Goal: Task Accomplishment & Management: Use online tool/utility

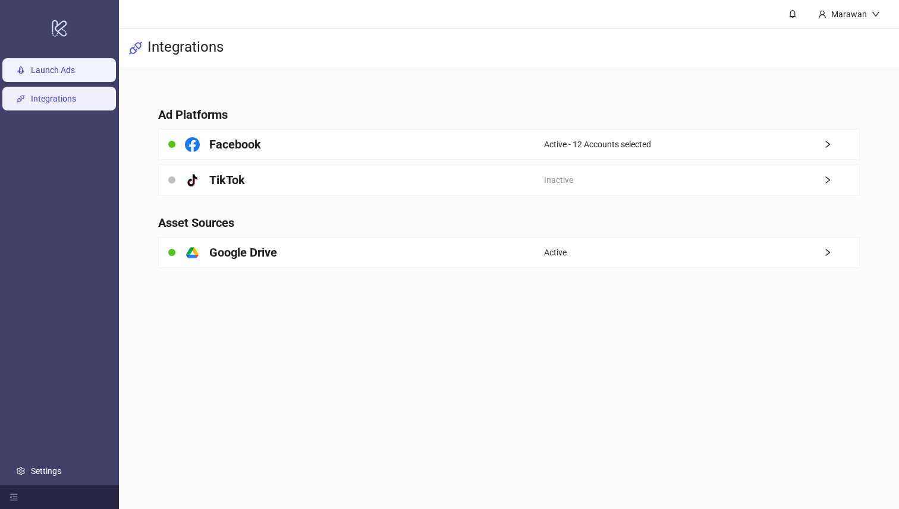
click at [75, 66] on link "Launch Ads" at bounding box center [53, 71] width 44 height 10
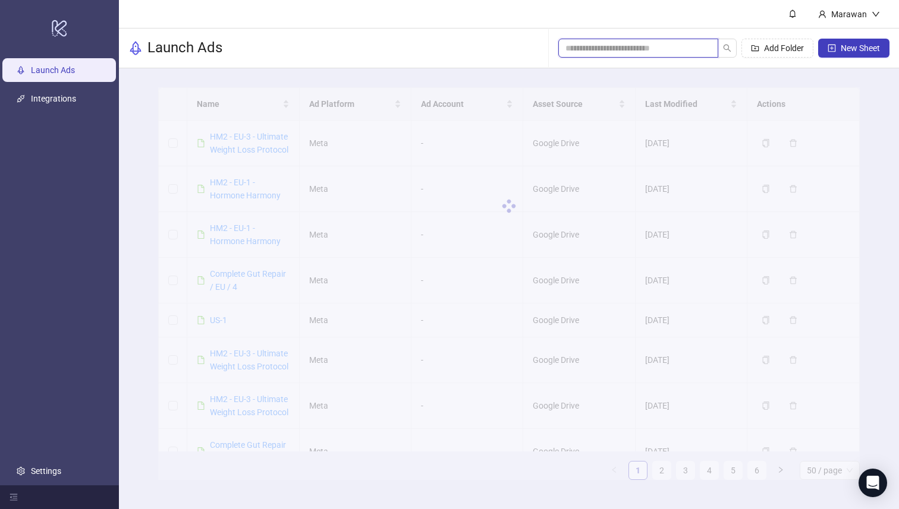
click at [621, 42] on input "search" at bounding box center [633, 48] width 136 height 13
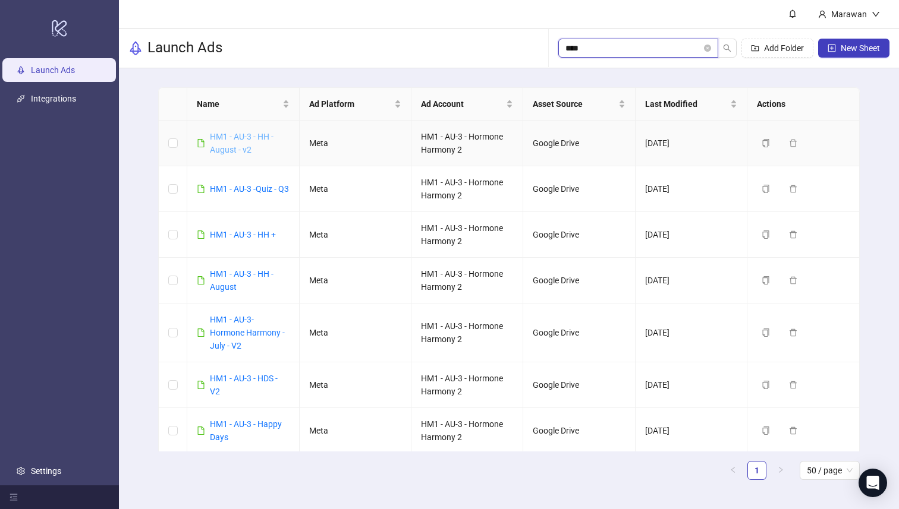
type input "****"
click at [250, 137] on link "HM1 - AU-3 - HH - August - v2" at bounding box center [242, 143] width 64 height 23
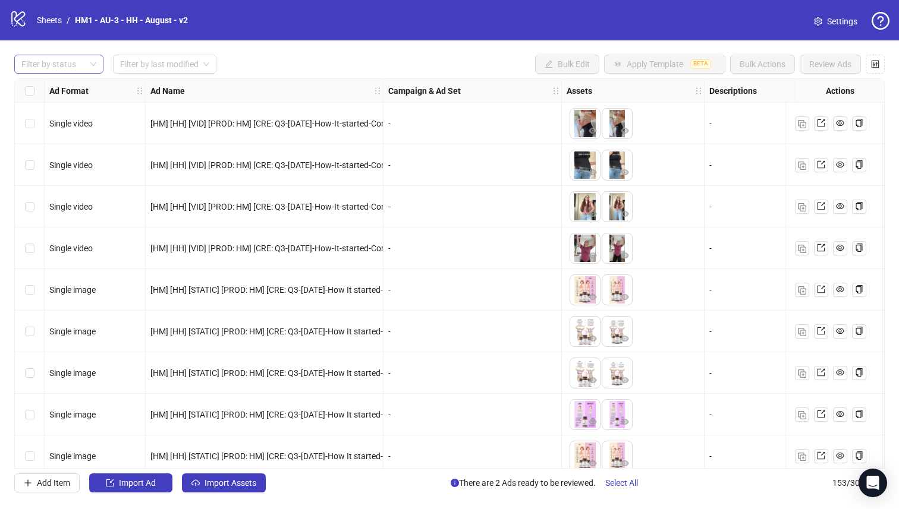
click at [83, 63] on div at bounding box center [53, 64] width 72 height 17
click at [75, 86] on div "Draft" at bounding box center [59, 88] width 70 height 13
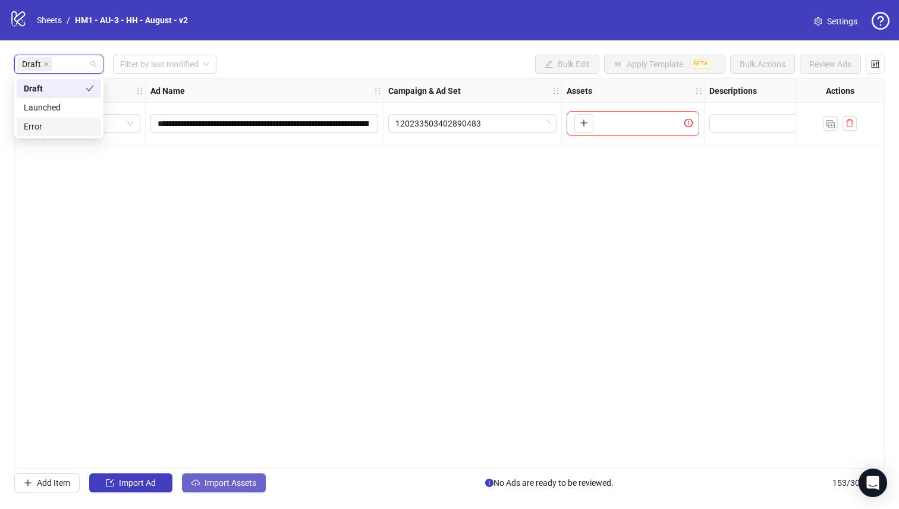
click at [226, 491] on button "Import Assets" at bounding box center [224, 483] width 84 height 19
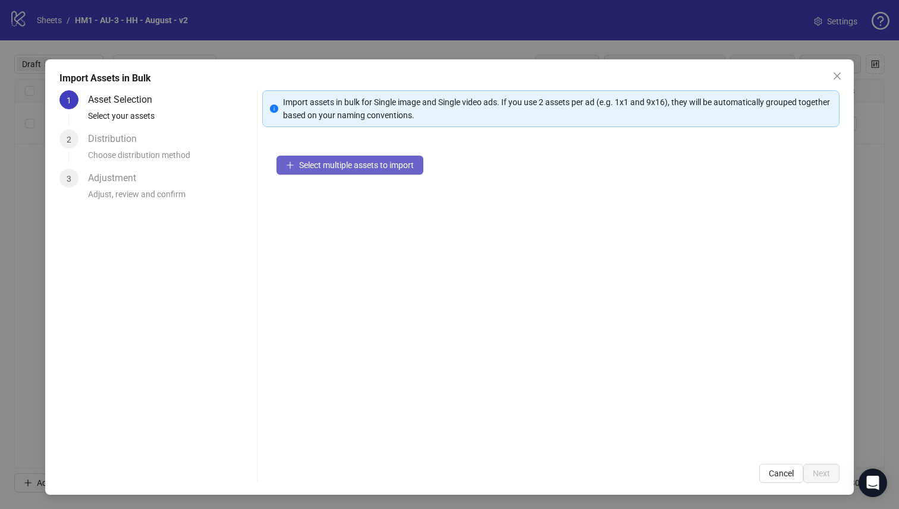
click at [365, 162] on span "Select multiple assets to import" at bounding box center [356, 165] width 115 height 10
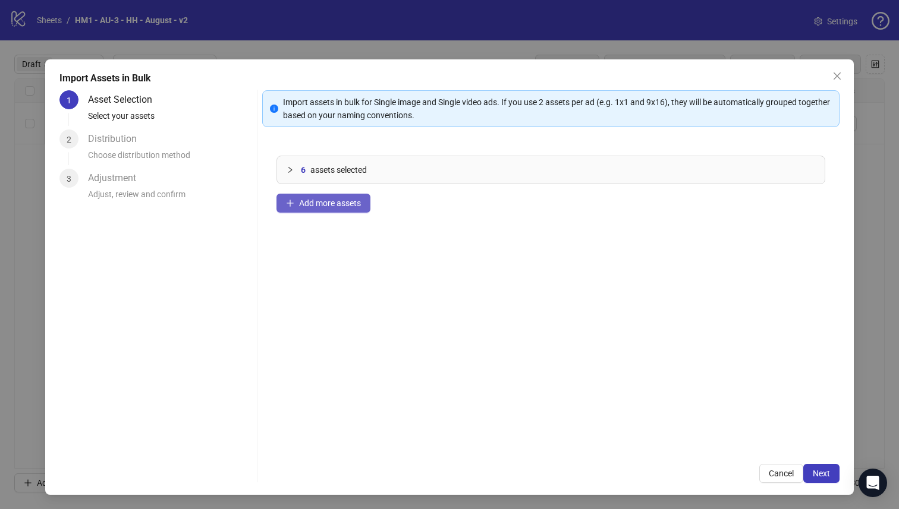
click at [344, 205] on span "Add more assets" at bounding box center [330, 204] width 62 height 10
click at [326, 206] on span "Add more assets" at bounding box center [330, 204] width 62 height 10
click at [328, 206] on span "Add more assets" at bounding box center [330, 204] width 62 height 10
click at [837, 484] on div "Import Assets in Bulk 1 Asset Selection Select your assets 2 Distribution Choos…" at bounding box center [449, 277] width 809 height 436
click at [828, 476] on span "Next" at bounding box center [820, 474] width 17 height 10
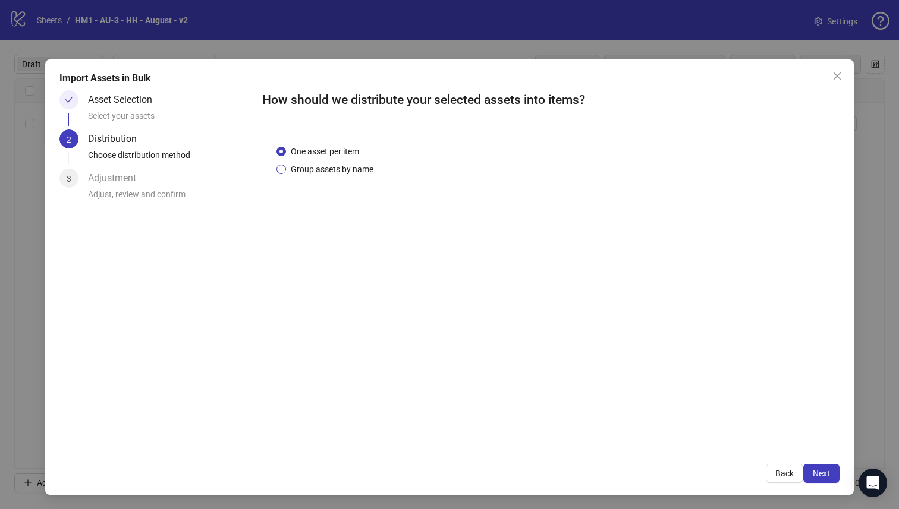
click at [360, 172] on span "Group assets by name" at bounding box center [332, 169] width 92 height 13
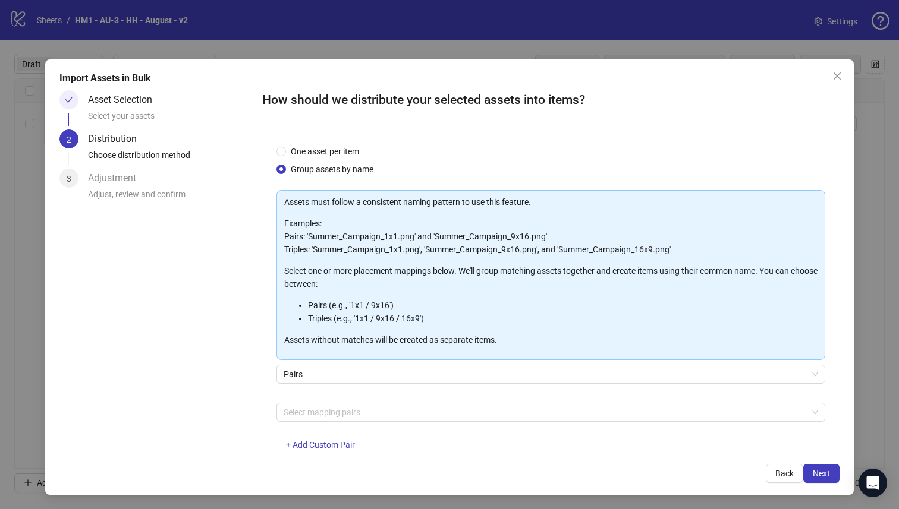
click at [372, 435] on div "Select mapping pairs + Add Custom Pair" at bounding box center [550, 434] width 549 height 62
click at [372, 412] on div at bounding box center [545, 412] width 532 height 17
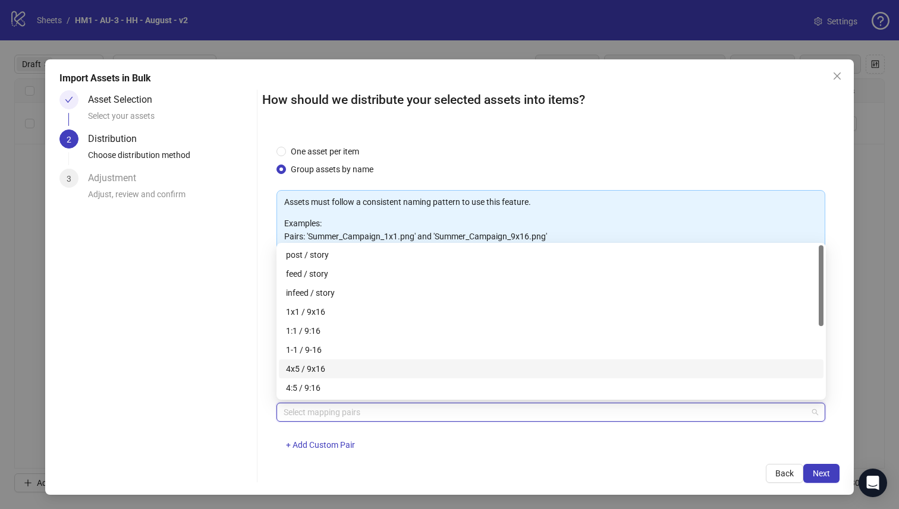
click at [377, 366] on div "4x5 / 9x16" at bounding box center [551, 369] width 530 height 13
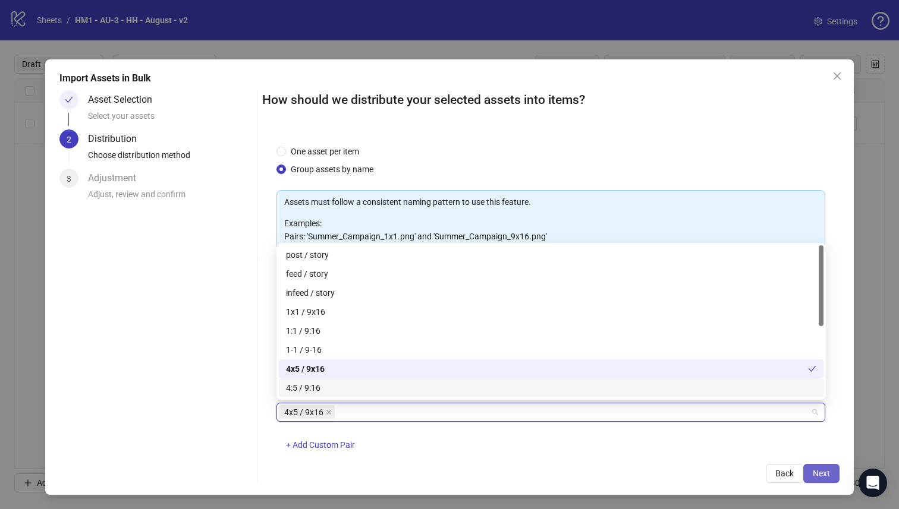
click at [822, 477] on span "Next" at bounding box center [820, 474] width 17 height 10
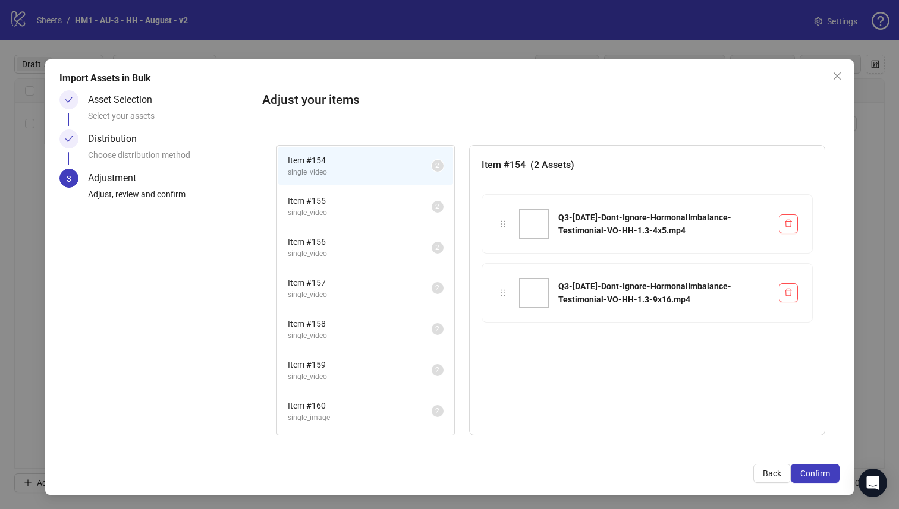
click at [822, 477] on span "Confirm" at bounding box center [815, 474] width 30 height 10
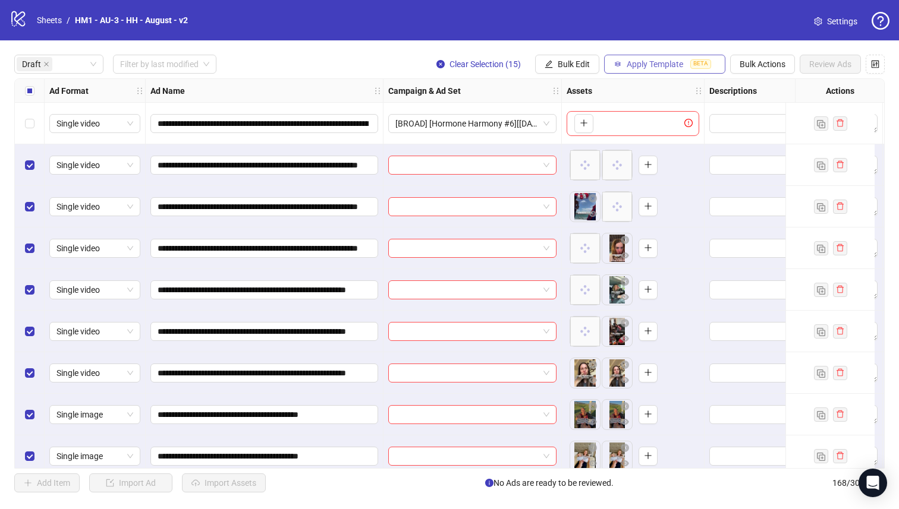
click at [662, 65] on span "Apply Template" at bounding box center [654, 64] width 56 height 10
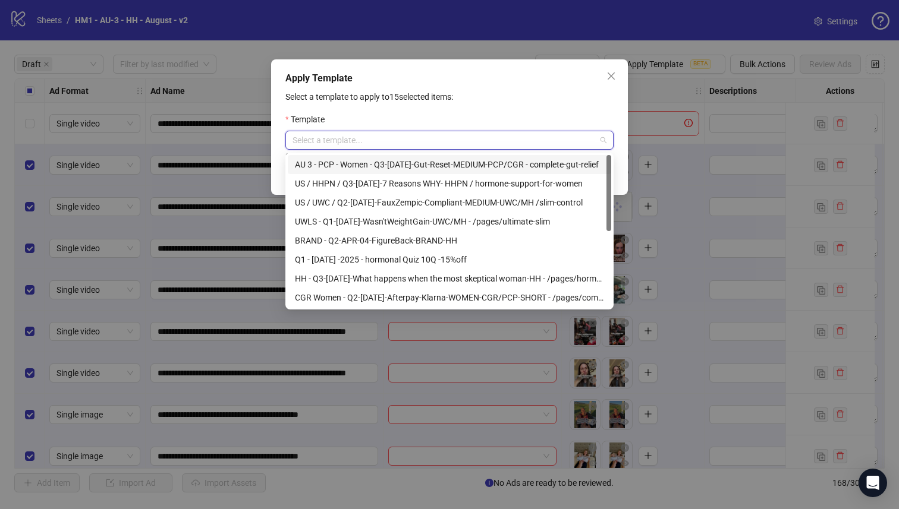
click at [538, 136] on input "search" at bounding box center [443, 140] width 303 height 18
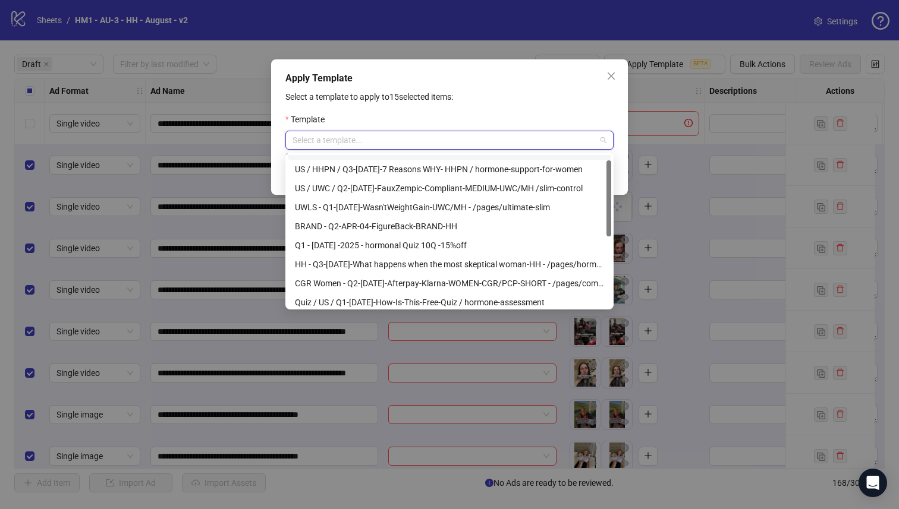
scroll to position [17, 0]
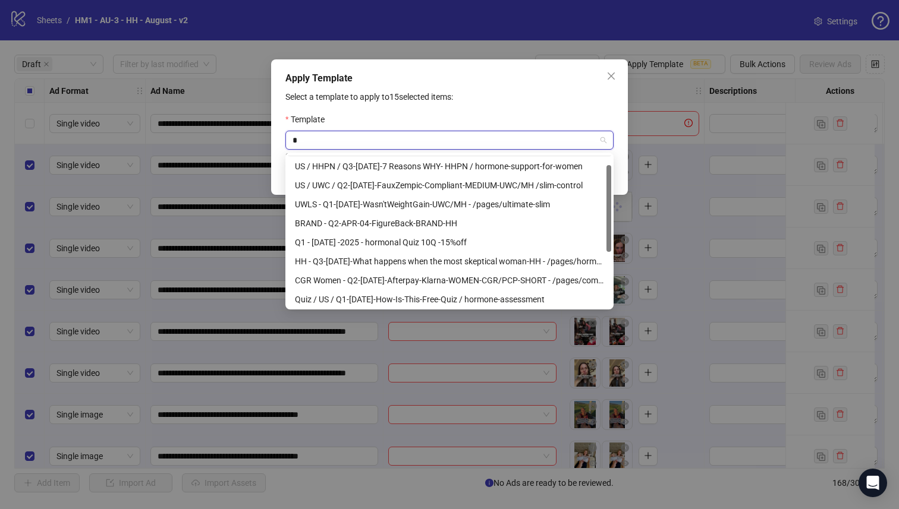
type input "**"
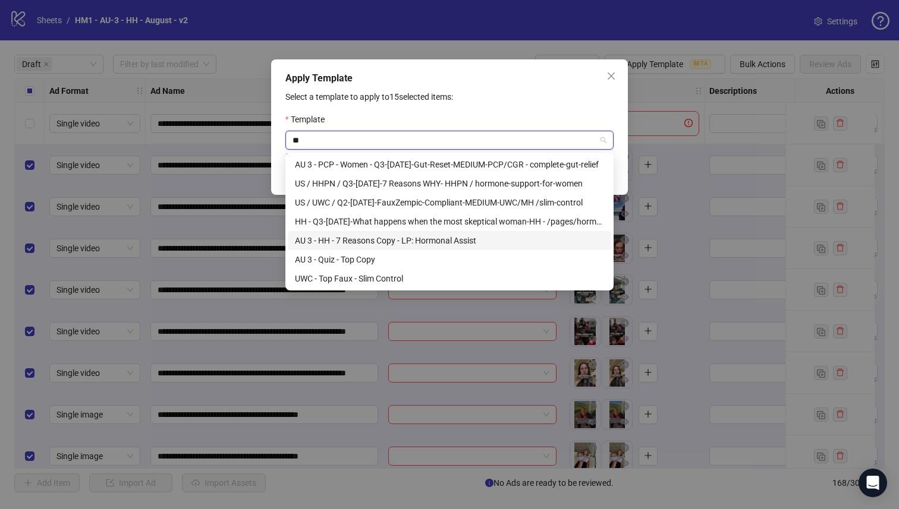
click at [473, 241] on div "AU 3 - HH - 7 Reasons Copy - LP: Hormonal Assist" at bounding box center [449, 240] width 309 height 13
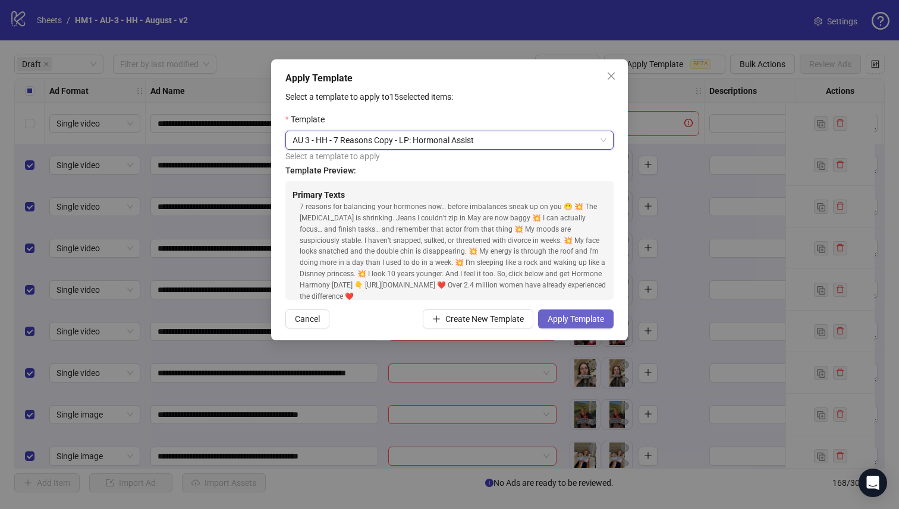
click at [575, 314] on span "Apply Template" at bounding box center [575, 319] width 56 height 10
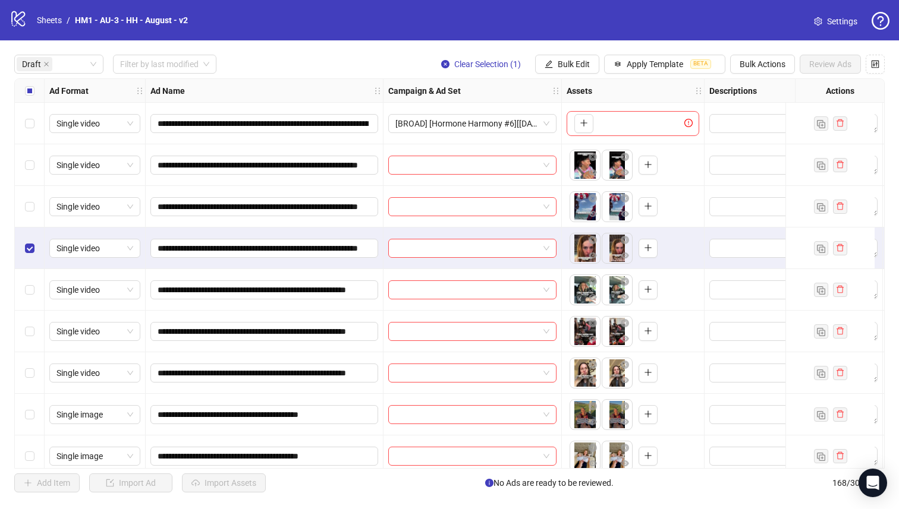
click at [32, 198] on div "Select row 3" at bounding box center [30, 207] width 30 height 42
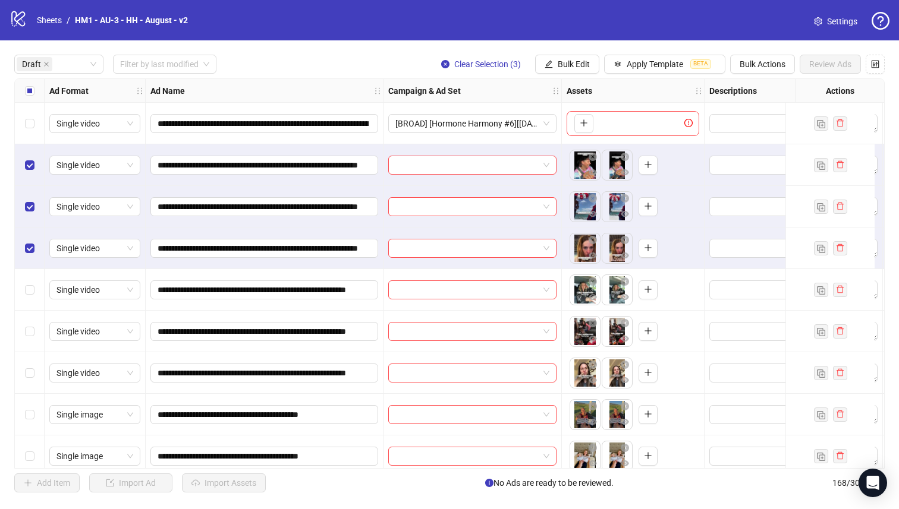
click at [28, 78] on div "**********" at bounding box center [449, 273] width 899 height 467
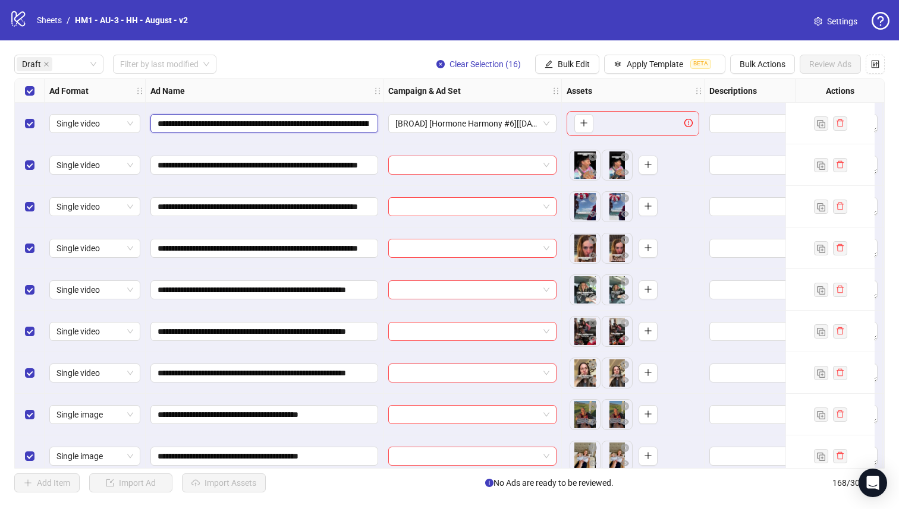
click at [256, 124] on input "**********" at bounding box center [263, 123] width 211 height 13
drag, startPoint x: 256, startPoint y: 122, endPoint x: 219, endPoint y: 126, distance: 36.4
click at [219, 126] on input "**********" at bounding box center [263, 123] width 211 height 13
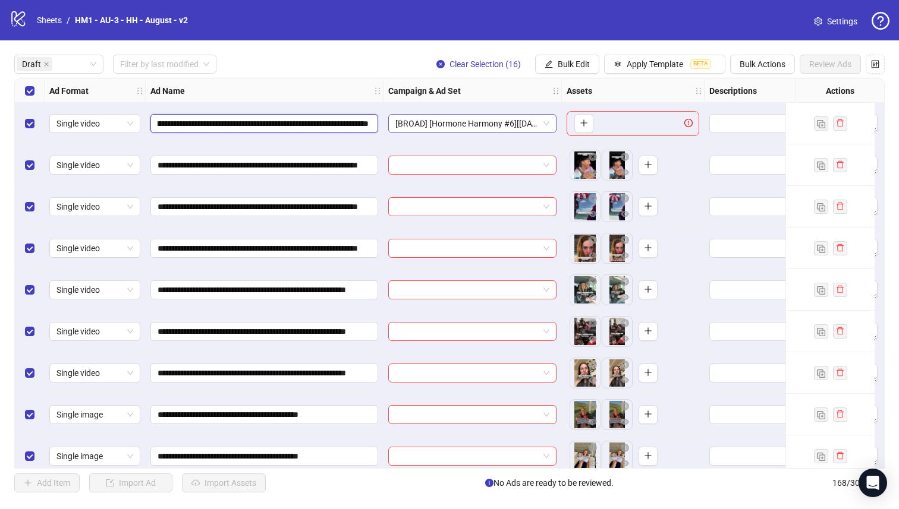
scroll to position [0, 453]
drag, startPoint x: 224, startPoint y: 125, endPoint x: 436, endPoint y: 127, distance: 211.6
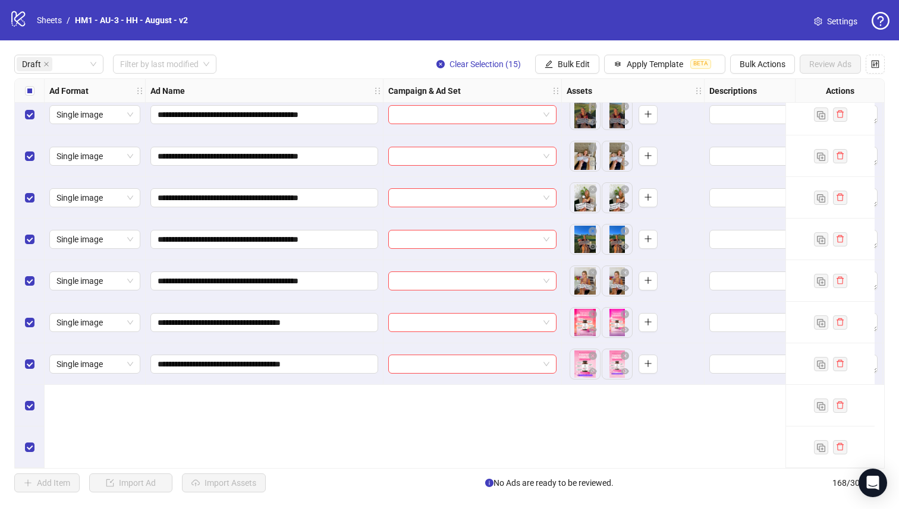
scroll to position [58, 0]
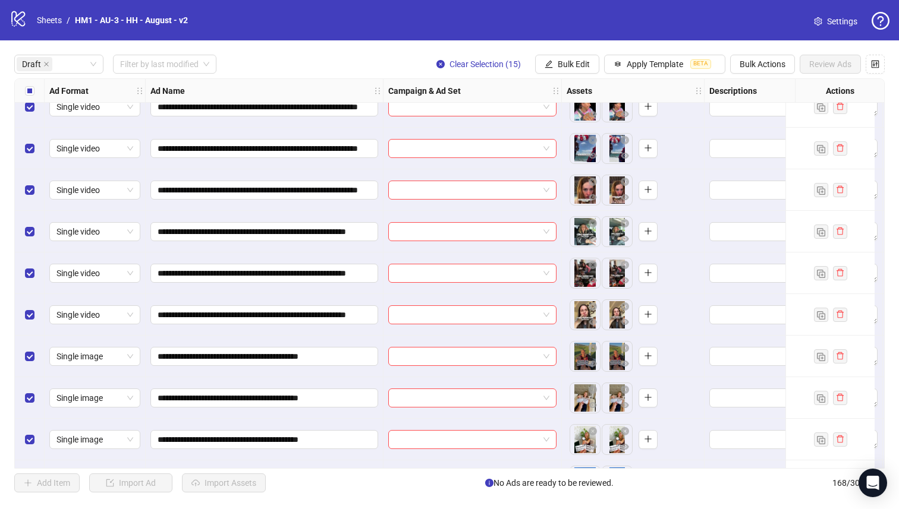
click at [15, 86] on div "Select all rows" at bounding box center [30, 91] width 30 height 24
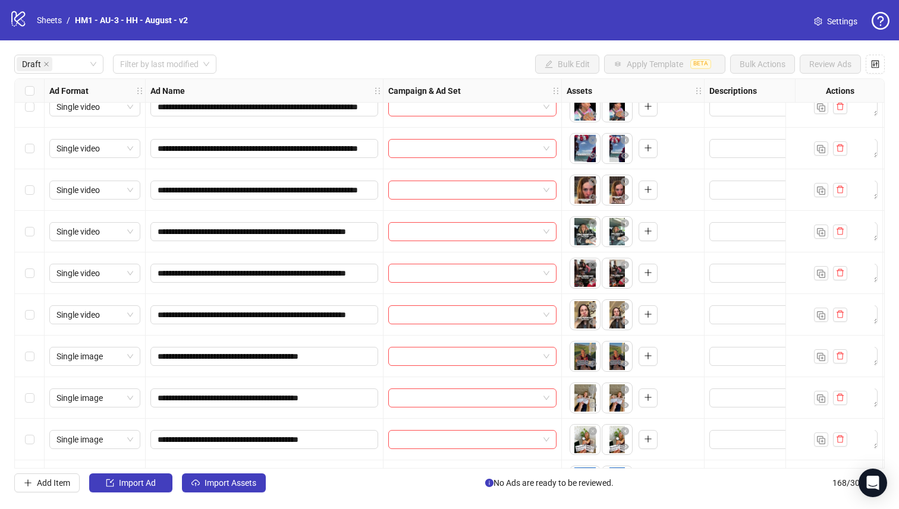
scroll to position [305, 0]
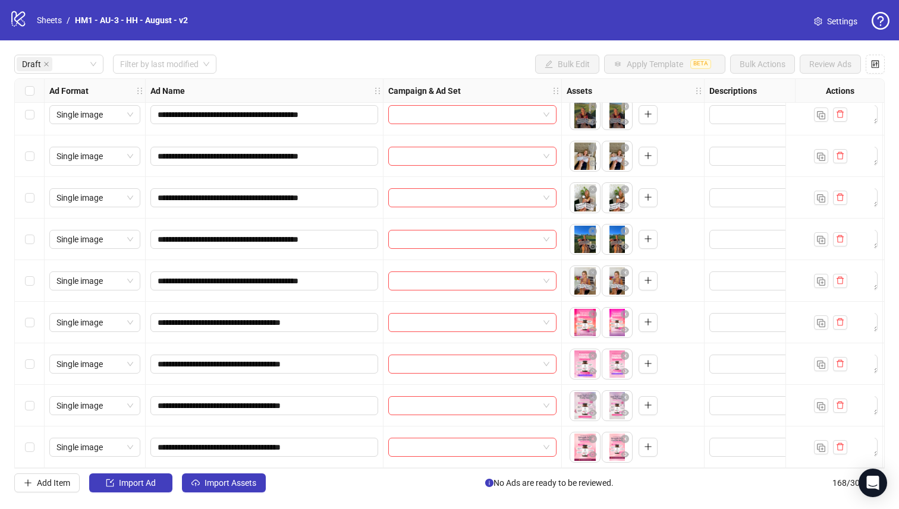
click at [37, 447] on div "Select row 16" at bounding box center [30, 448] width 30 height 42
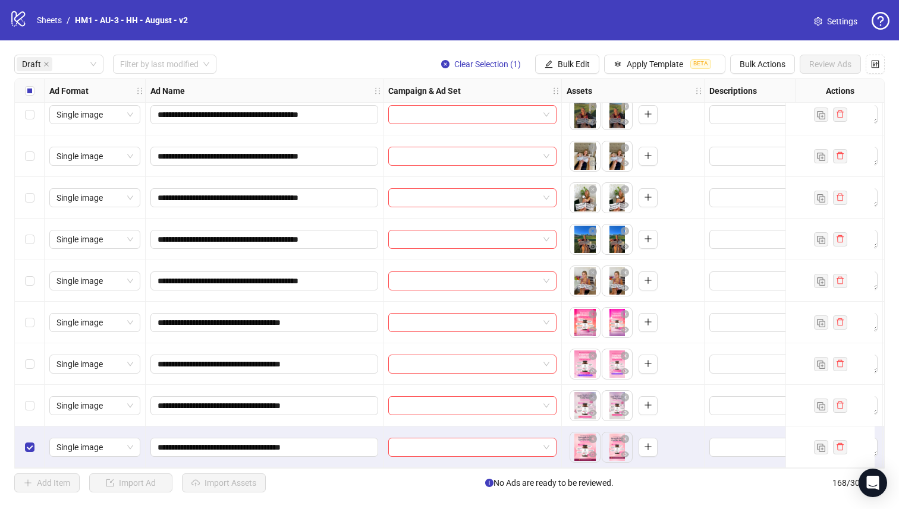
click at [36, 398] on div "Select row 15" at bounding box center [30, 406] width 30 height 42
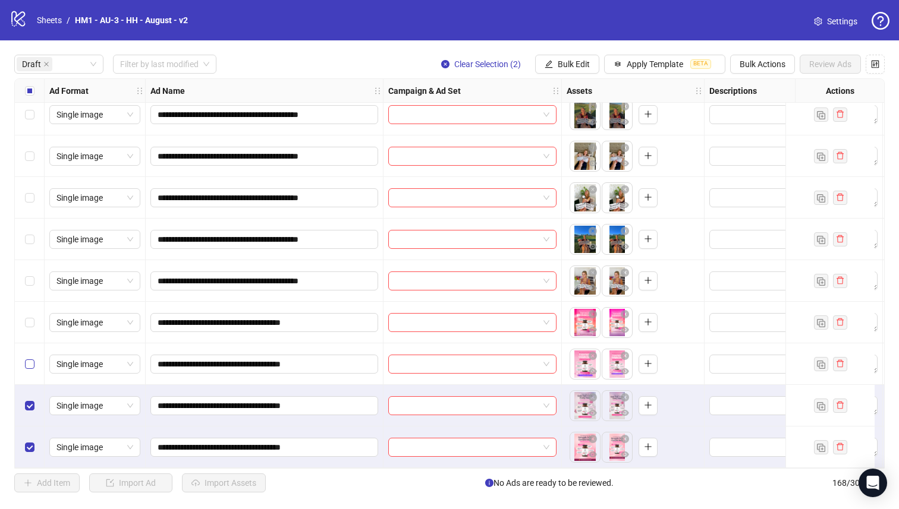
click at [32, 358] on label "Select row 14" at bounding box center [30, 364] width 10 height 13
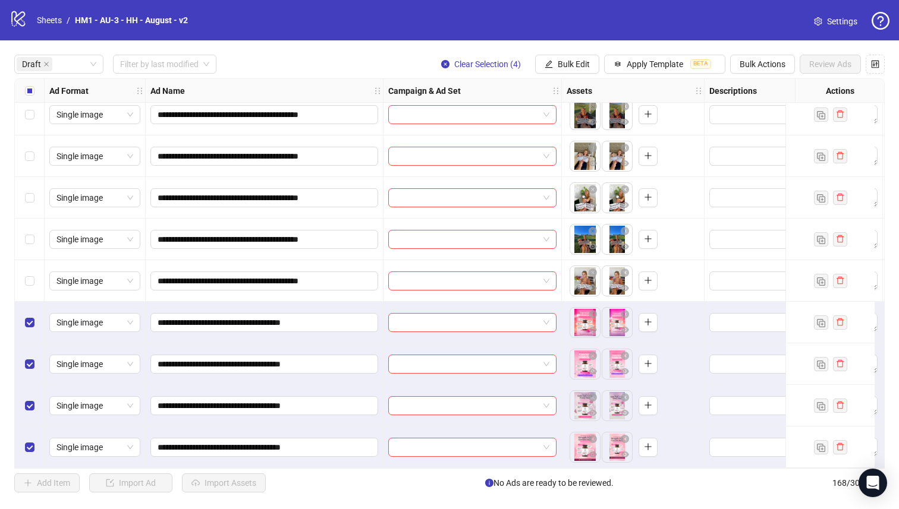
click at [556, 74] on div "**********" at bounding box center [449, 273] width 899 height 467
click at [558, 60] on span "Bulk Edit" at bounding box center [574, 64] width 32 height 10
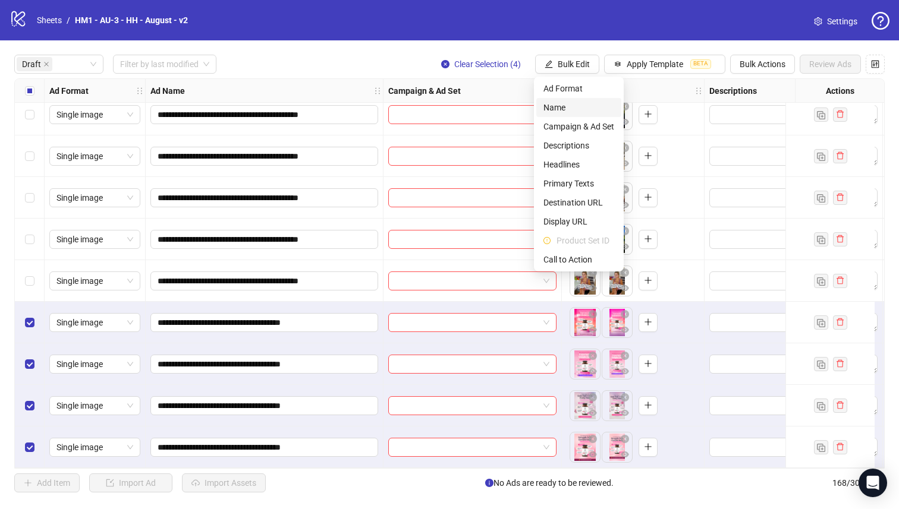
click at [559, 111] on span "Name" at bounding box center [578, 107] width 71 height 13
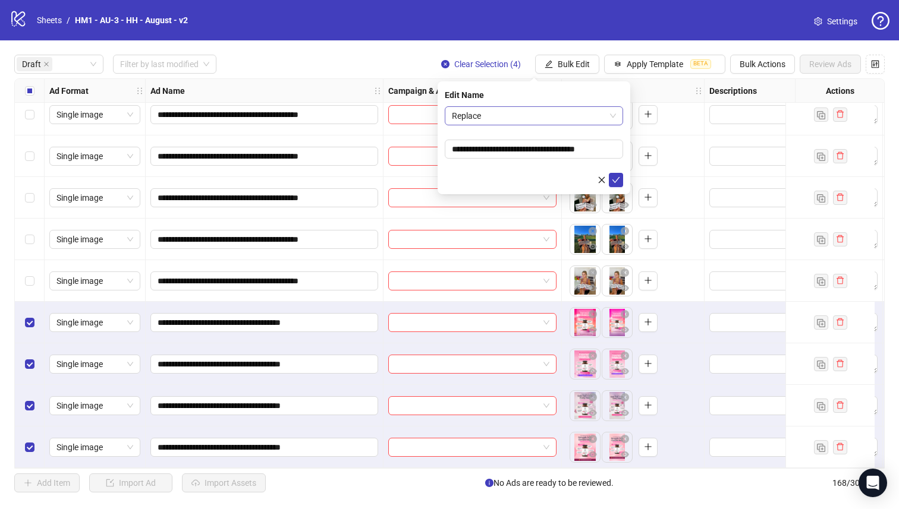
click at [550, 111] on span "Replace" at bounding box center [534, 116] width 164 height 18
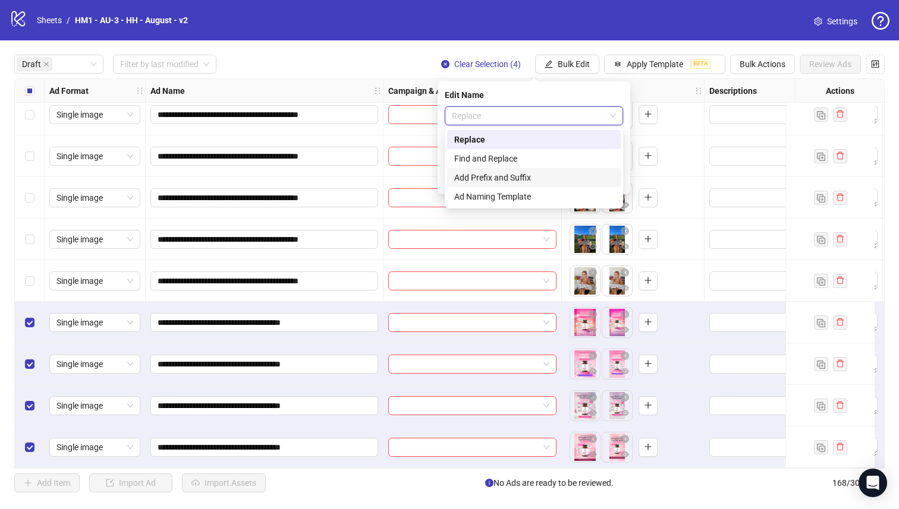
click at [558, 181] on div "Add Prefix and Suffix" at bounding box center [533, 177] width 159 height 13
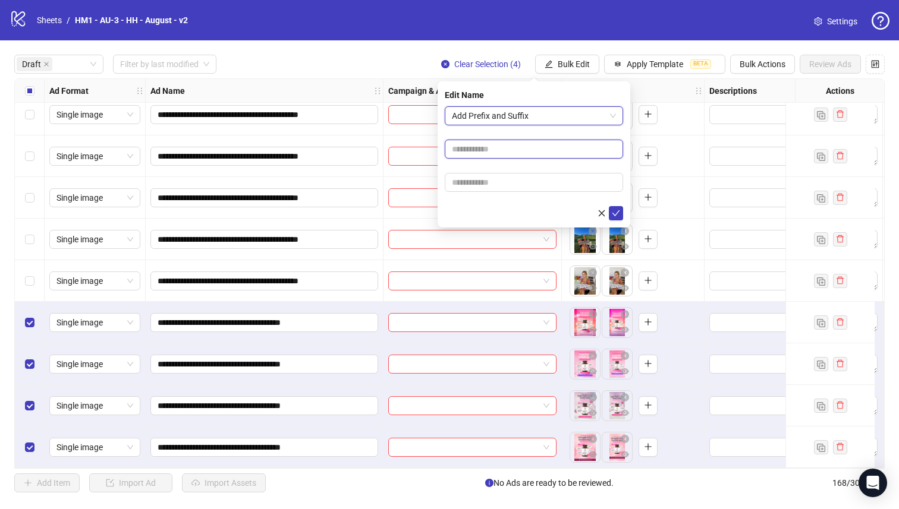
click at [557, 149] on input "text" at bounding box center [534, 149] width 178 height 19
type input "**********"
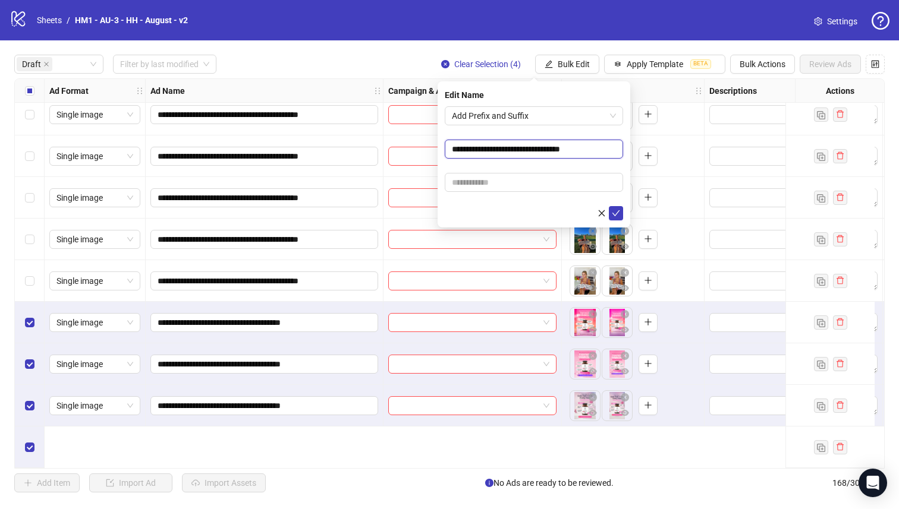
scroll to position [0, 0]
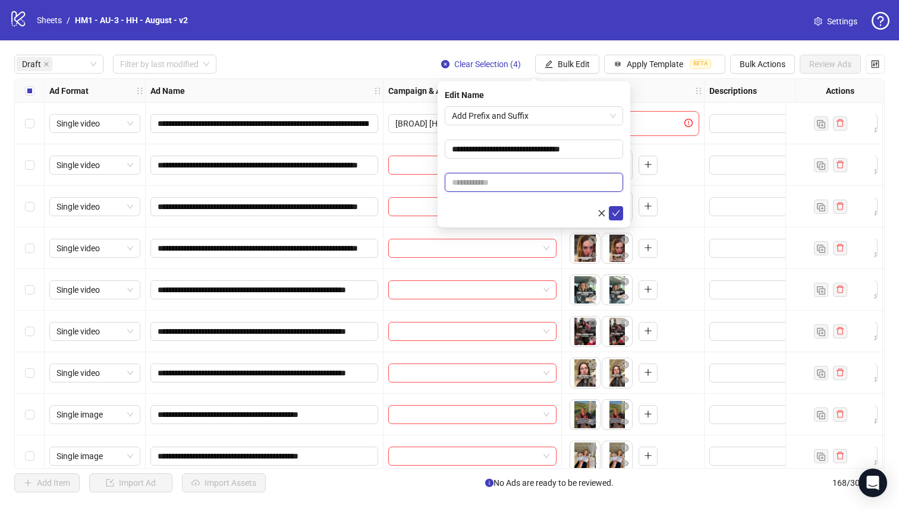
click at [521, 179] on input "text" at bounding box center [534, 182] width 178 height 19
paste input "**********"
type input "**********"
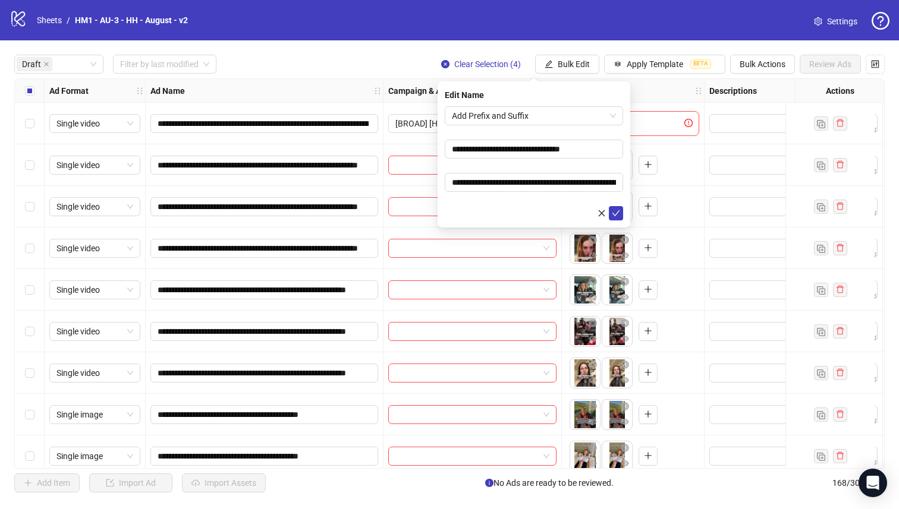
click at [524, 165] on form "**********" at bounding box center [534, 163] width 178 height 114
click at [615, 210] on icon "check" at bounding box center [616, 213] width 8 height 8
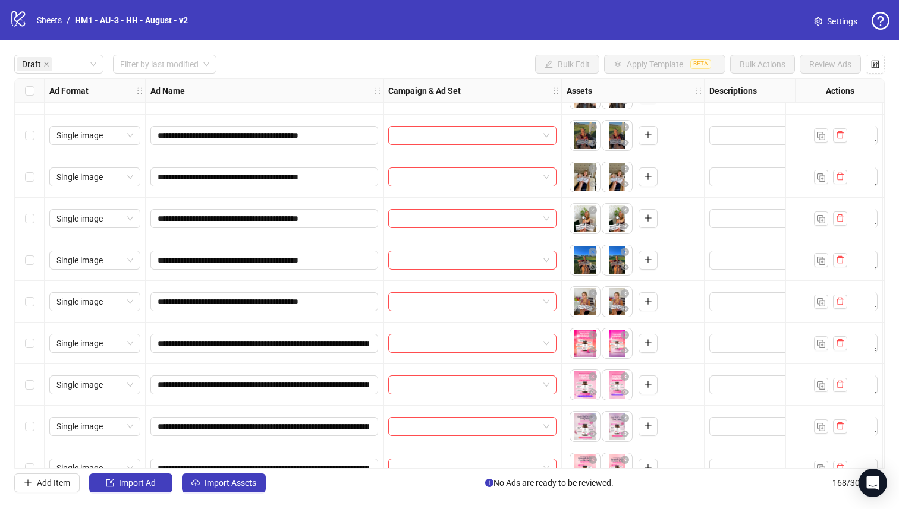
scroll to position [212, 0]
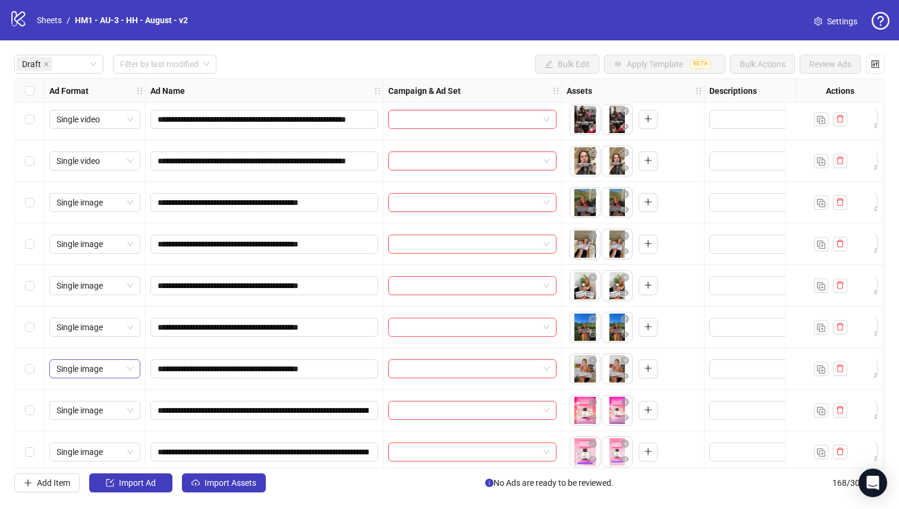
click at [50, 368] on div "Single image" at bounding box center [94, 369] width 91 height 19
click at [50, 324] on div "Single image" at bounding box center [94, 327] width 91 height 19
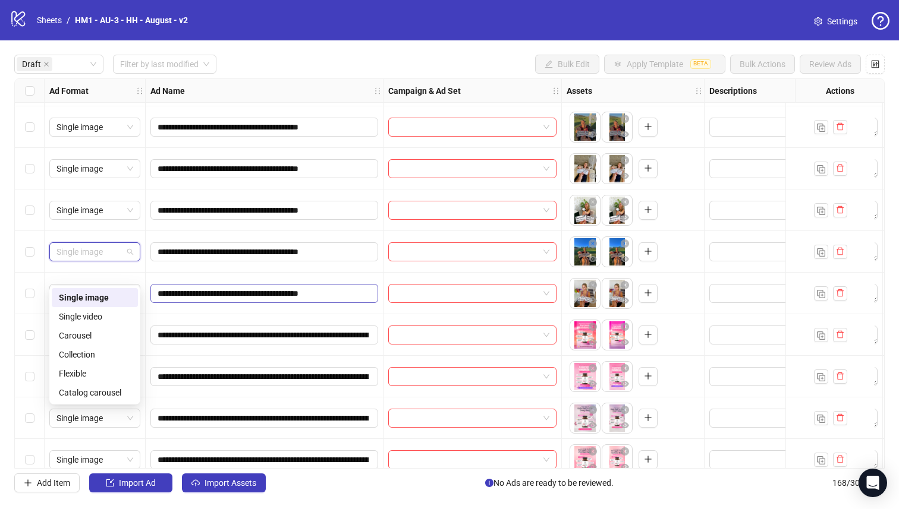
scroll to position [266, 0]
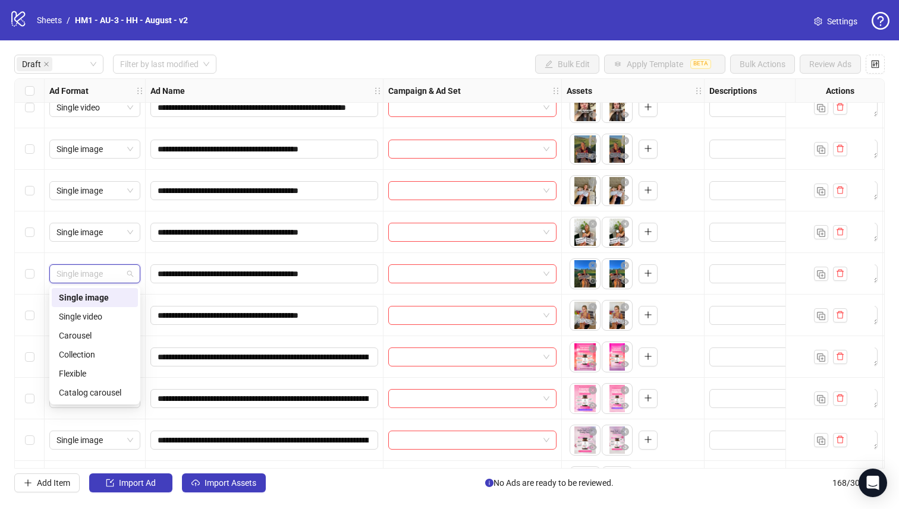
click at [349, 291] on div "**********" at bounding box center [265, 274] width 238 height 42
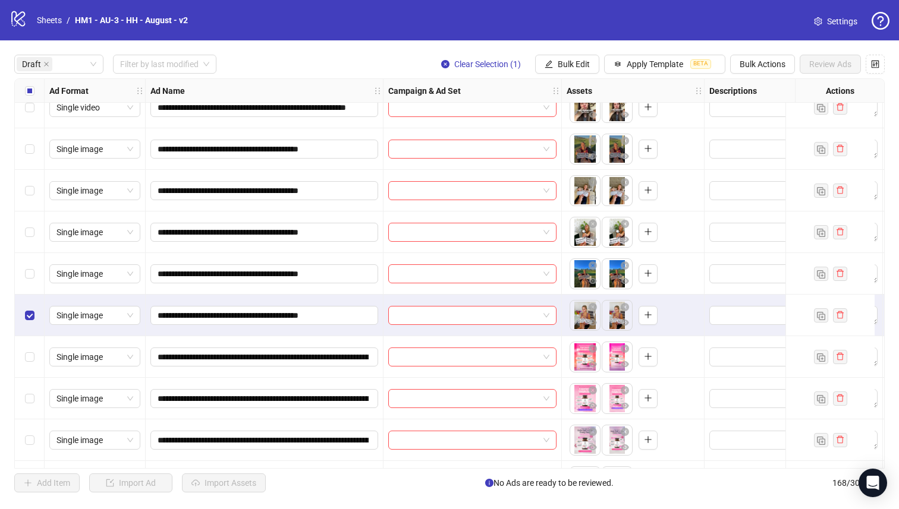
click at [32, 287] on div "Select row 11" at bounding box center [30, 274] width 30 height 42
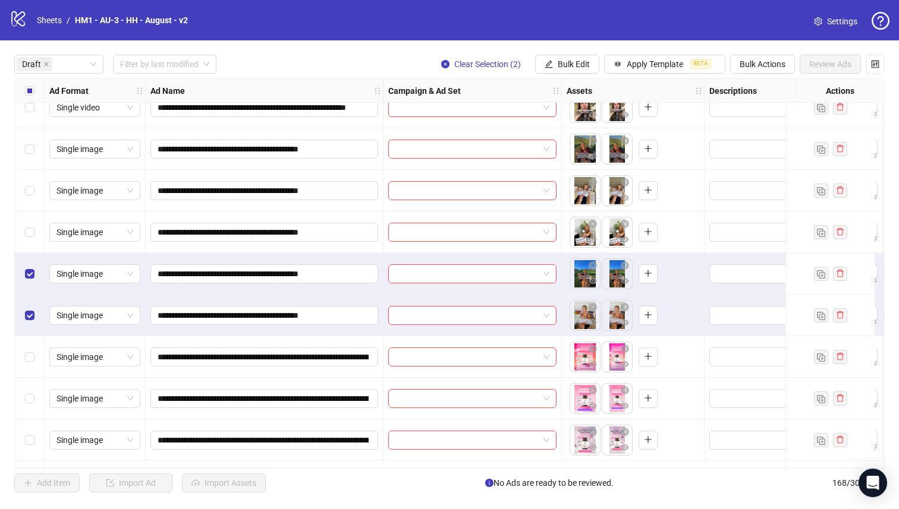
scroll to position [165, 0]
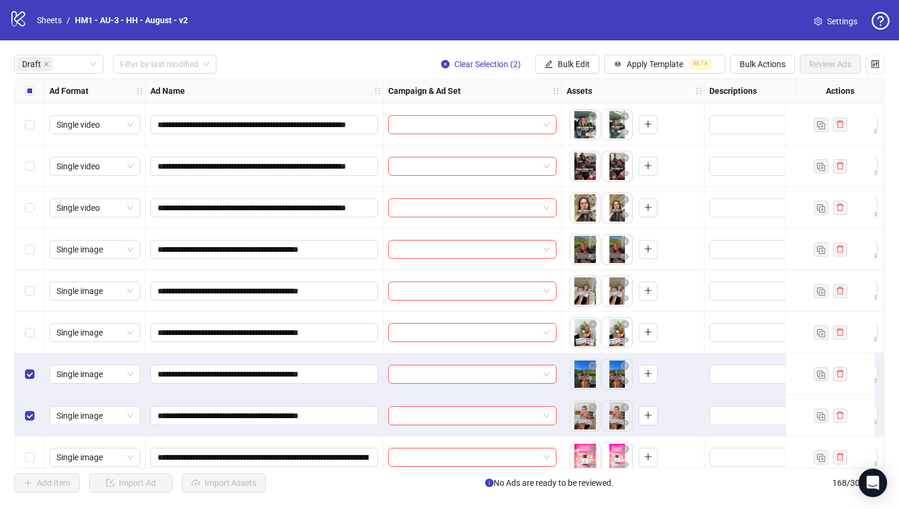
click at [31, 347] on div "Select row 10" at bounding box center [30, 333] width 30 height 42
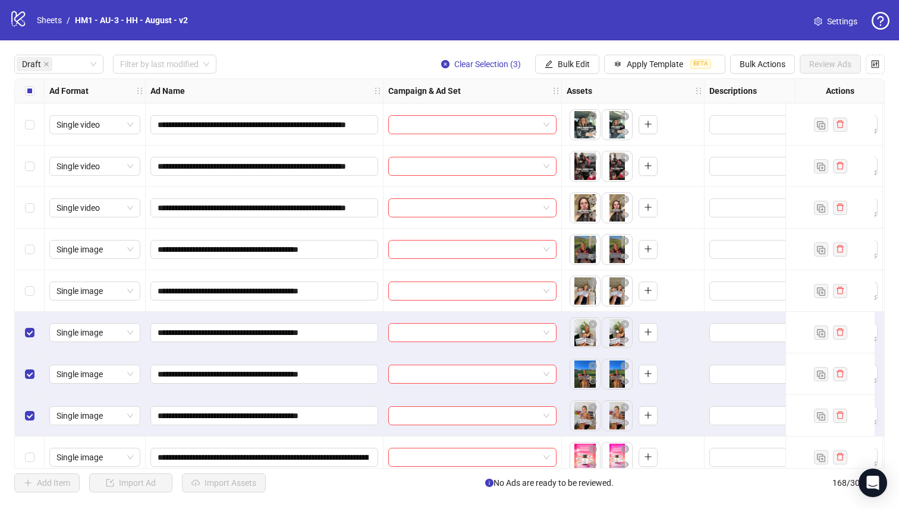
click at [31, 304] on div "Select row 9" at bounding box center [30, 291] width 30 height 42
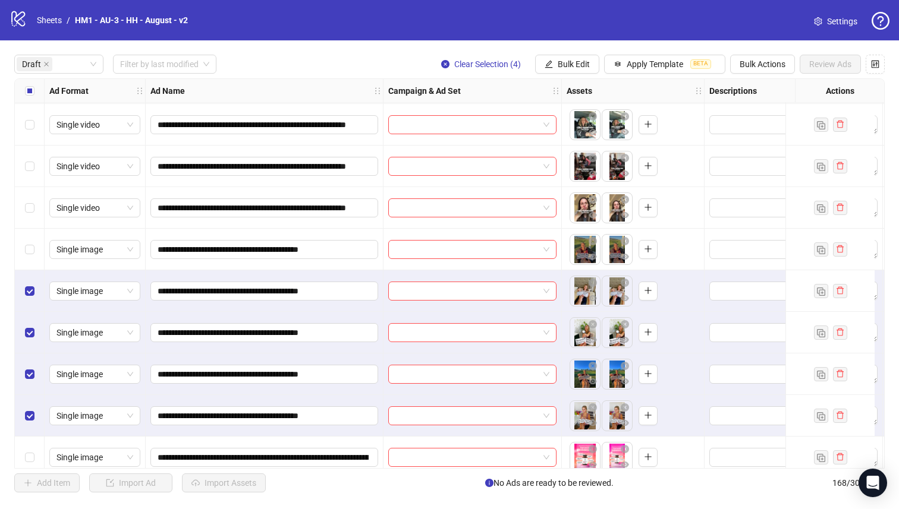
click at [30, 268] on div "Select row 8" at bounding box center [30, 250] width 30 height 42
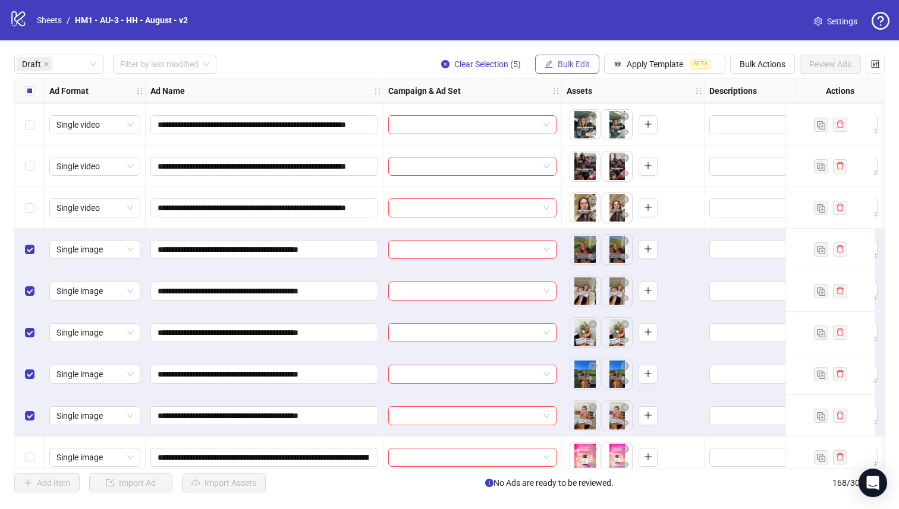
click at [577, 71] on button "Bulk Edit" at bounding box center [567, 64] width 64 height 19
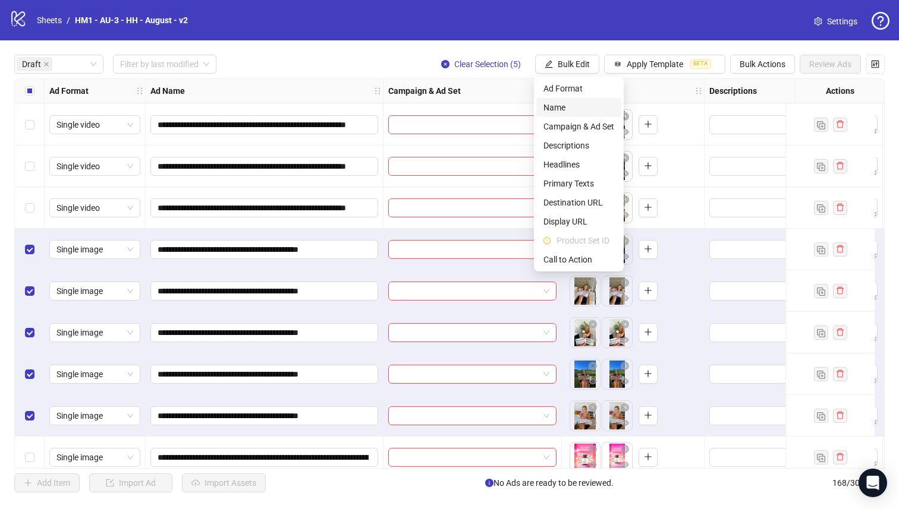
click at [574, 101] on span "Name" at bounding box center [578, 107] width 71 height 13
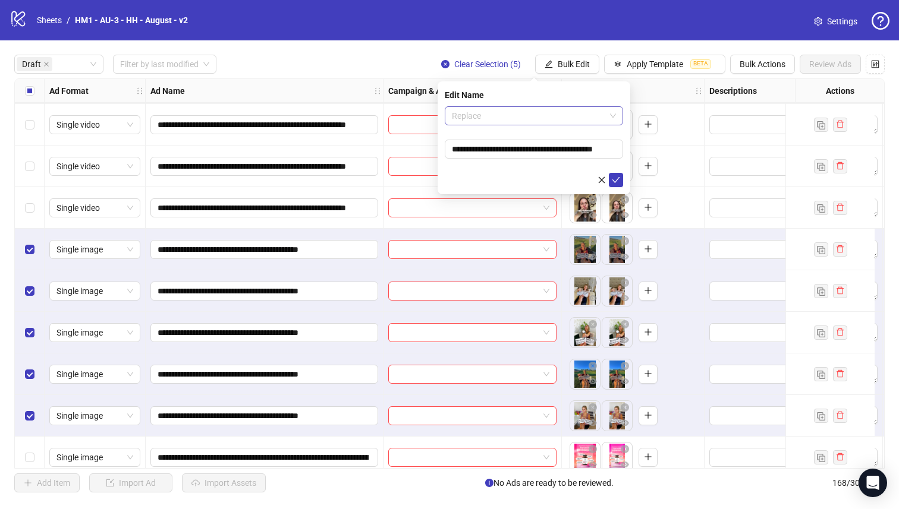
click at [547, 112] on span "Replace" at bounding box center [534, 116] width 164 height 18
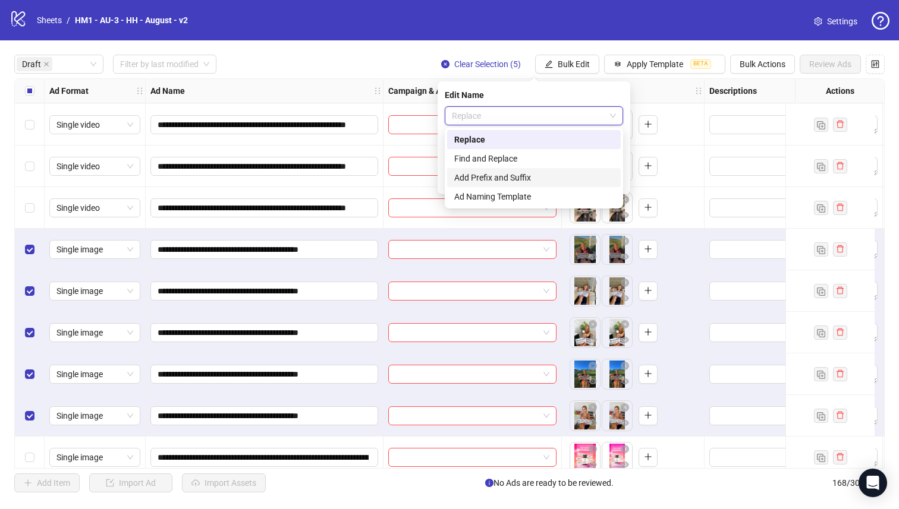
click at [540, 176] on div "Add Prefix and Suffix" at bounding box center [533, 177] width 159 height 13
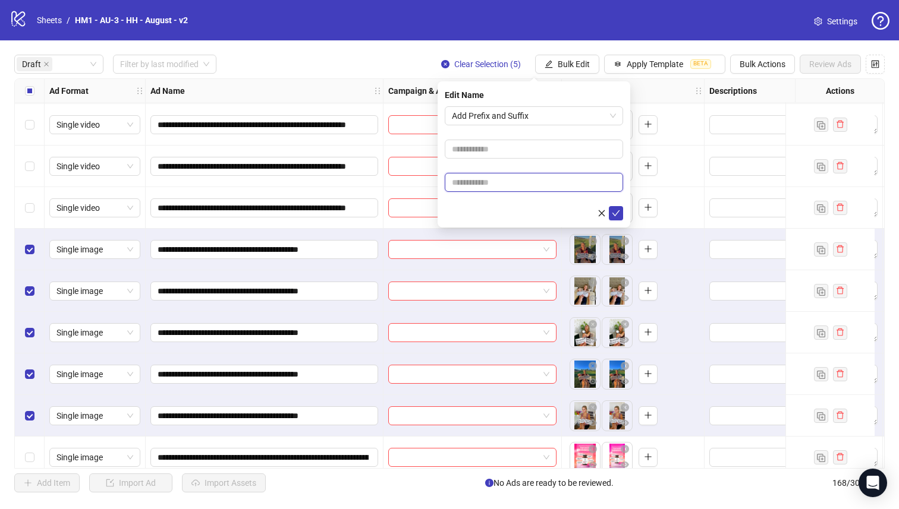
click at [533, 181] on input "text" at bounding box center [534, 182] width 178 height 19
paste input "**********"
type input "**********"
click at [568, 147] on input "text" at bounding box center [534, 149] width 178 height 19
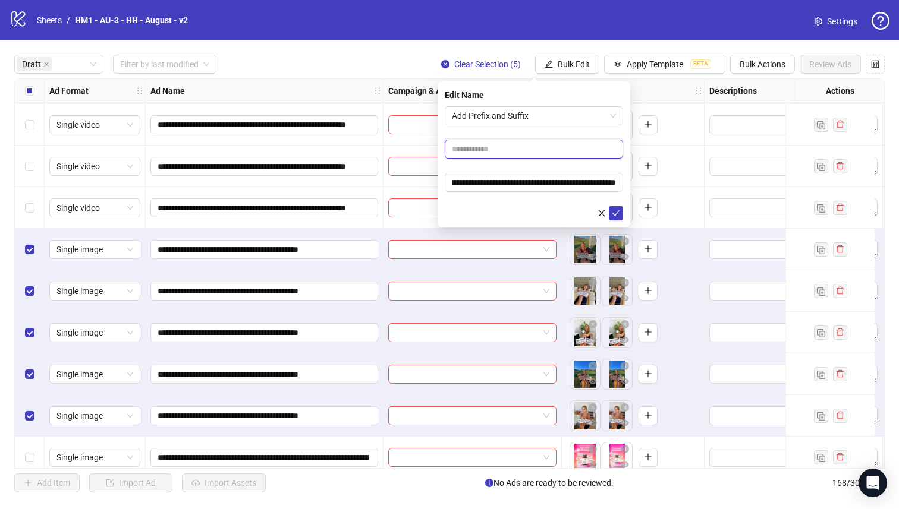
scroll to position [0, 0]
type input "**********"
click at [618, 219] on button "submit" at bounding box center [616, 213] width 14 height 14
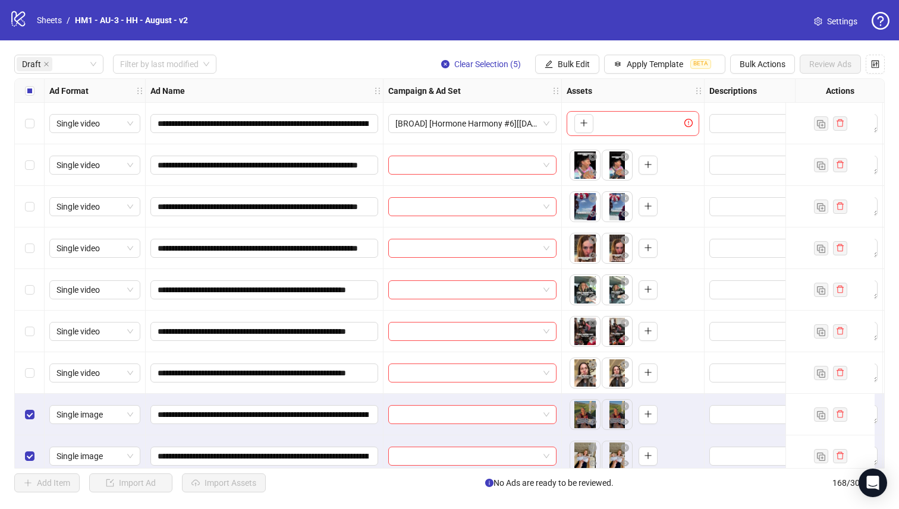
click at [25, 96] on label "Select all rows" at bounding box center [30, 90] width 10 height 13
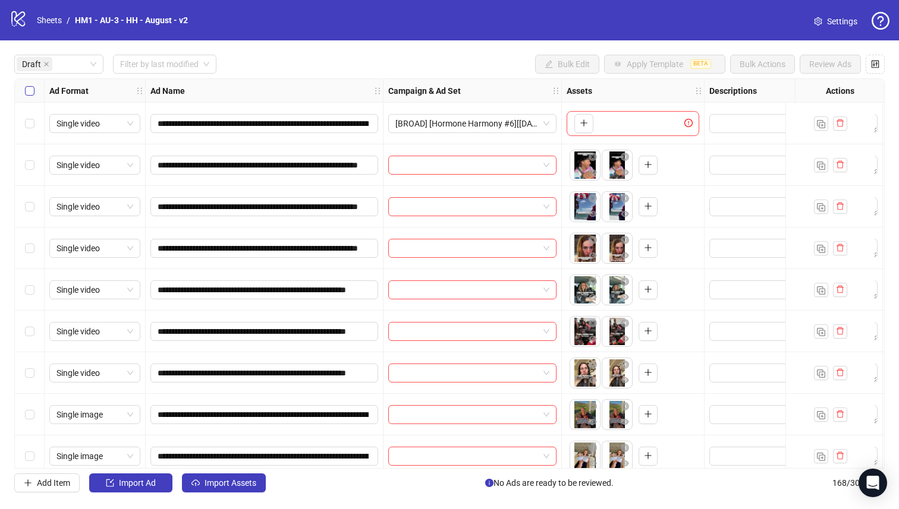
click at [25, 96] on label "Select all rows" at bounding box center [30, 90] width 10 height 13
click at [30, 364] on div "Select row 7" at bounding box center [30, 373] width 30 height 42
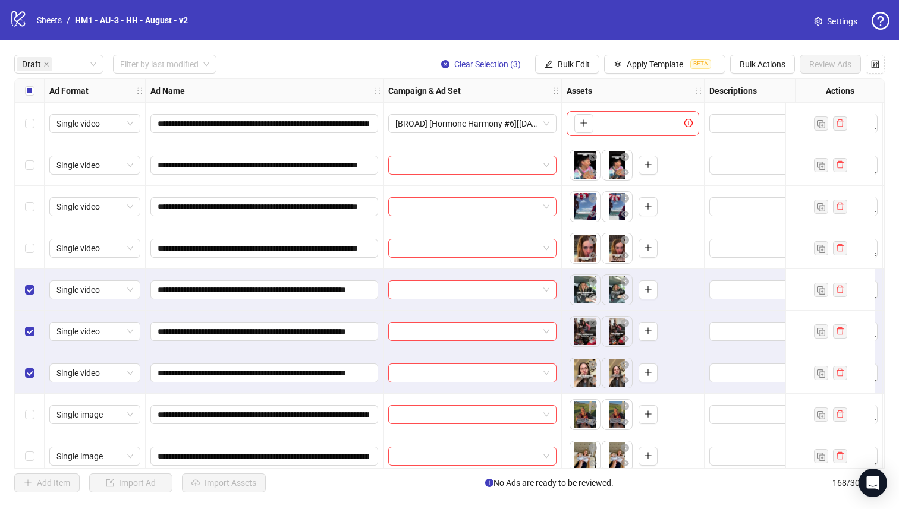
click at [30, 255] on div "Select row 4" at bounding box center [30, 249] width 30 height 42
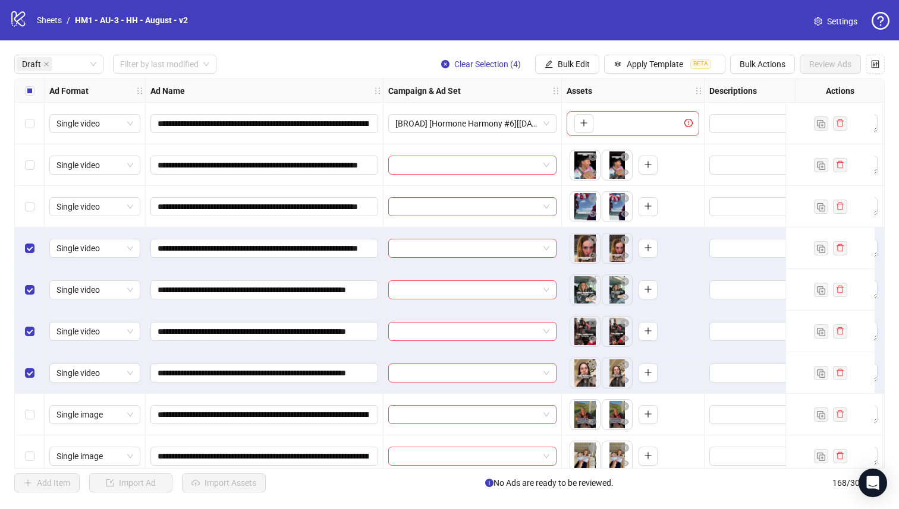
click at [31, 194] on div "Select row 3" at bounding box center [30, 207] width 30 height 42
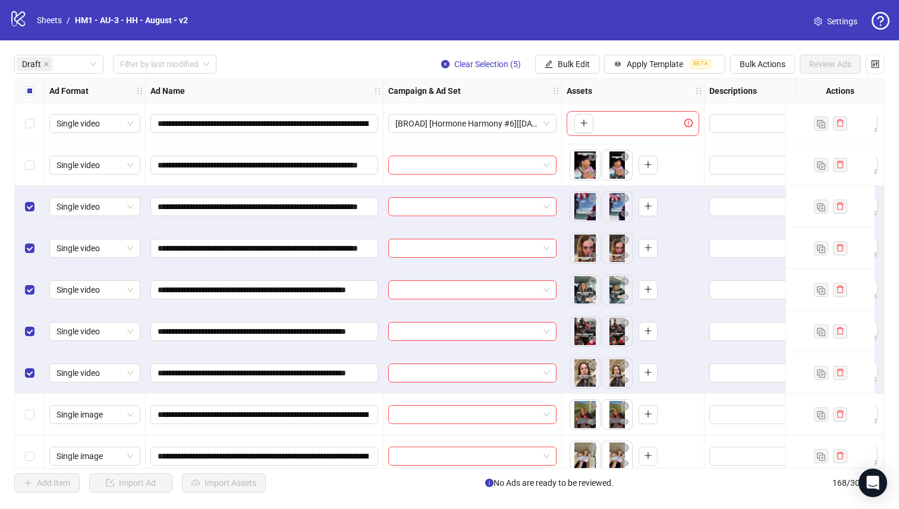
click at [30, 172] on div "Select row 2" at bounding box center [30, 165] width 30 height 42
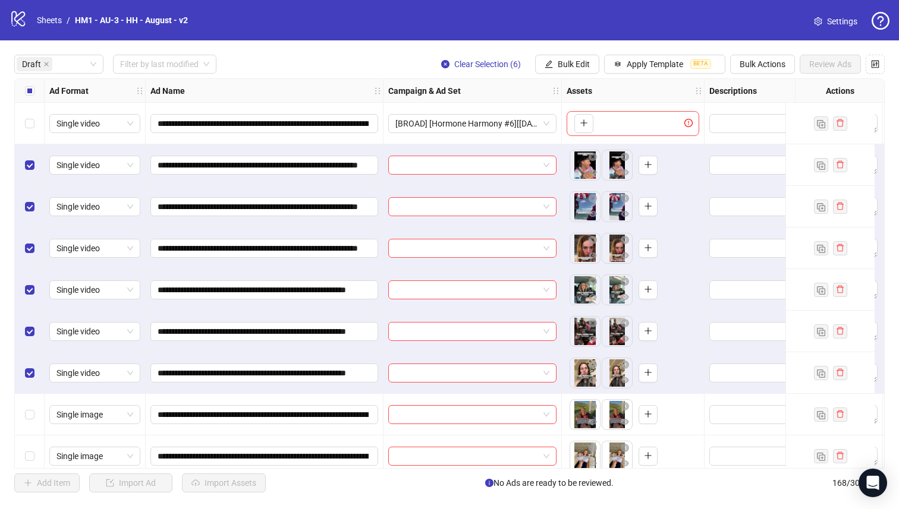
click at [563, 54] on div "**********" at bounding box center [449, 273] width 899 height 467
click at [571, 65] on span "Bulk Edit" at bounding box center [574, 64] width 32 height 10
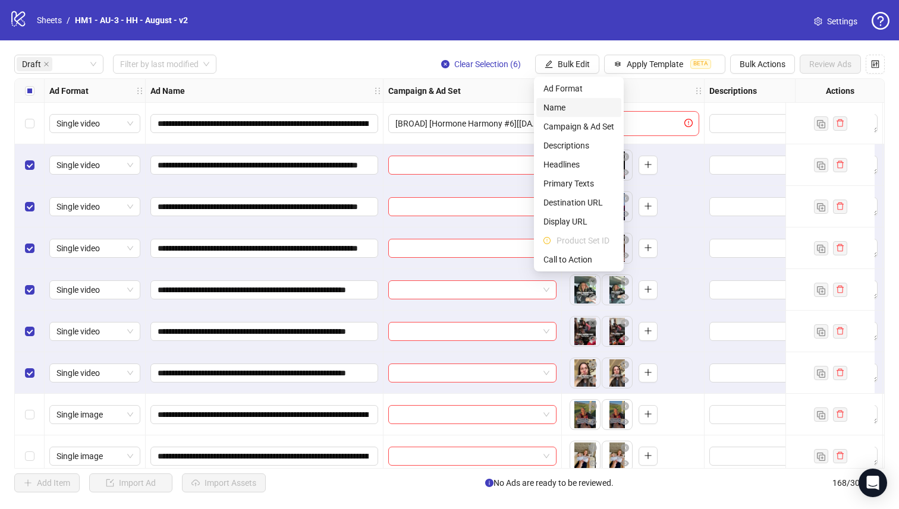
click at [566, 112] on span "Name" at bounding box center [578, 107] width 71 height 13
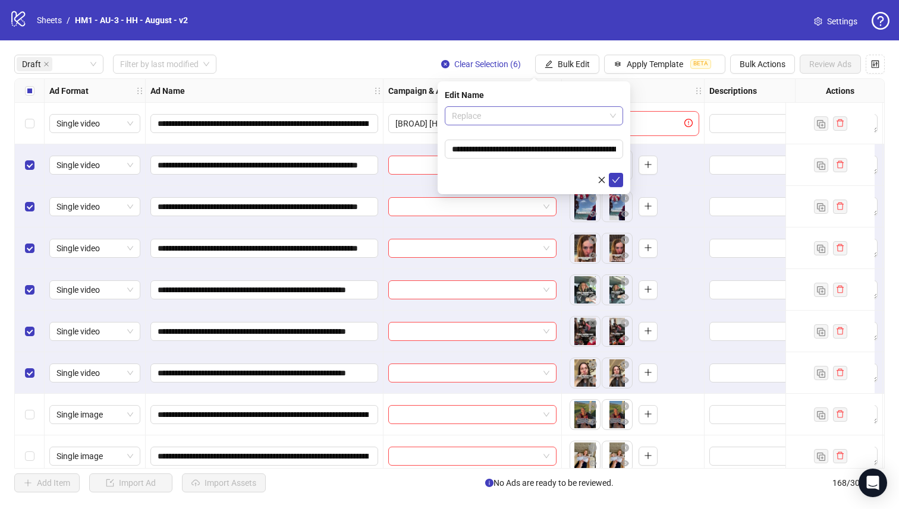
click at [541, 119] on span "Replace" at bounding box center [534, 116] width 164 height 18
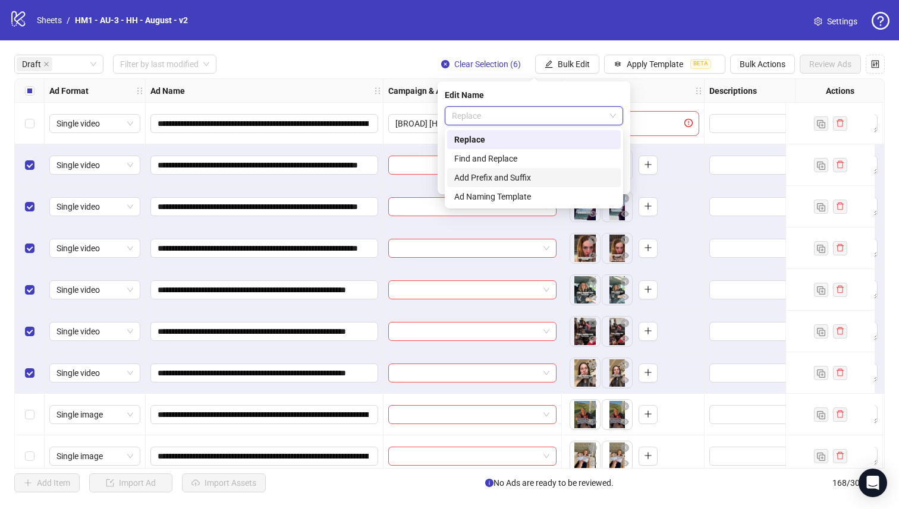
click at [534, 173] on div "Add Prefix and Suffix" at bounding box center [533, 177] width 159 height 13
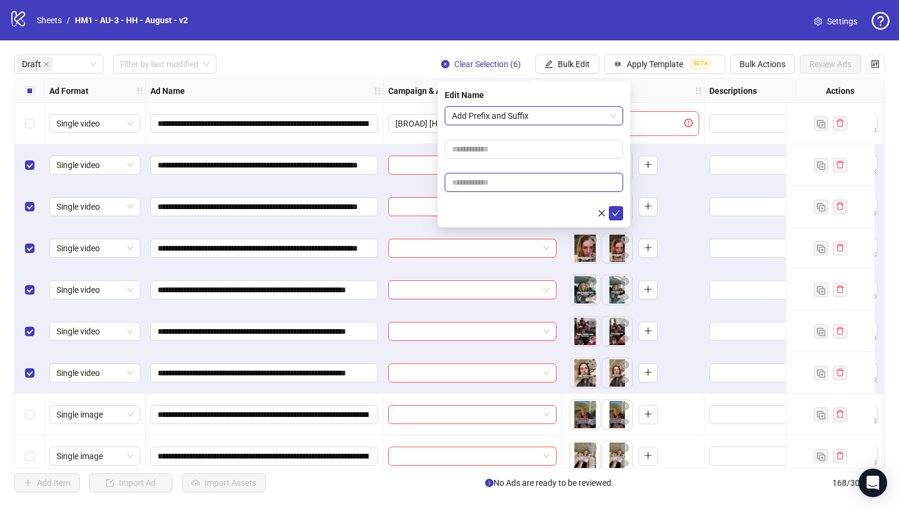
click at [530, 188] on input "text" at bounding box center [534, 182] width 178 height 19
paste input "**********"
type input "**********"
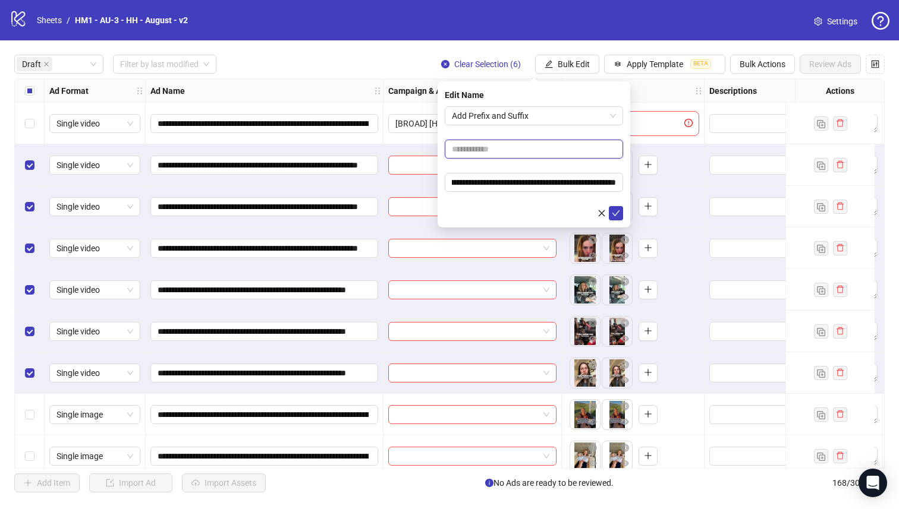
scroll to position [0, 0]
click at [532, 148] on input "text" at bounding box center [534, 149] width 178 height 19
type input "**********"
click at [613, 210] on icon "check" at bounding box center [616, 213] width 8 height 8
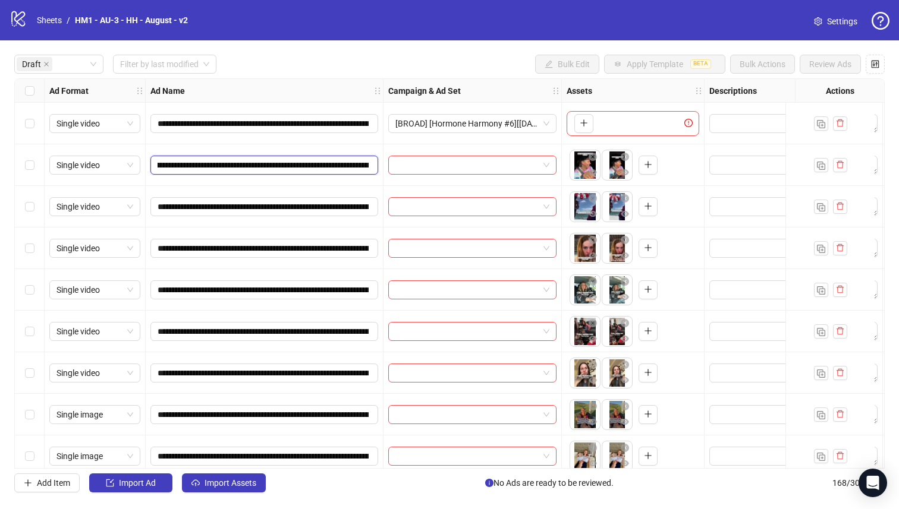
scroll to position [0, 202]
drag, startPoint x: 283, startPoint y: 165, endPoint x: 335, endPoint y: 160, distance: 52.5
click at [335, 160] on input "**********" at bounding box center [263, 165] width 211 height 13
click at [24, 244] on div "Select row 4" at bounding box center [30, 249] width 30 height 42
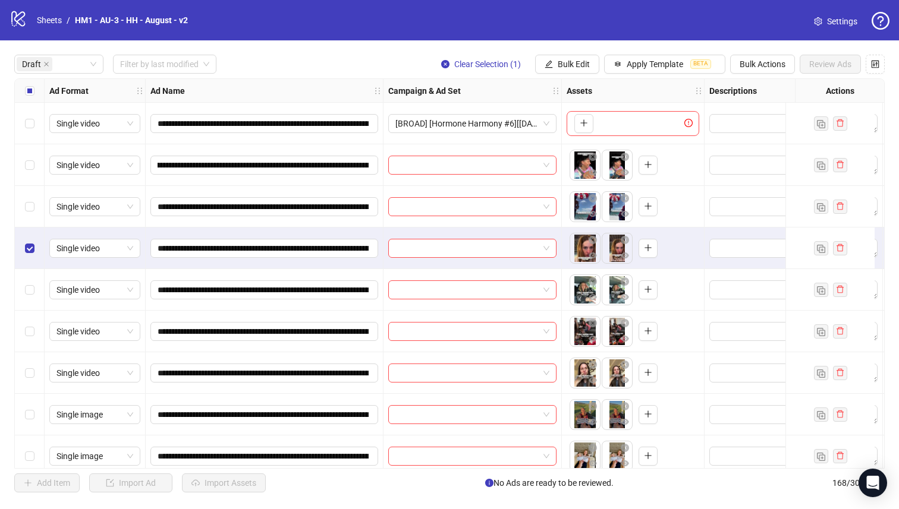
scroll to position [0, 0]
click at [23, 202] on div "Select row 3" at bounding box center [30, 207] width 30 height 42
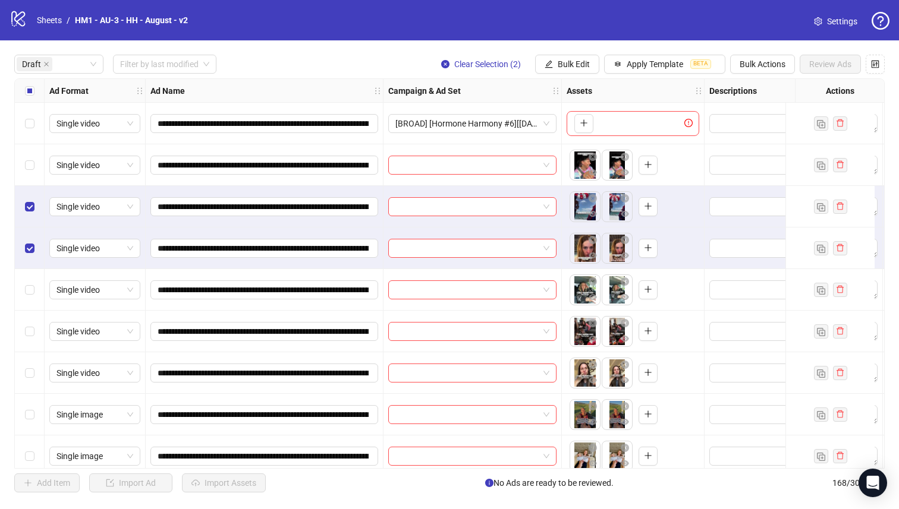
click at [23, 168] on div "Select row 2" at bounding box center [30, 165] width 30 height 42
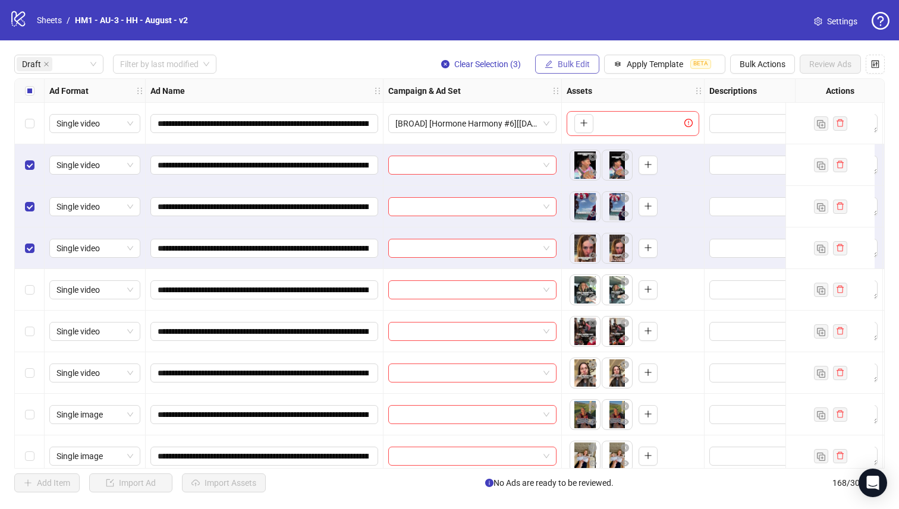
click at [566, 64] on span "Bulk Edit" at bounding box center [574, 64] width 32 height 10
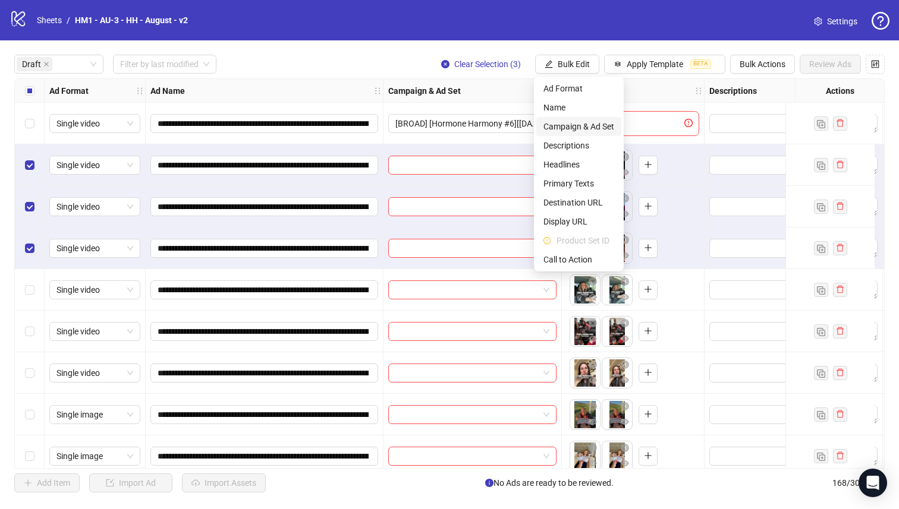
click at [596, 127] on span "Campaign & Ad Set" at bounding box center [578, 126] width 71 height 13
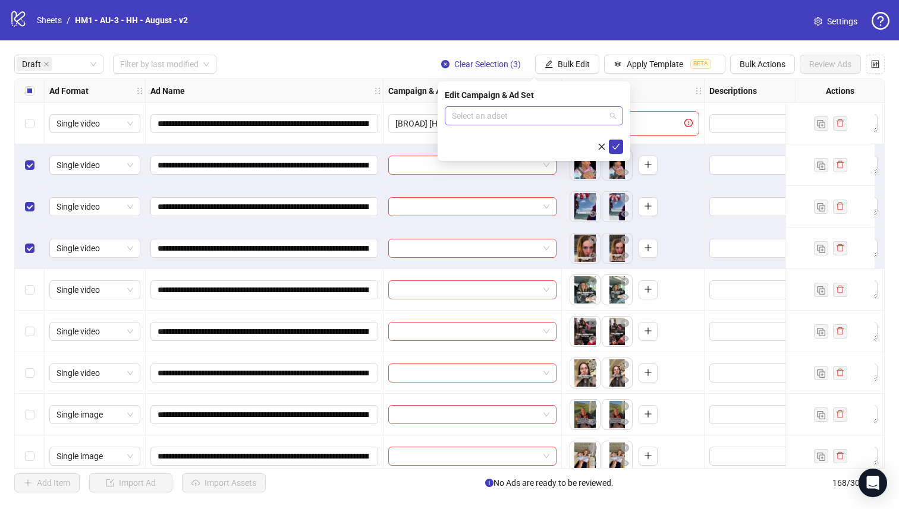
click at [575, 122] on input "search" at bounding box center [528, 116] width 153 height 18
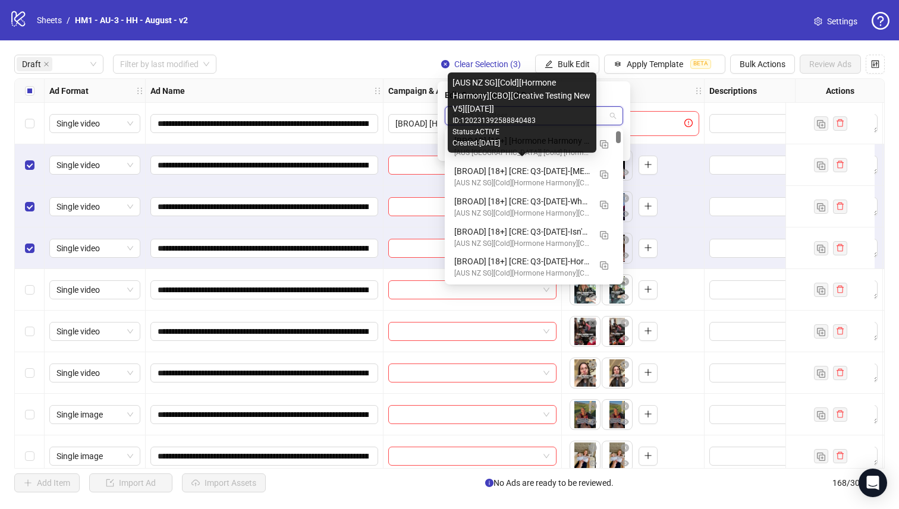
scroll to position [59, 0]
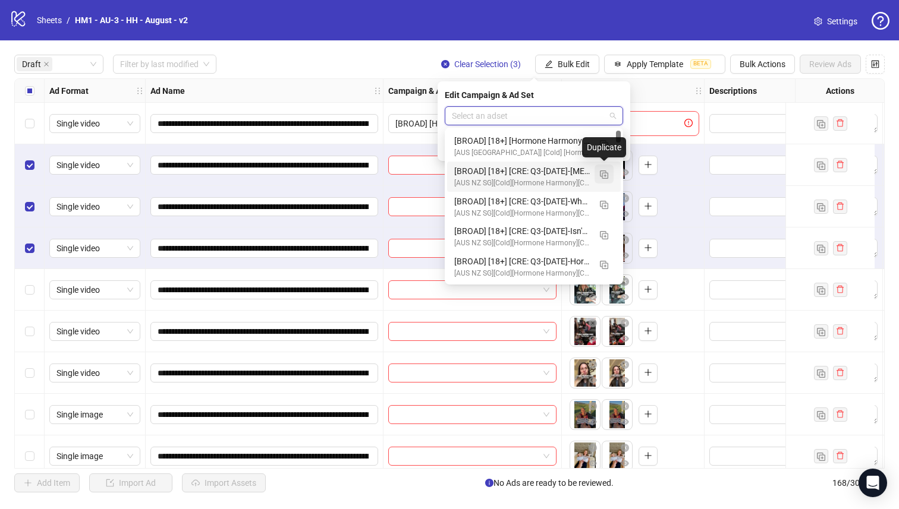
click at [602, 172] on img "button" at bounding box center [604, 175] width 8 height 8
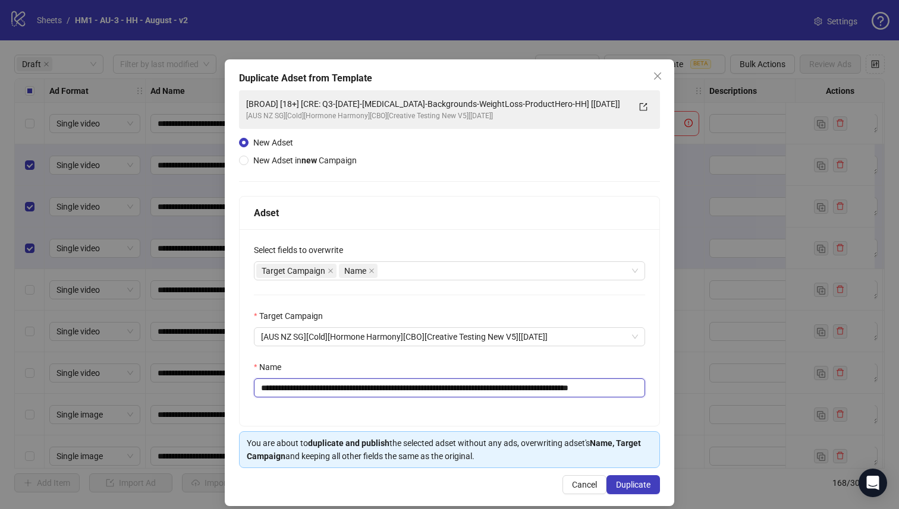
drag, startPoint x: 593, startPoint y: 388, endPoint x: 339, endPoint y: 391, distance: 253.8
click at [339, 391] on input "**********" at bounding box center [449, 388] width 391 height 19
paste input "*"
type input "**********"
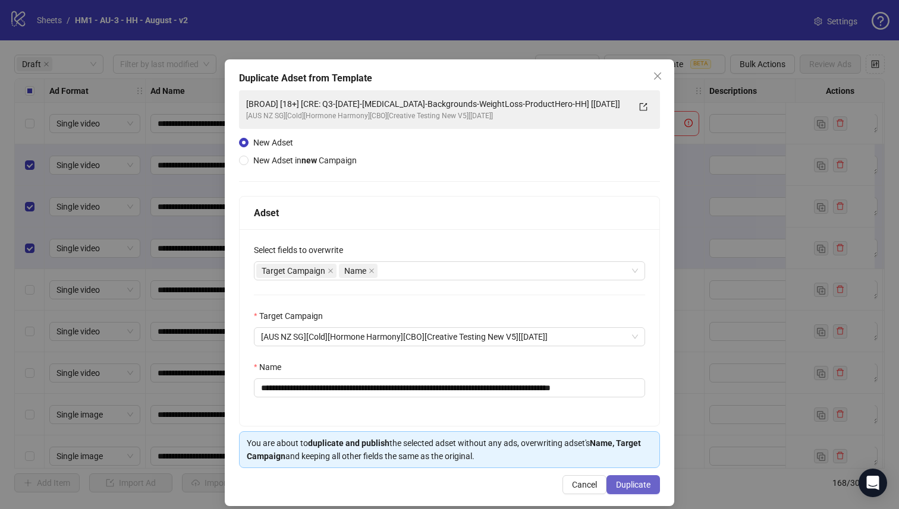
click at [625, 485] on span "Duplicate" at bounding box center [633, 485] width 34 height 10
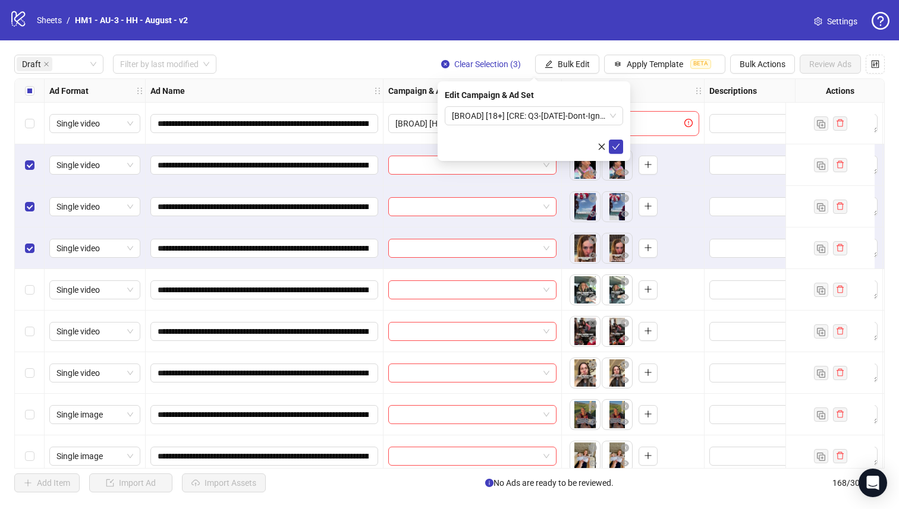
click at [532, 105] on div "Edit Campaign & Ad Set [BROAD] [18+] [CRE: Q3-[DATE]-Dont-Ignore-HormonalImbala…" at bounding box center [533, 121] width 193 height 80
click at [532, 116] on span "[BROAD] [18+] [CRE: Q3-[DATE]-Dont-Ignore-HormonalImbalance-Testimonial-VO-HH] …" at bounding box center [534, 116] width 164 height 18
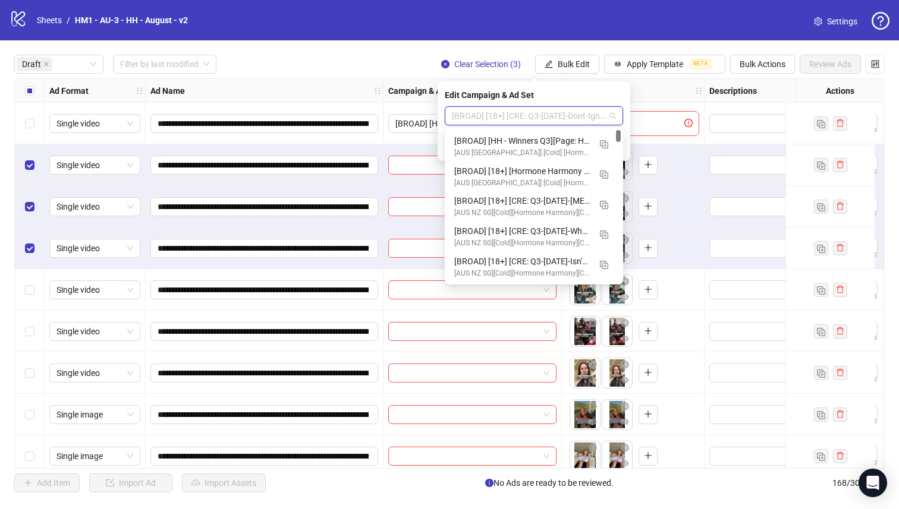
scroll to position [11, 0]
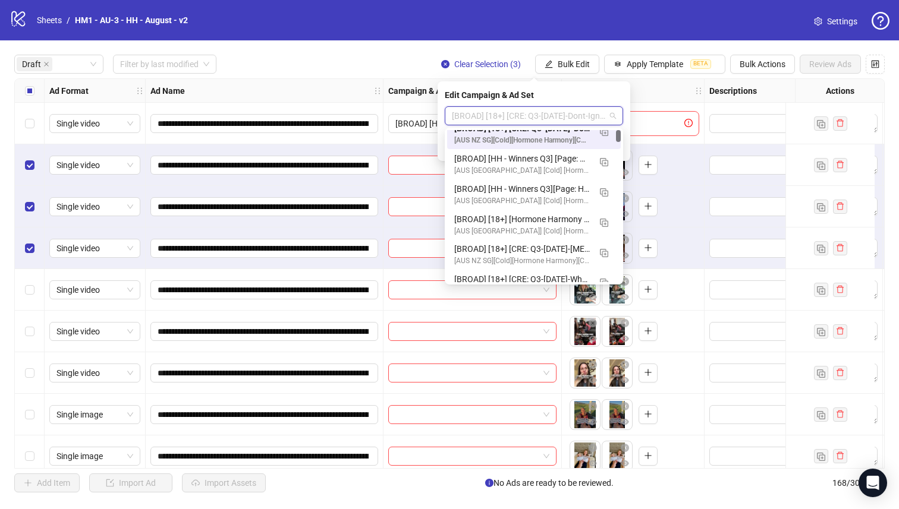
click at [537, 136] on div "[AUS NZ SG][Cold][Hormone Harmony][CBO][Creative Testing New V5][[DATE]]" at bounding box center [522, 140] width 136 height 11
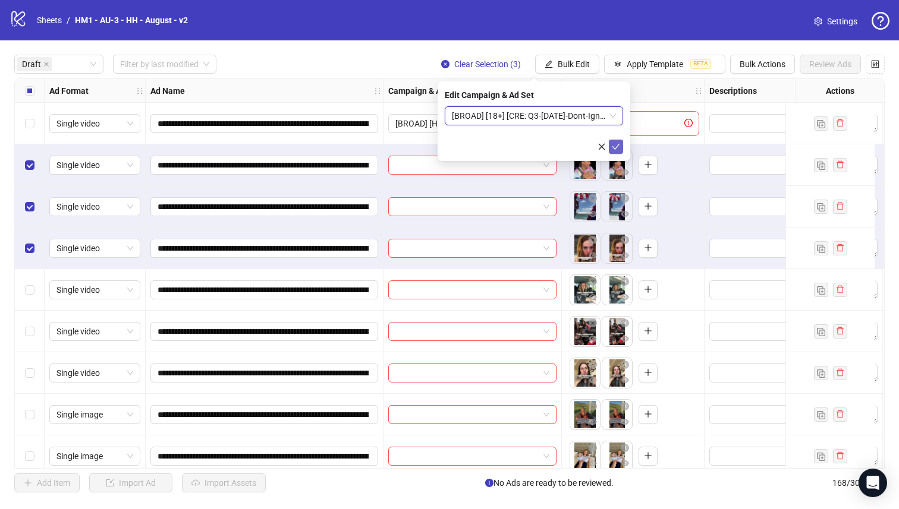
click at [616, 140] on button "submit" at bounding box center [616, 147] width 14 height 14
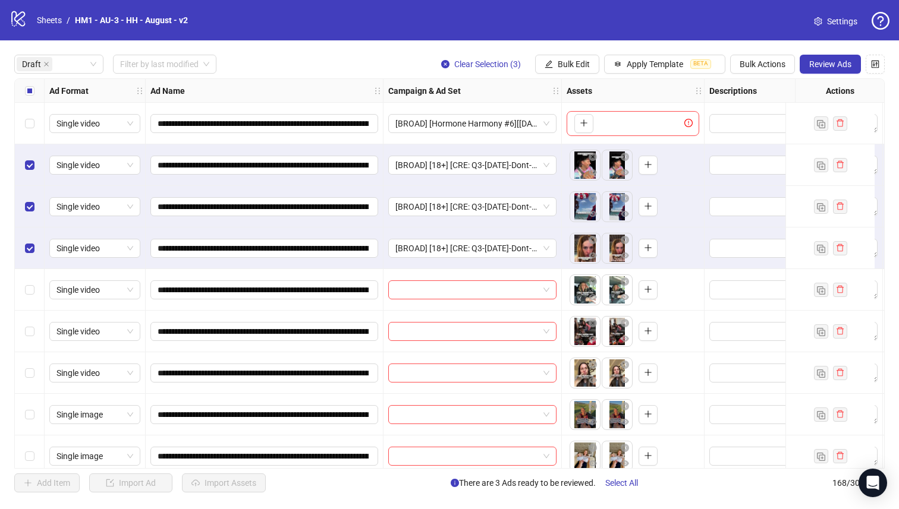
click at [18, 89] on div "Select all rows" at bounding box center [30, 91] width 30 height 24
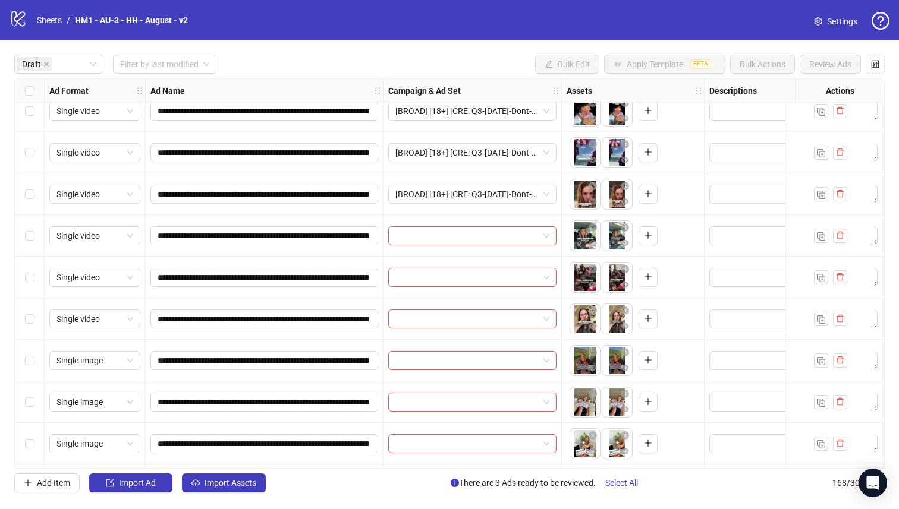
scroll to position [59, 0]
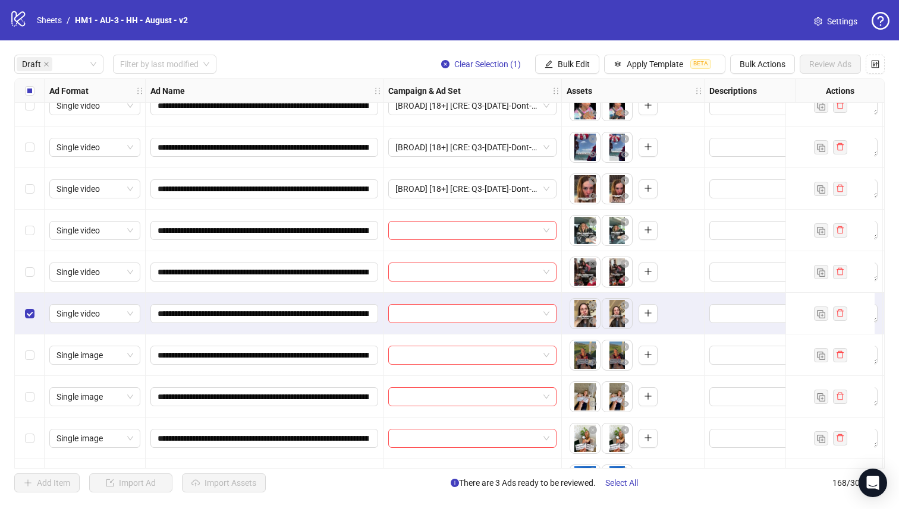
click at [33, 281] on div "Select row 6" at bounding box center [30, 272] width 30 height 42
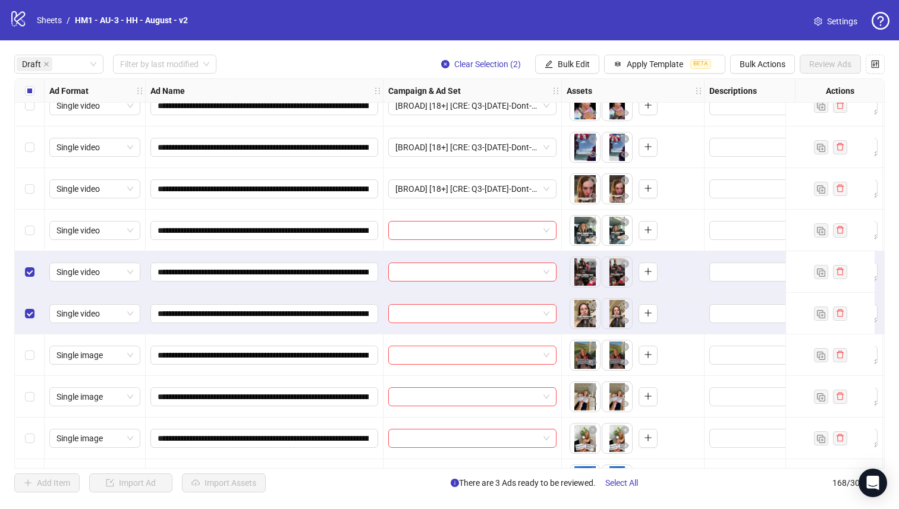
click at [33, 221] on div "Select row 5" at bounding box center [30, 231] width 30 height 42
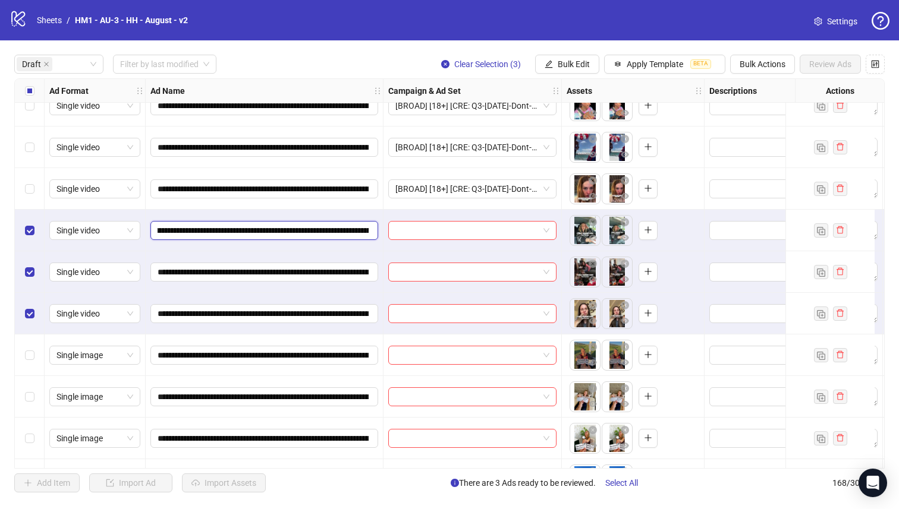
scroll to position [0, 194]
drag, startPoint x: 282, startPoint y: 231, endPoint x: 319, endPoint y: 225, distance: 36.7
click at [319, 225] on input "**********" at bounding box center [263, 230] width 211 height 13
click at [572, 63] on span "Bulk Edit" at bounding box center [574, 64] width 32 height 10
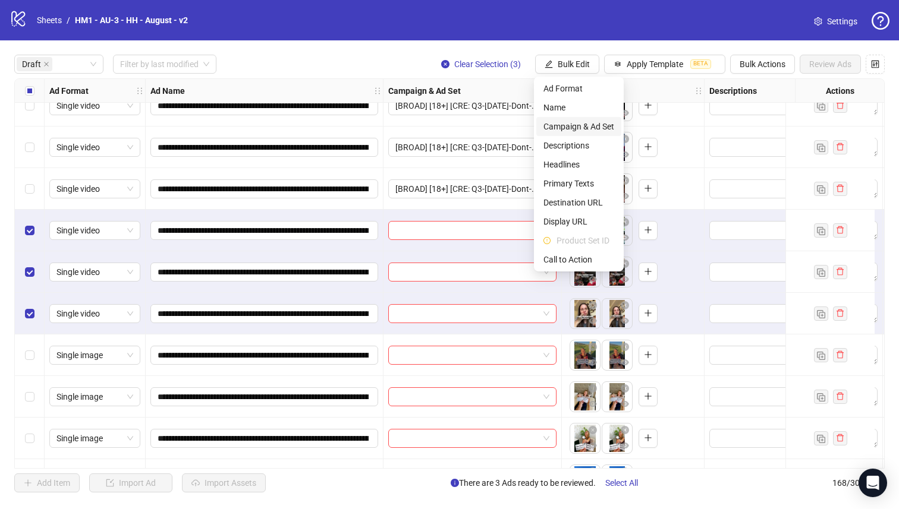
click at [578, 125] on span "Campaign & Ad Set" at bounding box center [578, 126] width 71 height 13
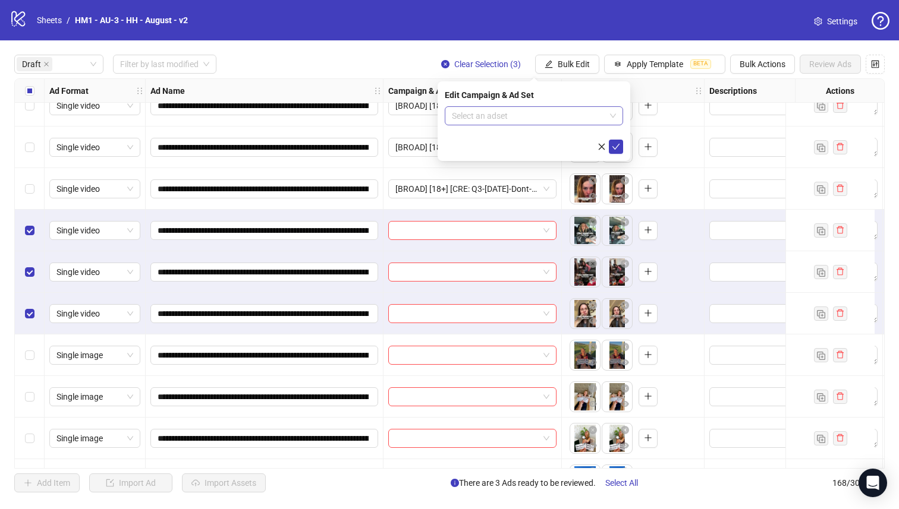
click at [571, 124] on form "Select an adset" at bounding box center [534, 130] width 178 height 48
click at [593, 116] on input "search" at bounding box center [528, 116] width 153 height 18
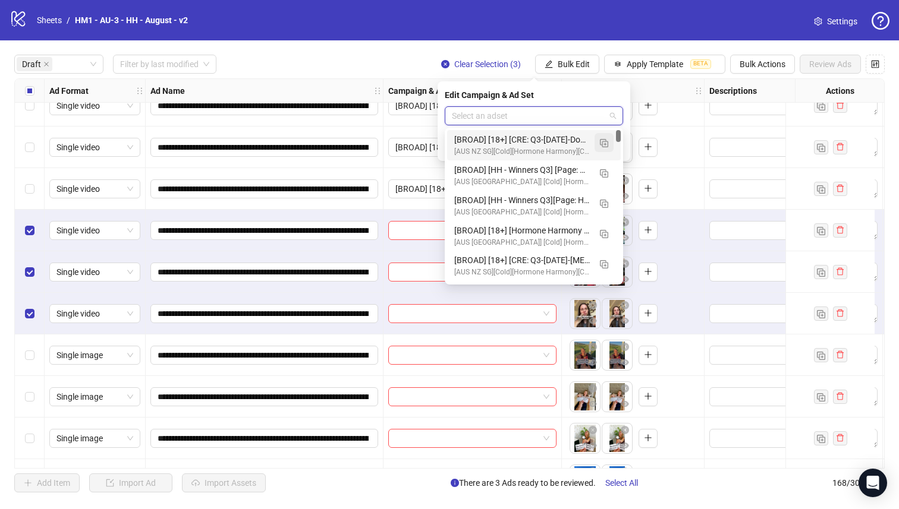
click at [609, 140] on button "button" at bounding box center [603, 142] width 19 height 19
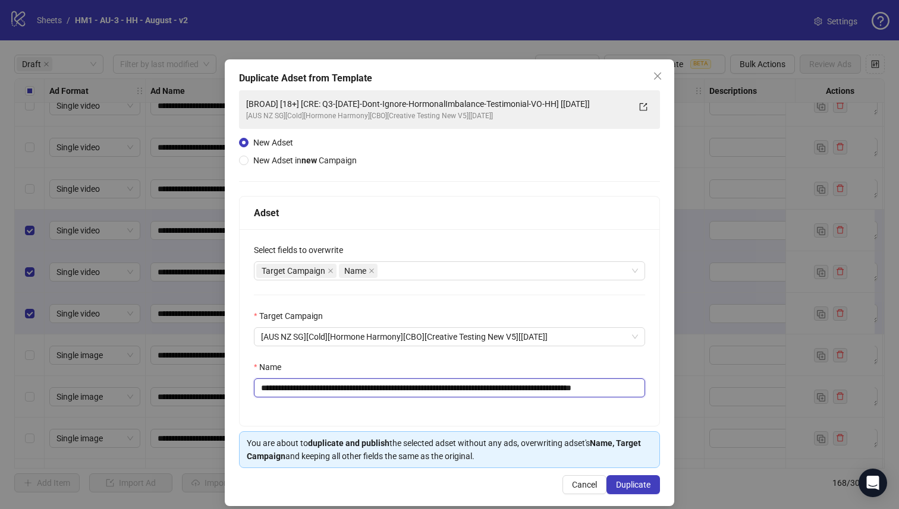
drag, startPoint x: 593, startPoint y: 389, endPoint x: 337, endPoint y: 388, distance: 256.2
click at [337, 388] on input "**********" at bounding box center [449, 388] width 391 height 19
paste input "text"
type input "**********"
click at [638, 484] on span "Duplicate" at bounding box center [633, 485] width 34 height 10
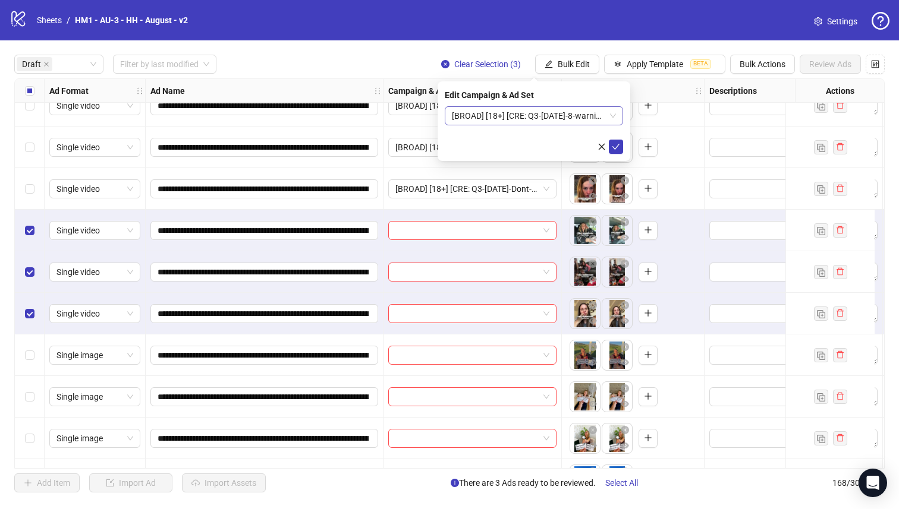
click at [558, 118] on span "[BROAD] [18+] [CRE: Q3-[DATE]-8-warning-signs-HighCortisol-Testimonial-HH] [[DA…" at bounding box center [534, 116] width 164 height 18
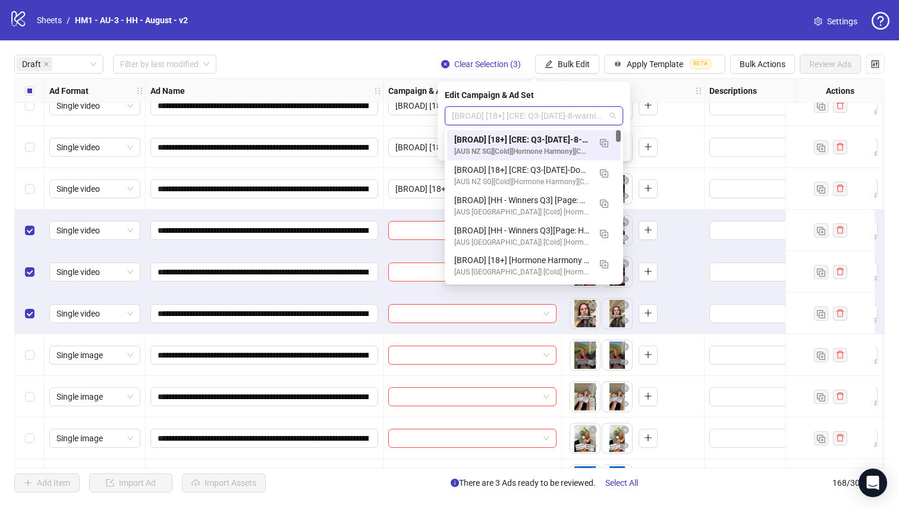
click at [560, 134] on div "[BROAD] [18+] [CRE: Q3-[DATE]-8-warning-signs-HighCortisol-Testimonial-HH] [[DA…" at bounding box center [522, 139] width 136 height 13
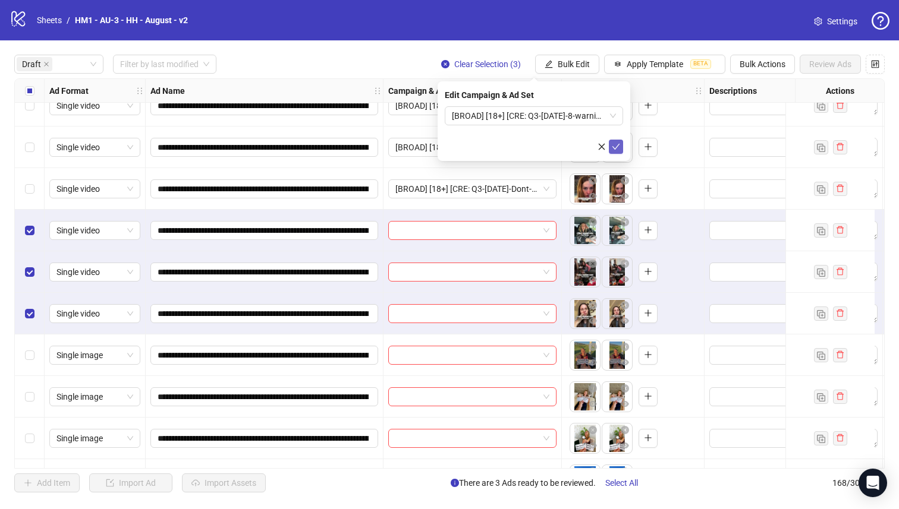
click at [616, 146] on icon "check" at bounding box center [616, 147] width 8 height 8
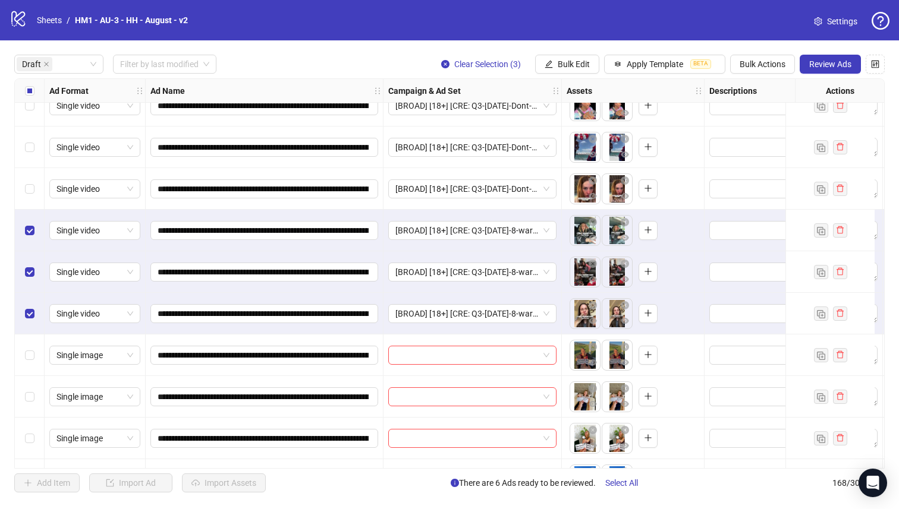
click at [27, 96] on label "Select all rows" at bounding box center [30, 90] width 10 height 13
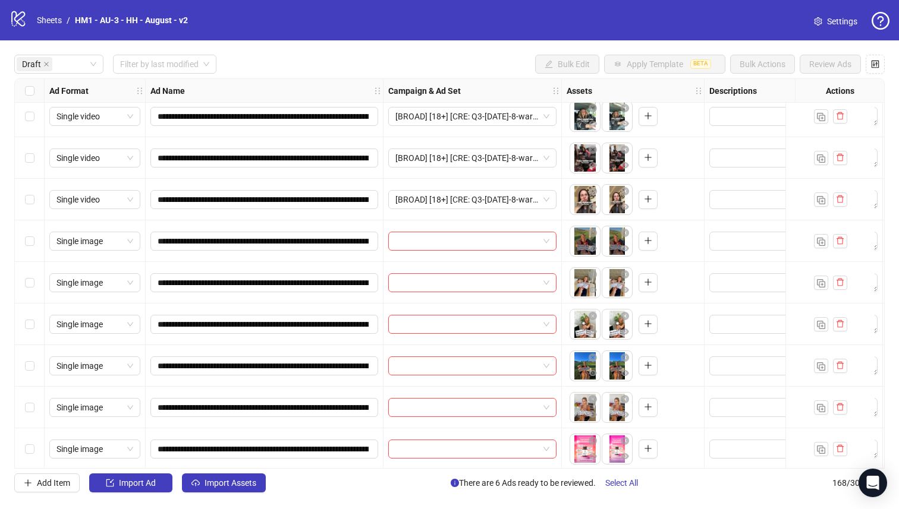
scroll to position [186, 0]
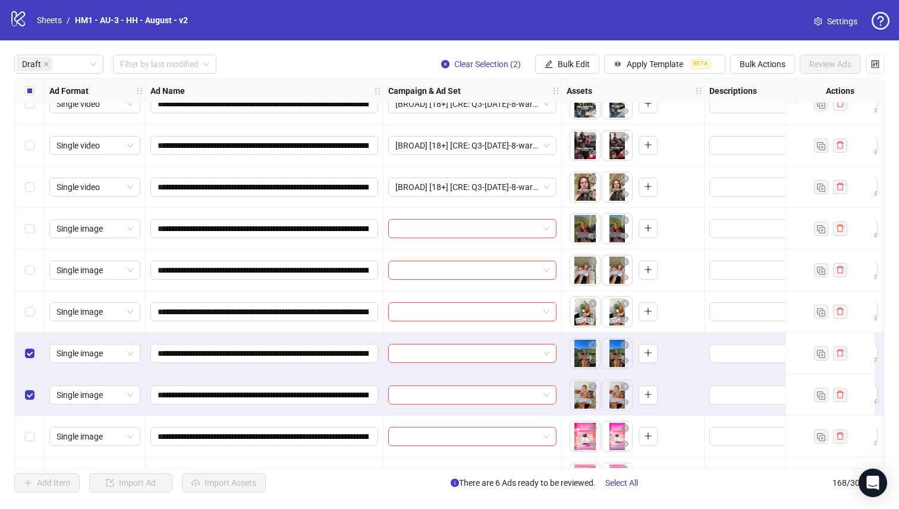
click at [27, 297] on div "Select row 10" at bounding box center [30, 312] width 30 height 42
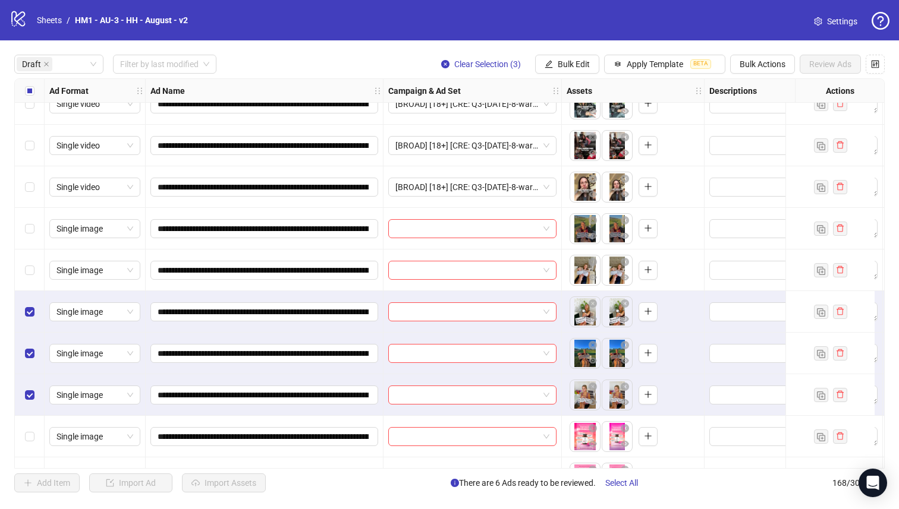
click at [30, 238] on div "Select row 8" at bounding box center [30, 229] width 30 height 42
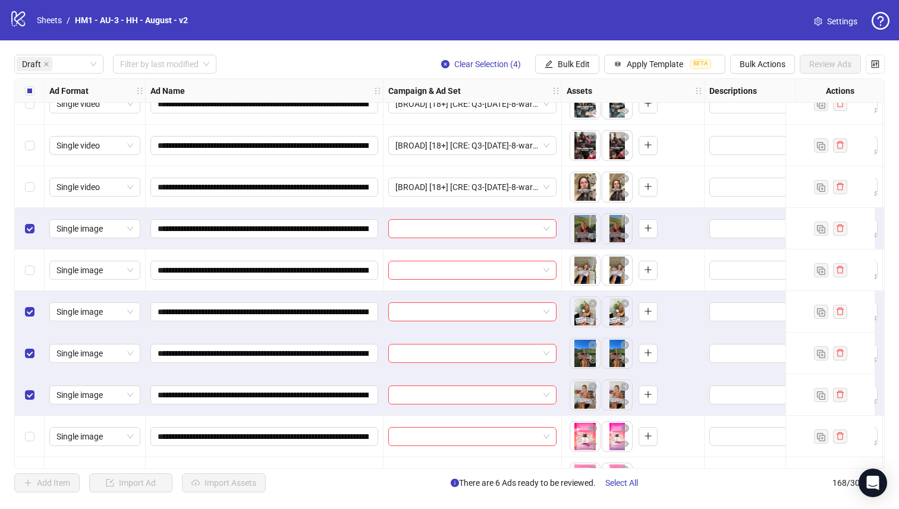
click at [30, 219] on div "Select row 8" at bounding box center [30, 229] width 30 height 42
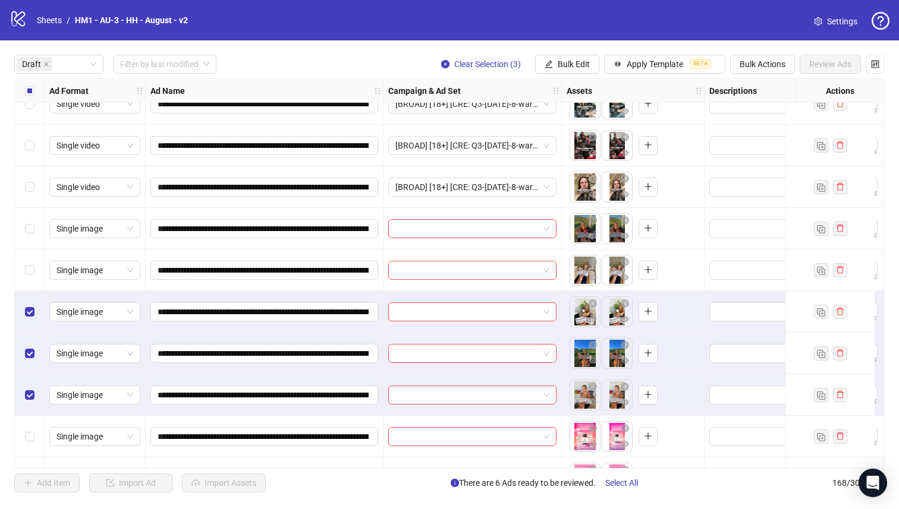
click at [24, 281] on div "Select row 9" at bounding box center [30, 271] width 30 height 42
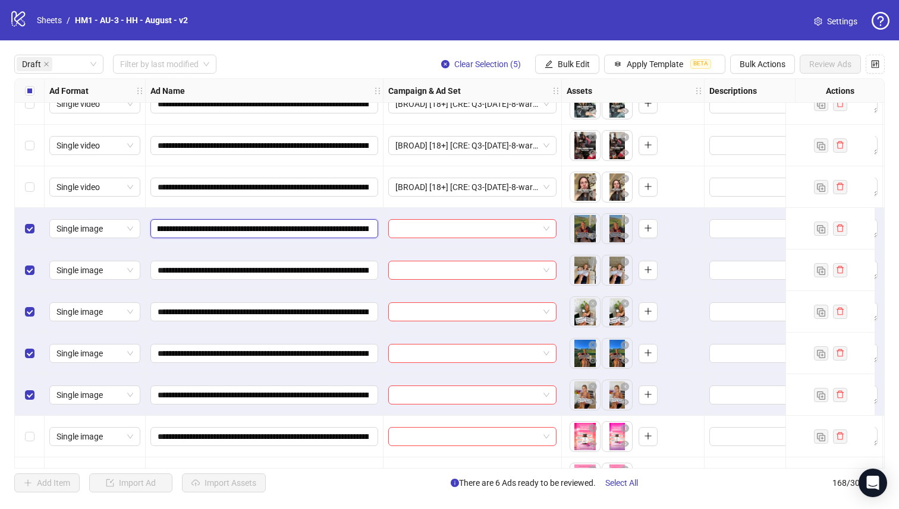
scroll to position [0, 130]
drag, startPoint x: 295, startPoint y: 229, endPoint x: 336, endPoint y: 226, distance: 41.2
click at [336, 226] on input "**********" at bounding box center [263, 228] width 211 height 13
click at [553, 60] on button "Bulk Edit" at bounding box center [567, 64] width 64 height 19
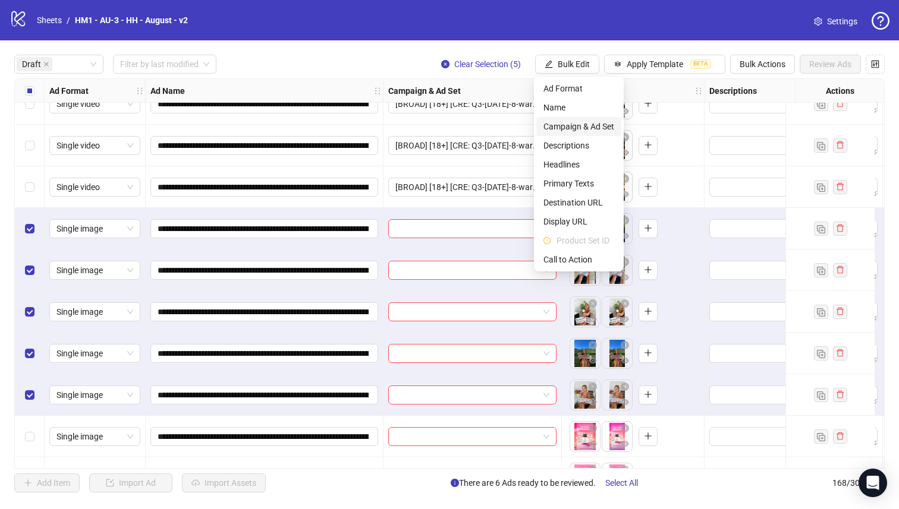
click at [580, 121] on span "Campaign & Ad Set" at bounding box center [578, 126] width 71 height 13
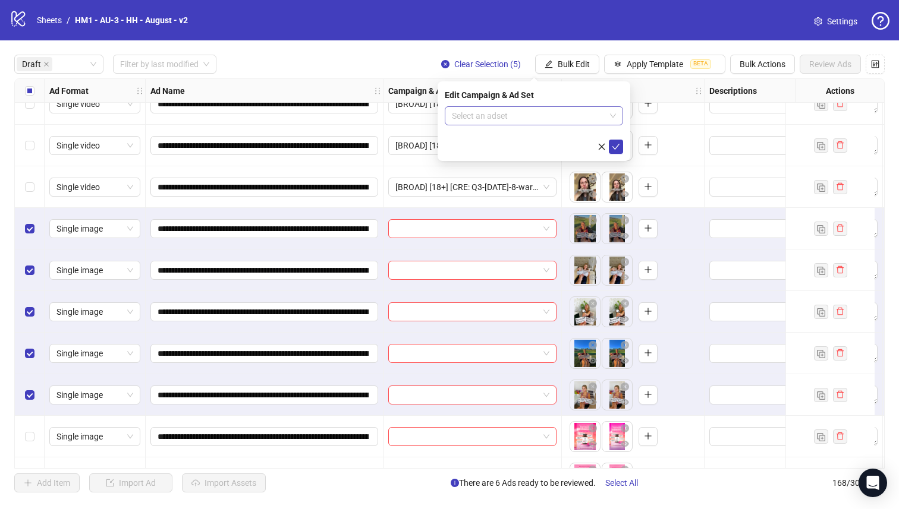
click at [569, 117] on input "search" at bounding box center [528, 116] width 153 height 18
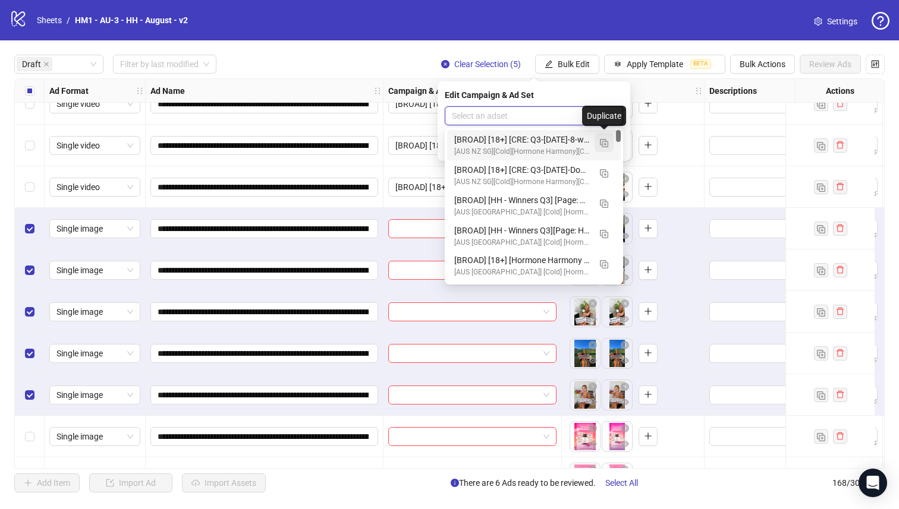
click at [604, 146] on img "button" at bounding box center [604, 143] width 8 height 8
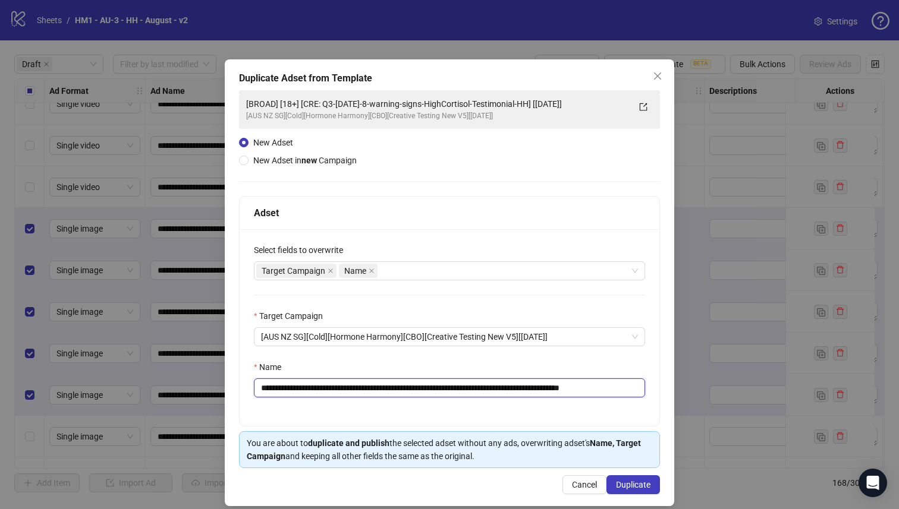
drag, startPoint x: 566, startPoint y: 389, endPoint x: 338, endPoint y: 393, distance: 227.7
click at [338, 393] on input "**********" at bounding box center [449, 388] width 391 height 19
paste input "text"
type input "**********"
click at [643, 489] on span "Duplicate" at bounding box center [633, 485] width 34 height 10
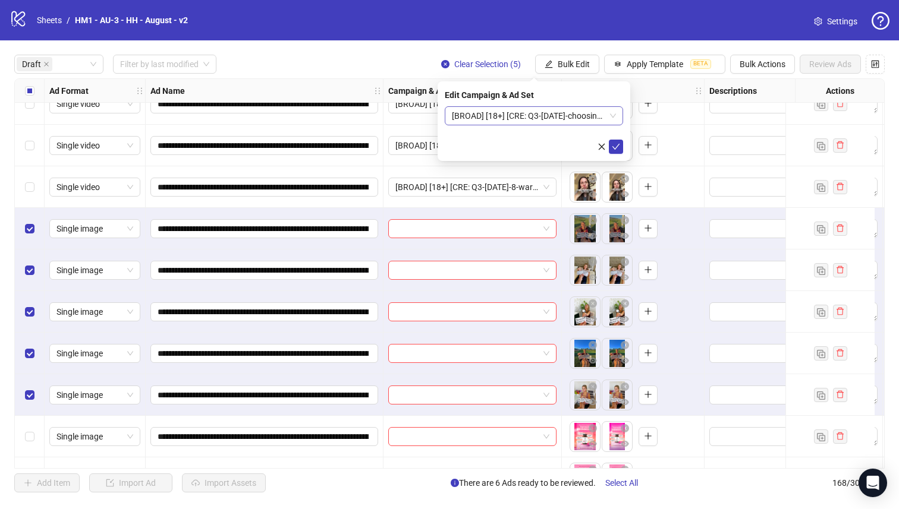
click at [578, 118] on span "[BROAD] [18+] [CRE: Q3-[DATE]-choosing cards-Text Only-HH] [[DATE]]" at bounding box center [534, 116] width 164 height 18
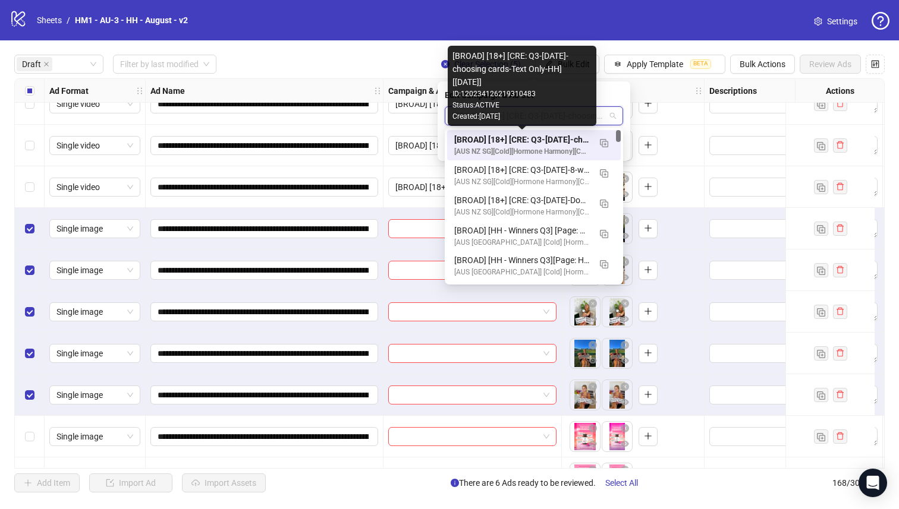
click at [565, 140] on div "[BROAD] [18+] [CRE: Q3-[DATE]-choosing cards-Text Only-HH] [[DATE]]" at bounding box center [522, 139] width 136 height 13
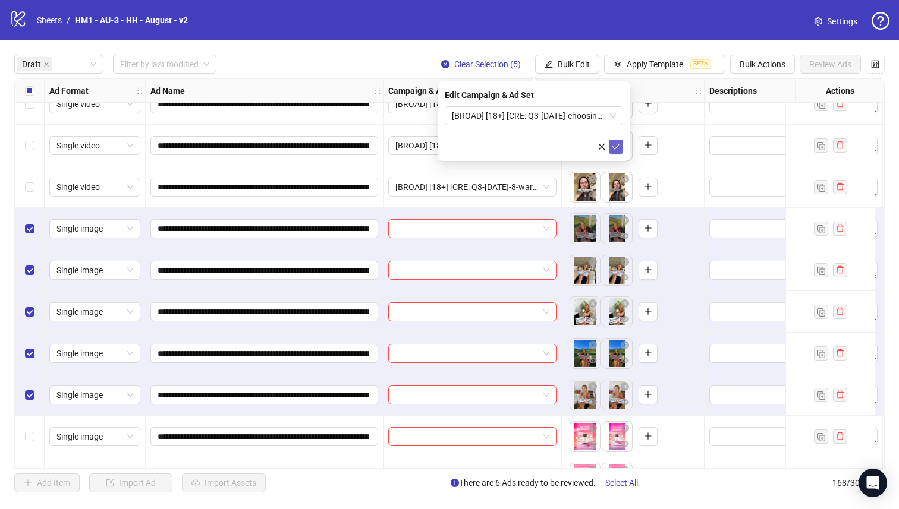
click at [620, 147] on button "submit" at bounding box center [616, 147] width 14 height 14
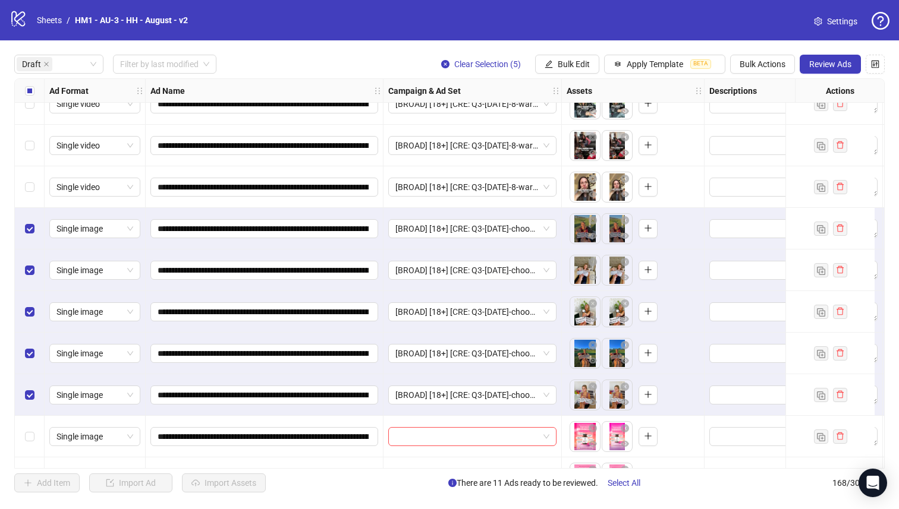
click at [42, 86] on div "Select all rows" at bounding box center [30, 91] width 30 height 24
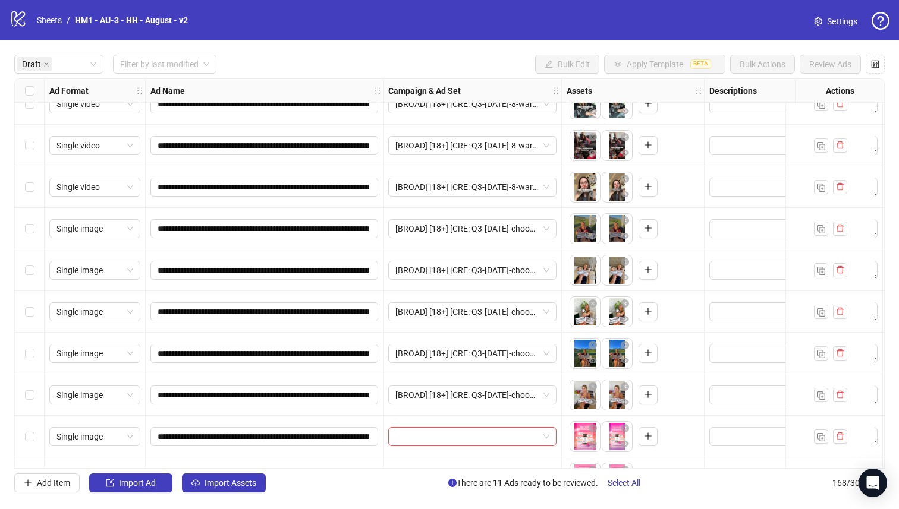
scroll to position [305, 0]
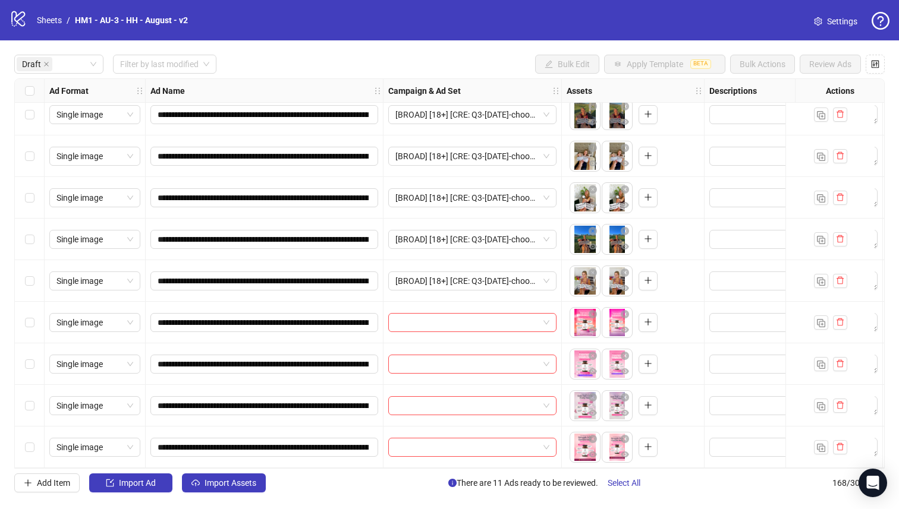
click at [41, 443] on div "Select row 16" at bounding box center [30, 448] width 30 height 42
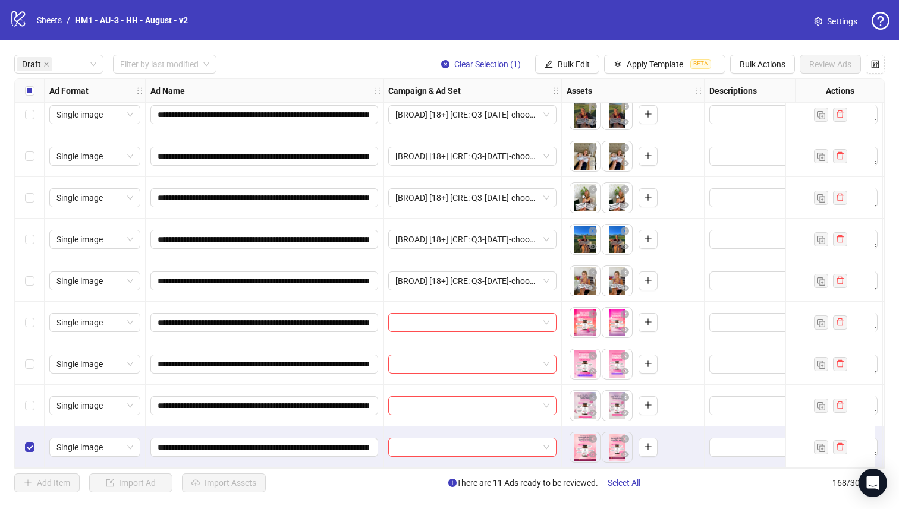
click at [39, 404] on div "Select row 15" at bounding box center [30, 406] width 30 height 42
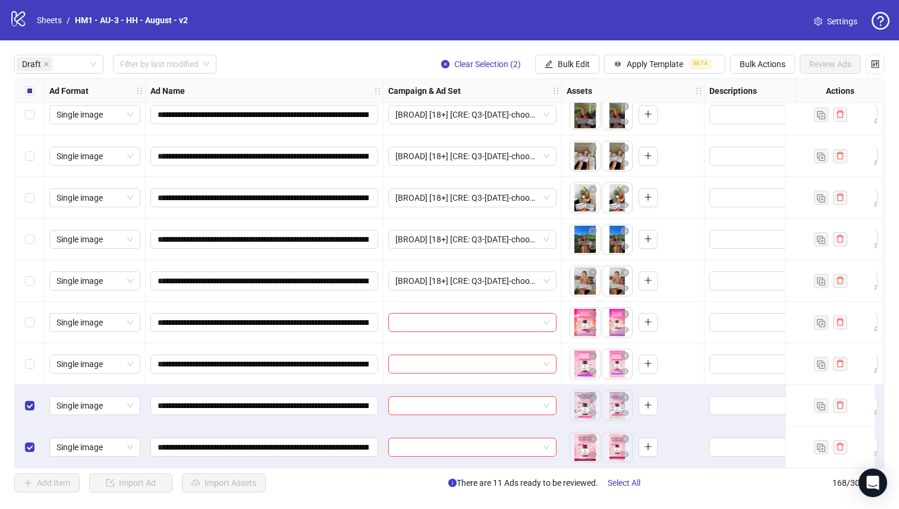
click at [33, 345] on div "Select row 14" at bounding box center [30, 365] width 30 height 42
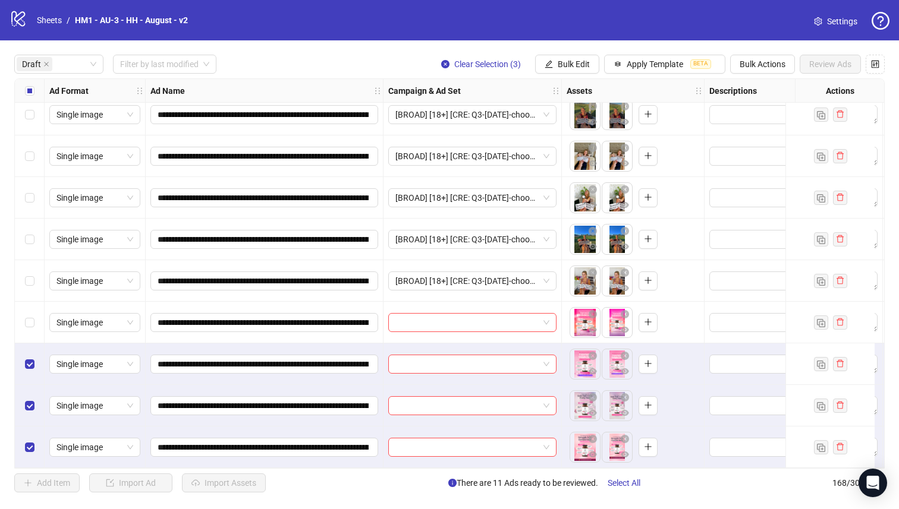
click at [39, 296] on div "Select row 12" at bounding box center [30, 281] width 30 height 42
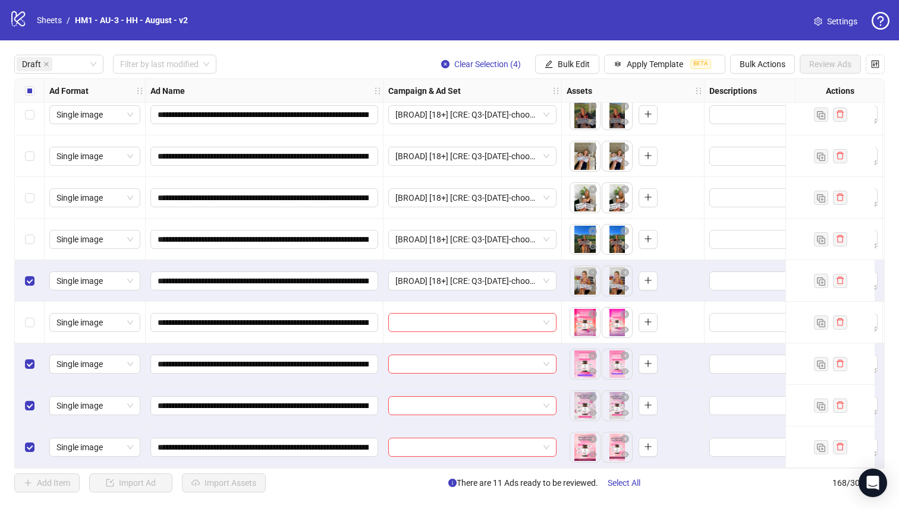
click at [17, 284] on div "Select row 12" at bounding box center [30, 281] width 30 height 42
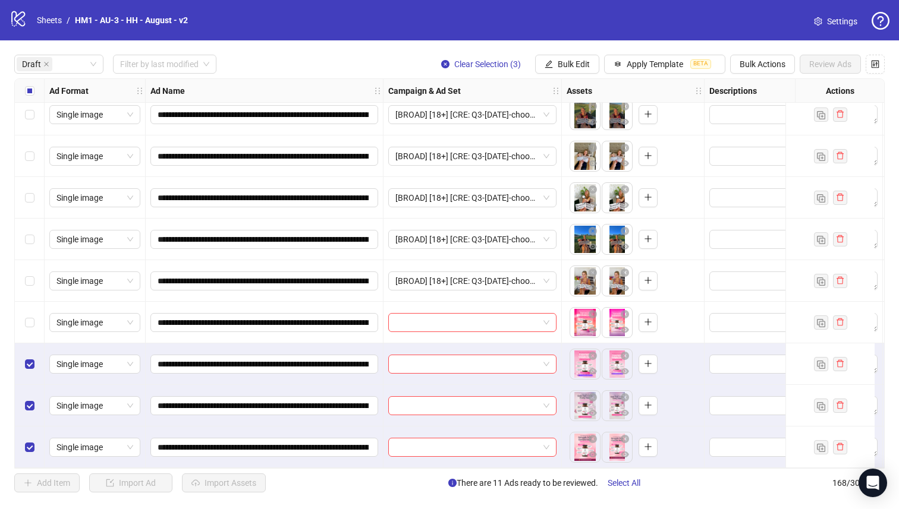
click at [34, 316] on div "Select row 13" at bounding box center [30, 323] width 30 height 42
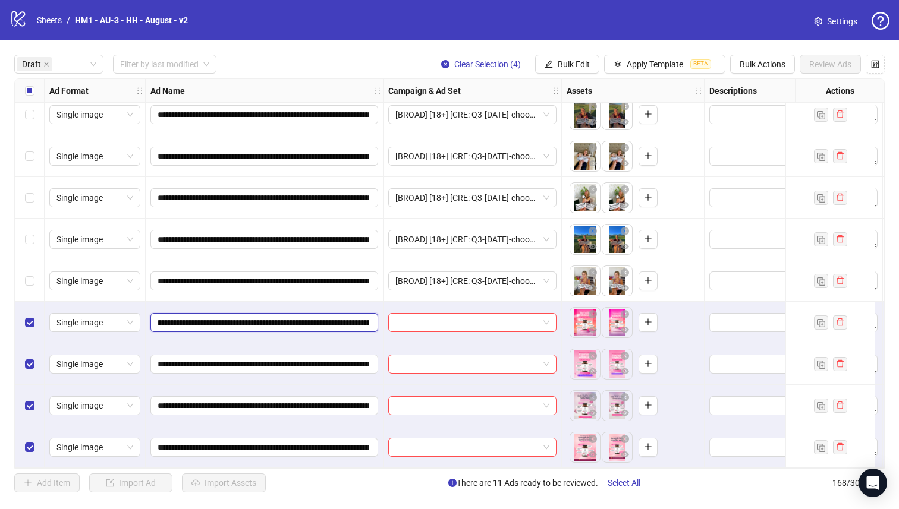
scroll to position [0, 158]
drag, startPoint x: 297, startPoint y: 317, endPoint x: 282, endPoint y: 313, distance: 14.9
click at [282, 316] on input "**********" at bounding box center [263, 322] width 211 height 13
click at [565, 64] on span "Bulk Edit" at bounding box center [574, 64] width 32 height 10
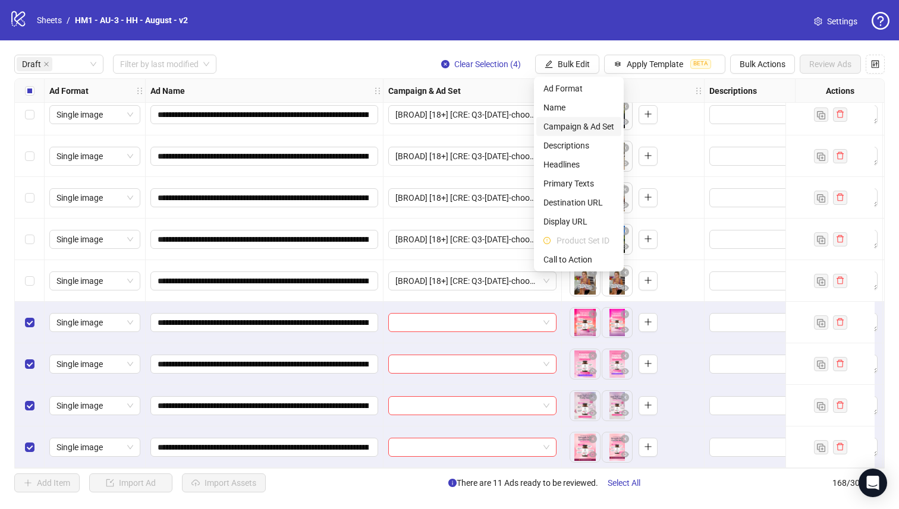
click at [588, 122] on span "Campaign & Ad Set" at bounding box center [578, 126] width 71 height 13
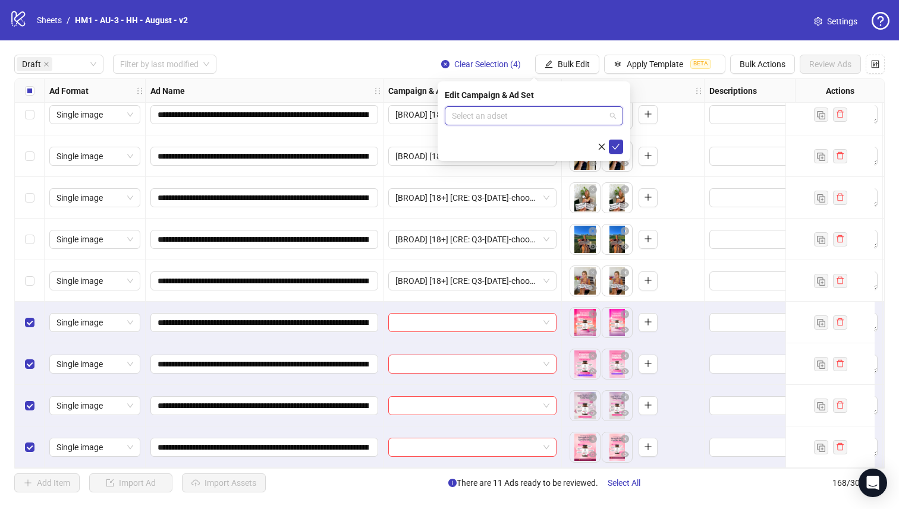
click at [585, 122] on input "search" at bounding box center [528, 116] width 153 height 18
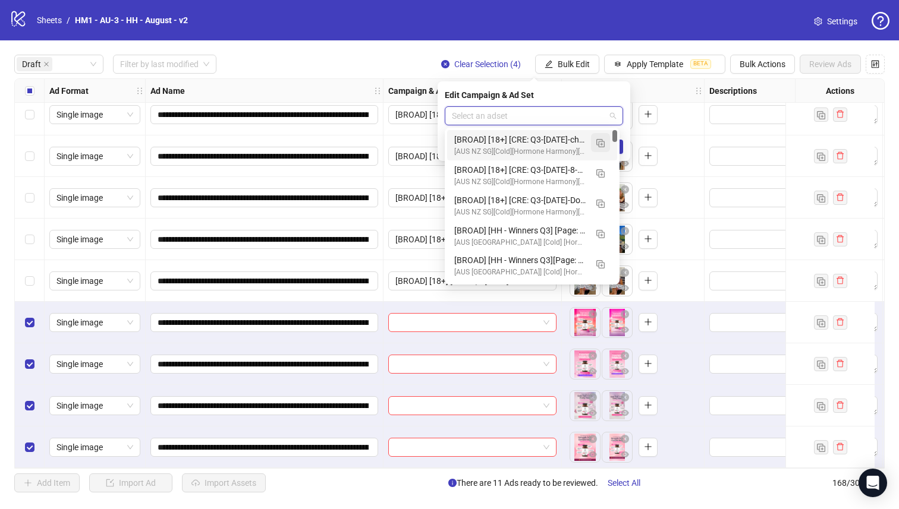
click at [603, 139] on img "button" at bounding box center [600, 143] width 8 height 8
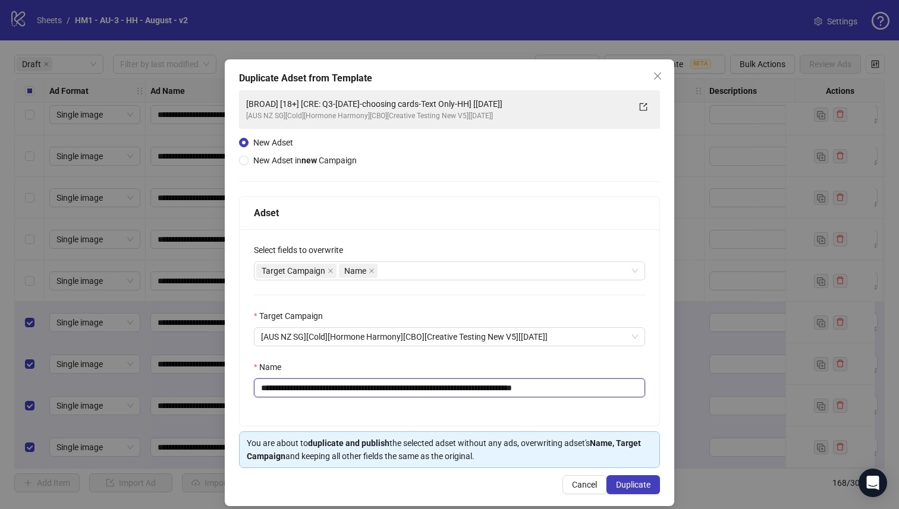
drag, startPoint x: 506, startPoint y: 387, endPoint x: 338, endPoint y: 386, distance: 167.6
click at [338, 386] on input "**********" at bounding box center [449, 388] width 391 height 19
paste input "text"
type input "**********"
click at [616, 483] on span "Duplicate" at bounding box center [633, 485] width 34 height 10
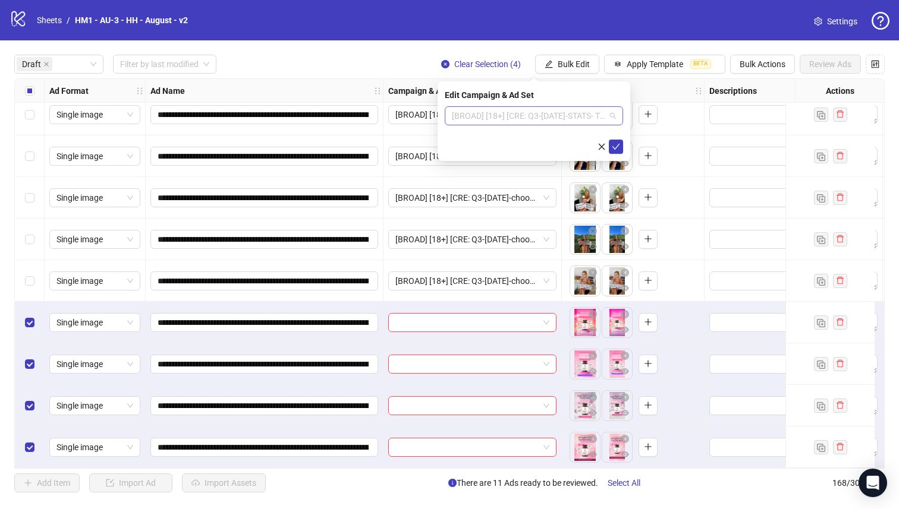
click at [579, 119] on span "[BROAD] [18+] [CRE: Q3-[DATE]-STATS- Text Only - HH] [[DATE]]" at bounding box center [534, 116] width 164 height 18
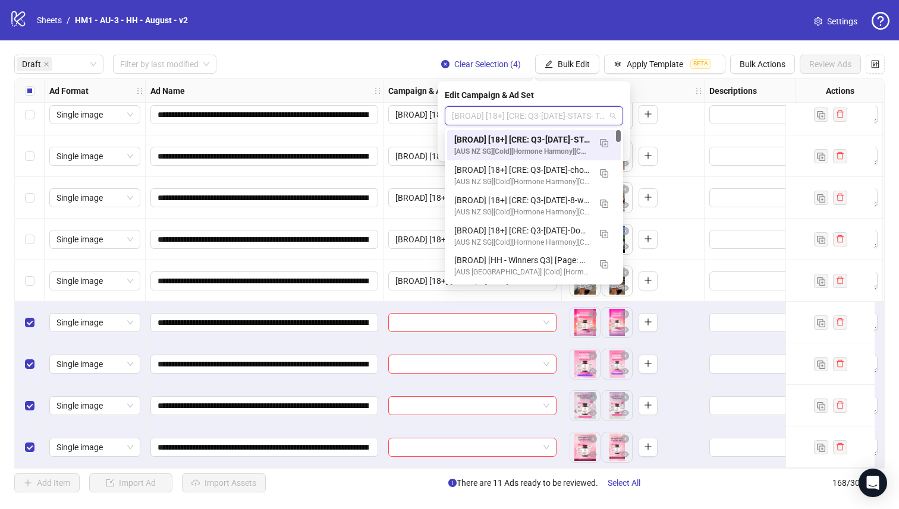
click at [569, 135] on div "[BROAD] [18+] [CRE: Q3-[DATE]-STATS- Text Only - HH] [[DATE]]" at bounding box center [522, 139] width 136 height 13
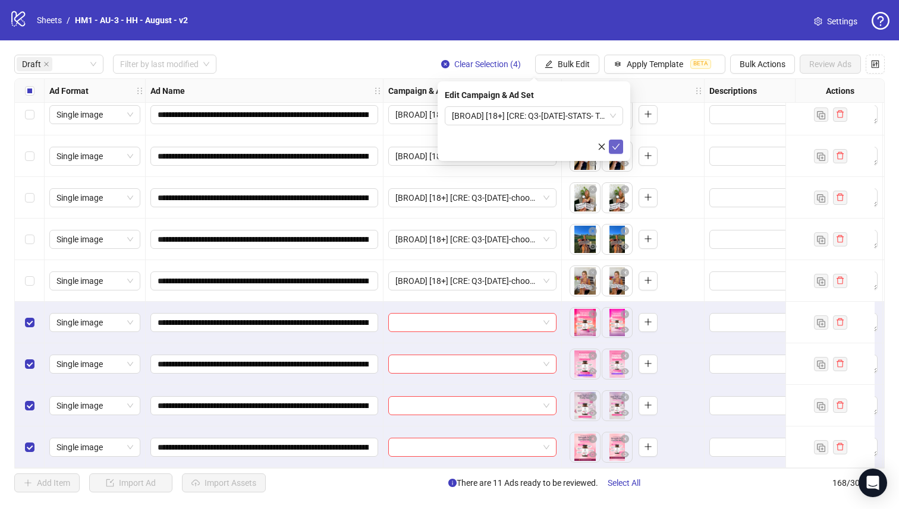
click at [611, 146] on button "submit" at bounding box center [616, 147] width 14 height 14
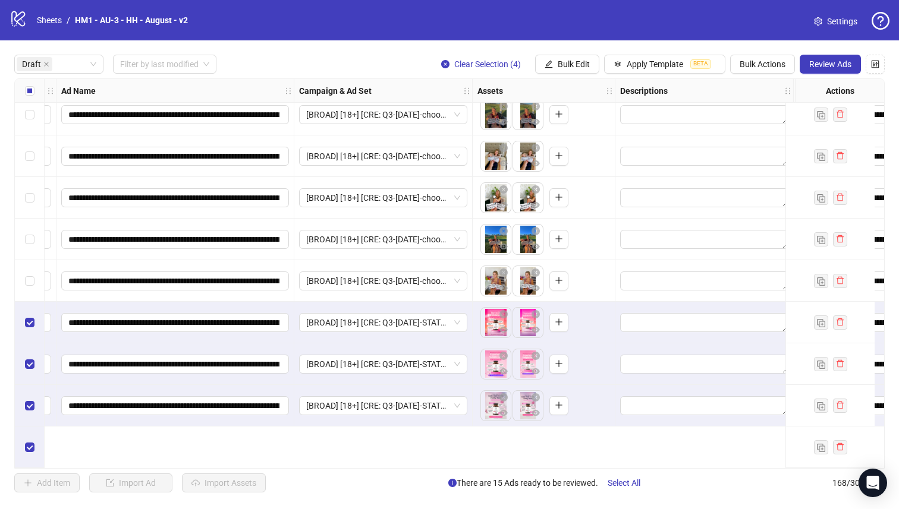
scroll to position [0, 89]
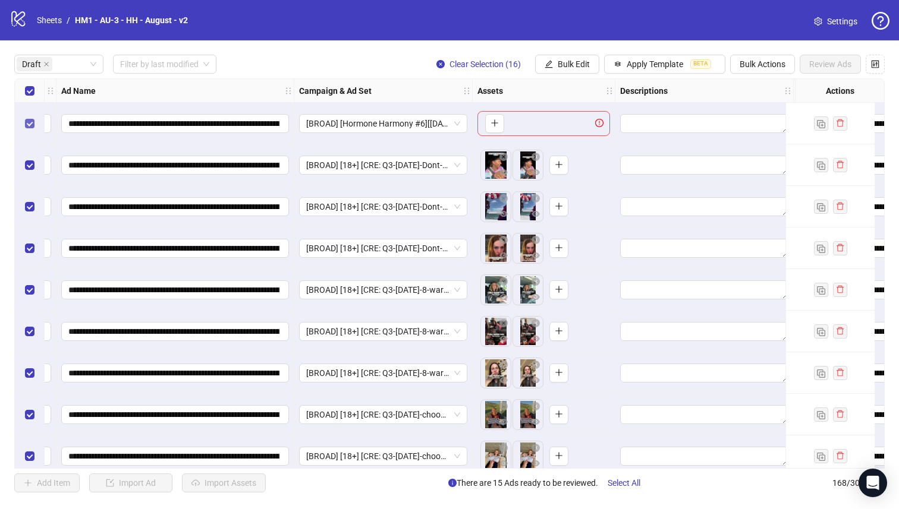
click at [33, 117] on label "Select row 1" at bounding box center [30, 123] width 10 height 13
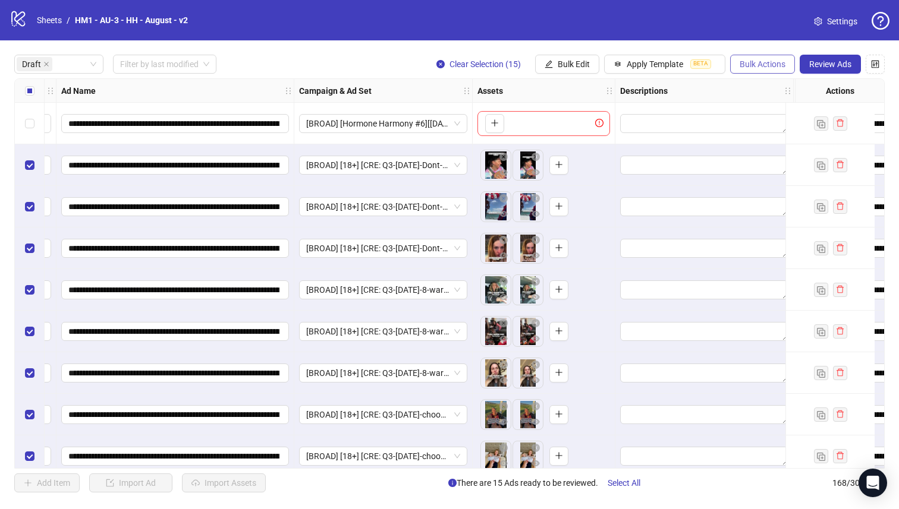
click at [741, 70] on button "Bulk Actions" at bounding box center [762, 64] width 65 height 19
click at [757, 128] on span "Duplicate with assets" at bounding box center [778, 126] width 81 height 13
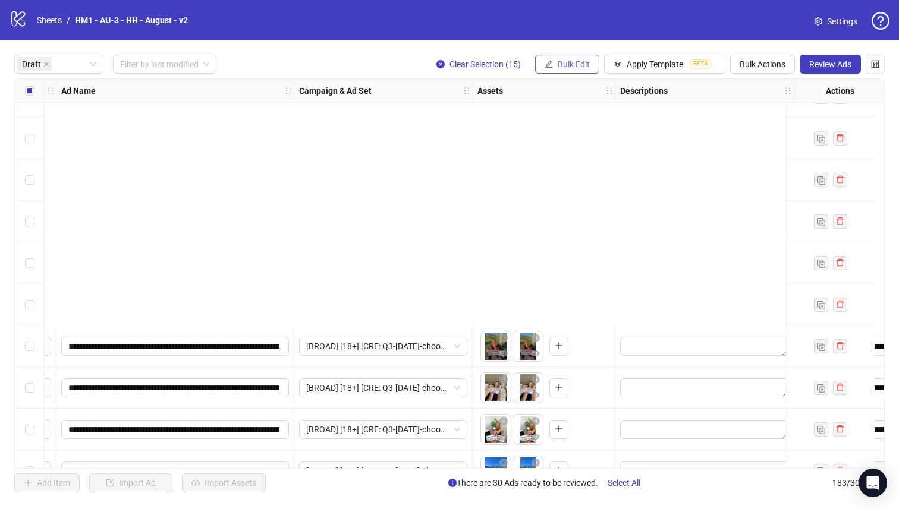
click at [561, 59] on span "Bulk Edit" at bounding box center [574, 64] width 32 height 10
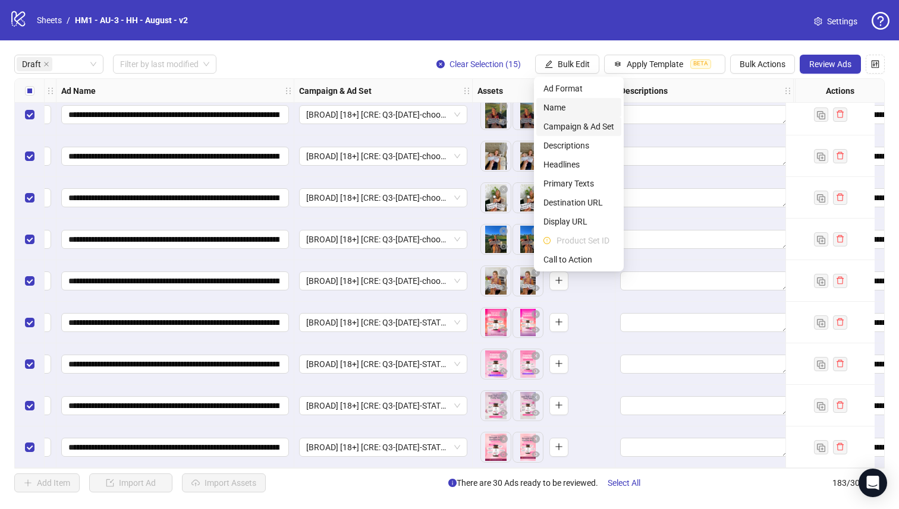
scroll to position [929, 89]
click at [601, 129] on span "Campaign & Ad Set" at bounding box center [578, 126] width 71 height 13
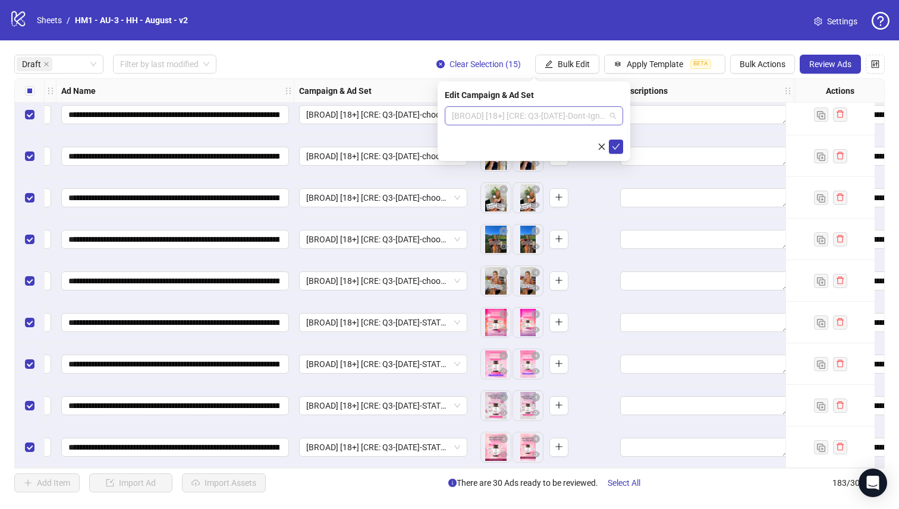
click at [570, 121] on span "[BROAD] [18+] [CRE: Q3-[DATE]-Dont-Ignore-HormonalImbalance-Testimonial-VO-HH] …" at bounding box center [534, 116] width 164 height 18
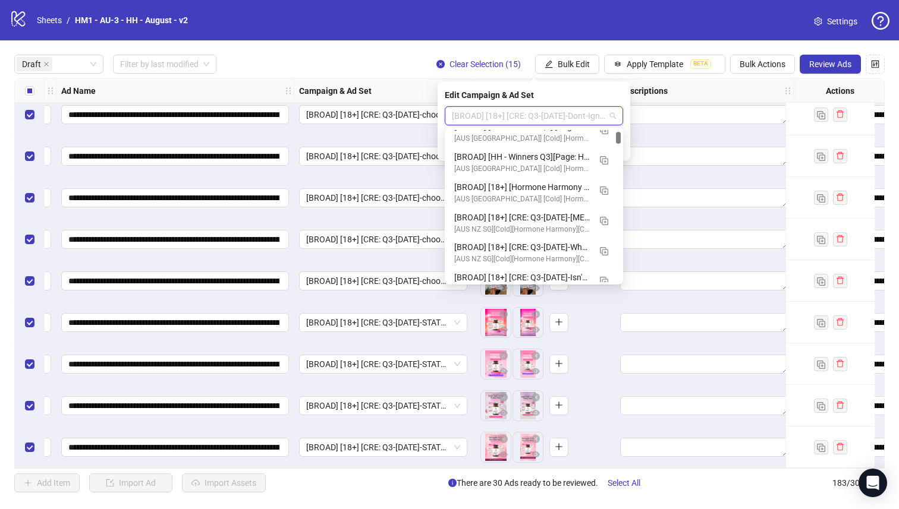
scroll to position [138, 0]
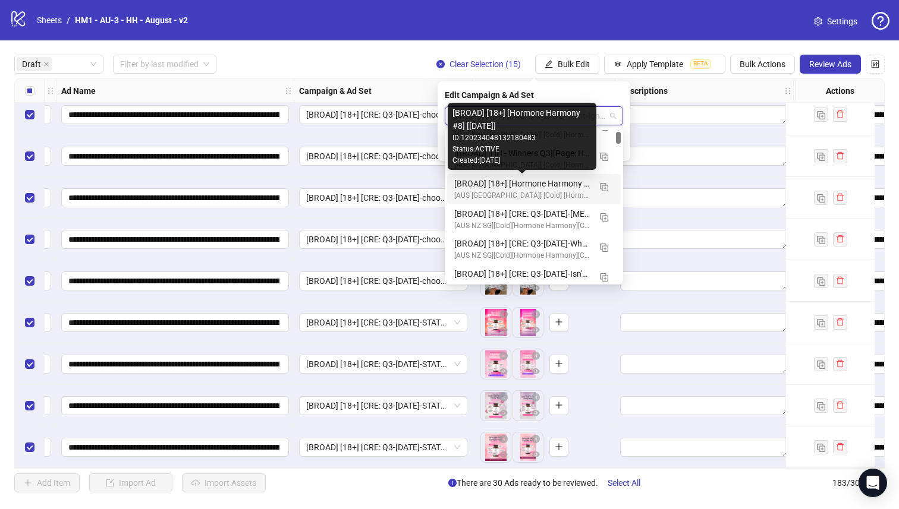
click at [562, 181] on div "[BROAD] [18+] [Hormone Harmony #8] [[DATE]]" at bounding box center [522, 183] width 136 height 13
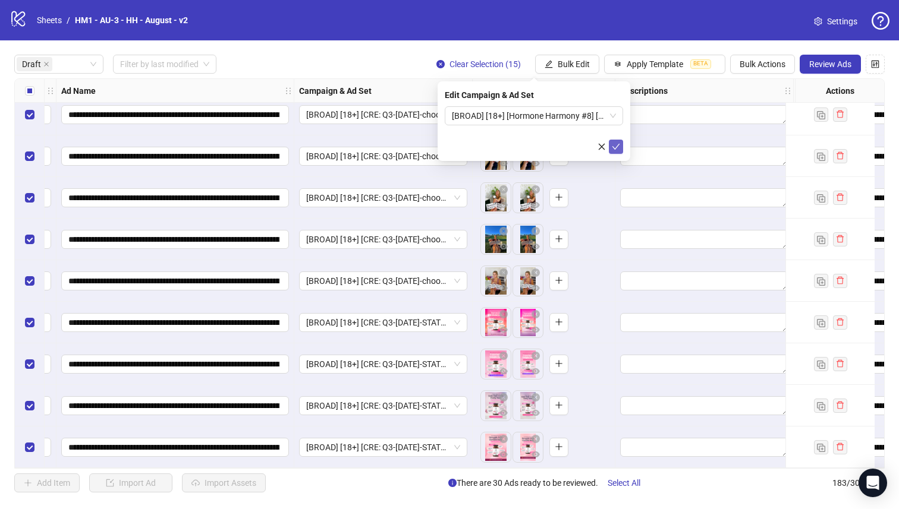
click at [615, 145] on icon "check" at bounding box center [616, 147] width 8 height 8
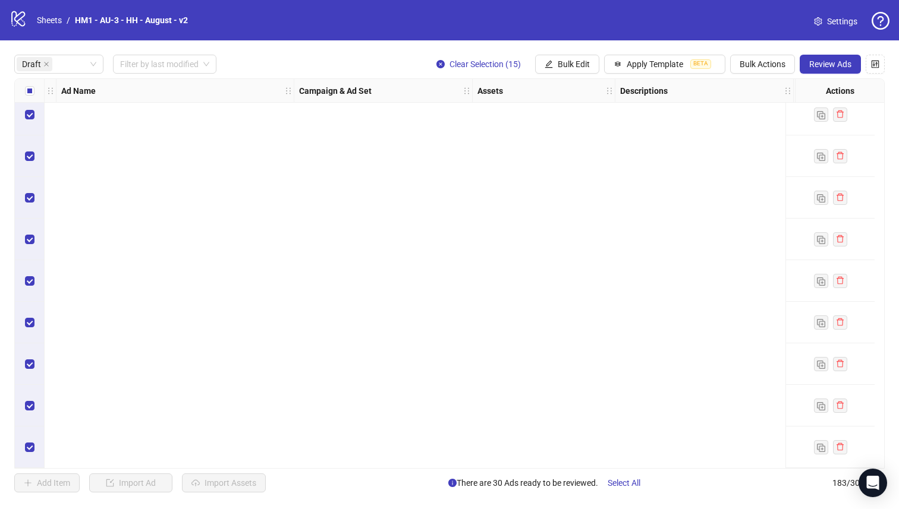
scroll to position [0, 89]
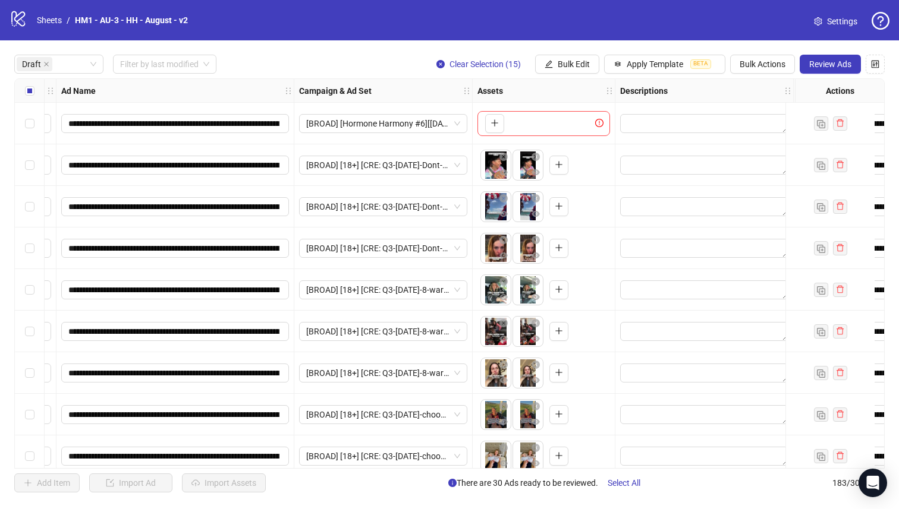
click at [32, 85] on label "Select all rows" at bounding box center [30, 90] width 10 height 13
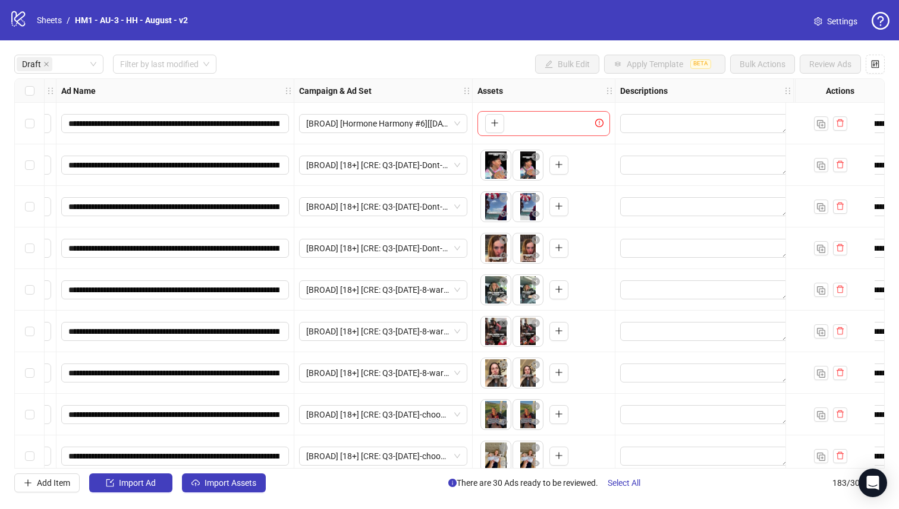
click at [28, 100] on div "Select all rows" at bounding box center [30, 91] width 30 height 24
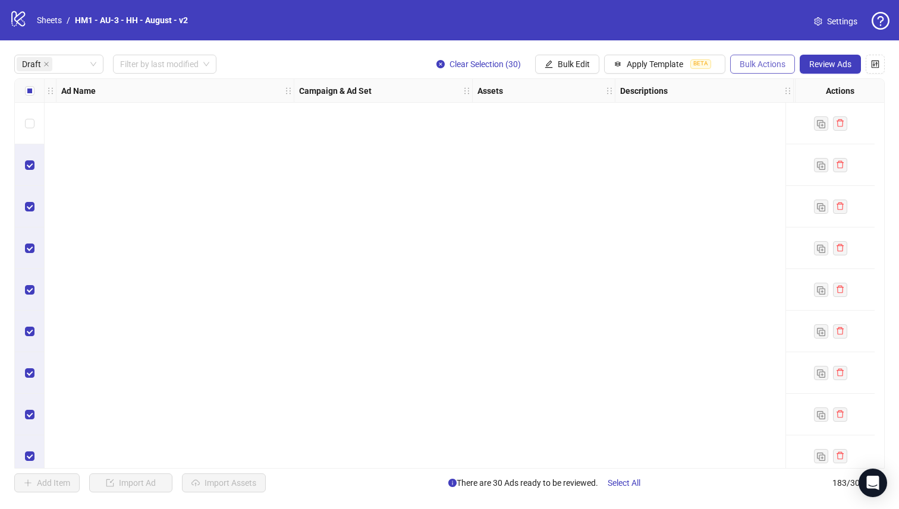
scroll to position [929, 89]
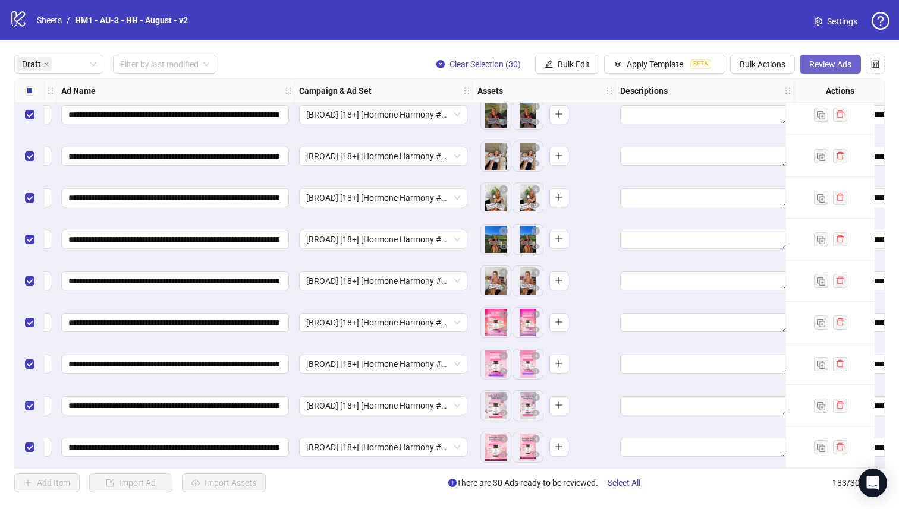
click at [818, 62] on span "Review Ads" at bounding box center [830, 64] width 42 height 10
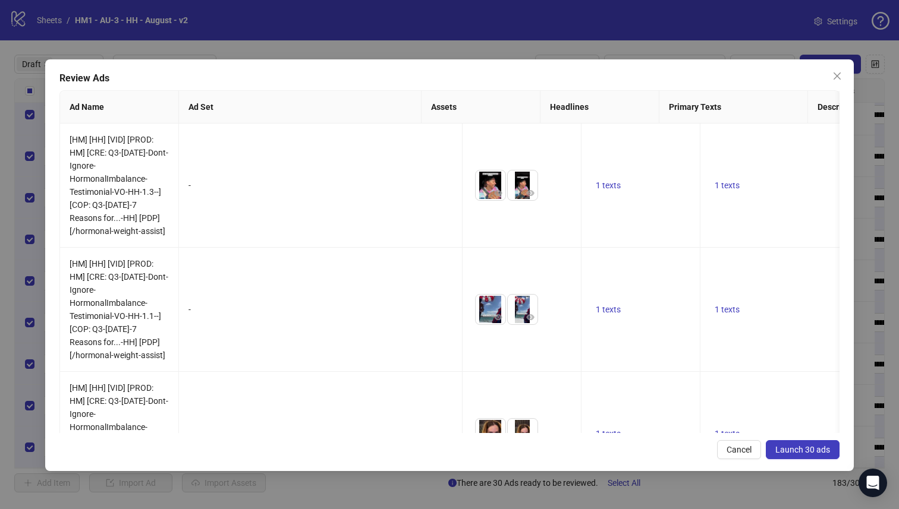
click at [804, 448] on span "Launch 30 ads" at bounding box center [802, 450] width 55 height 10
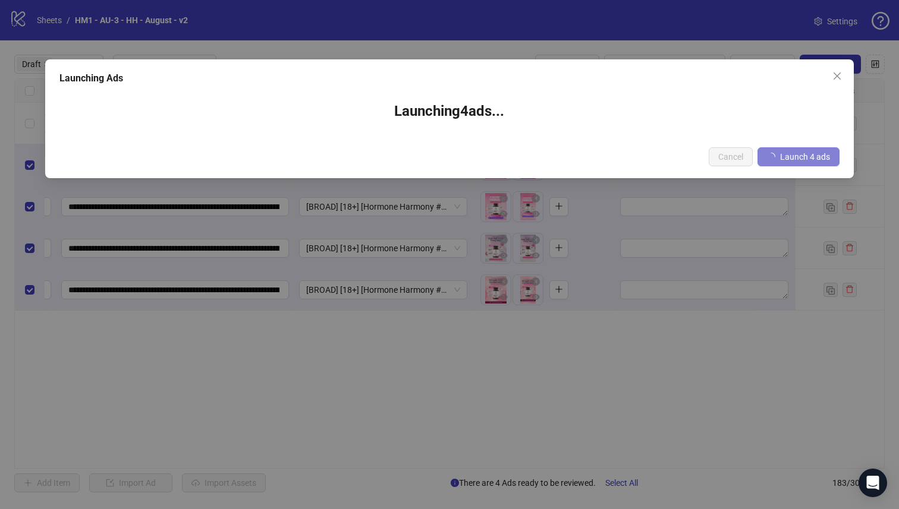
scroll to position [0, 89]
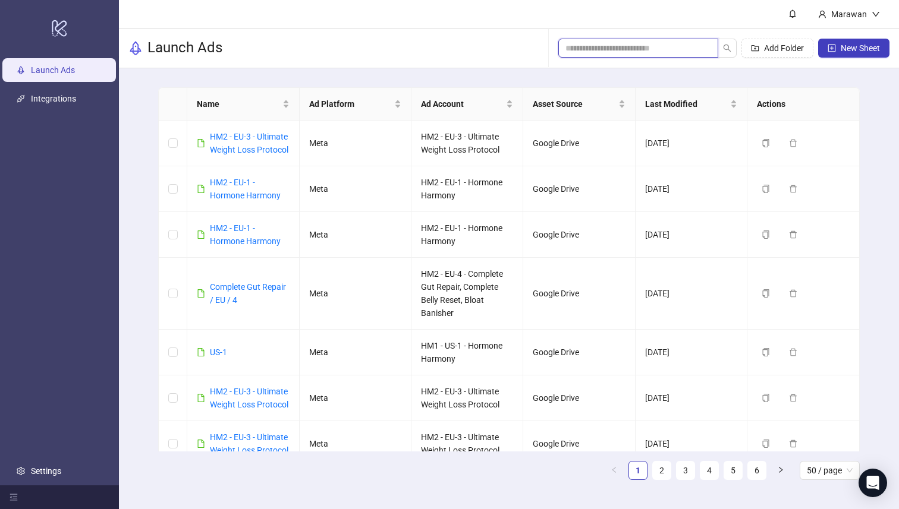
click at [623, 49] on input "search" at bounding box center [633, 48] width 136 height 13
type input "*"
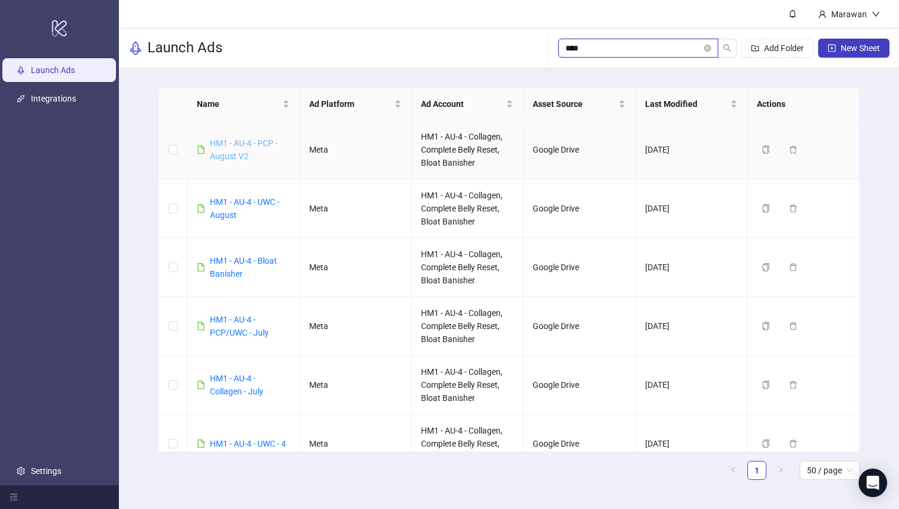
type input "****"
click at [239, 146] on link "HM1 - AU-4 - PCP - August V2" at bounding box center [244, 149] width 68 height 23
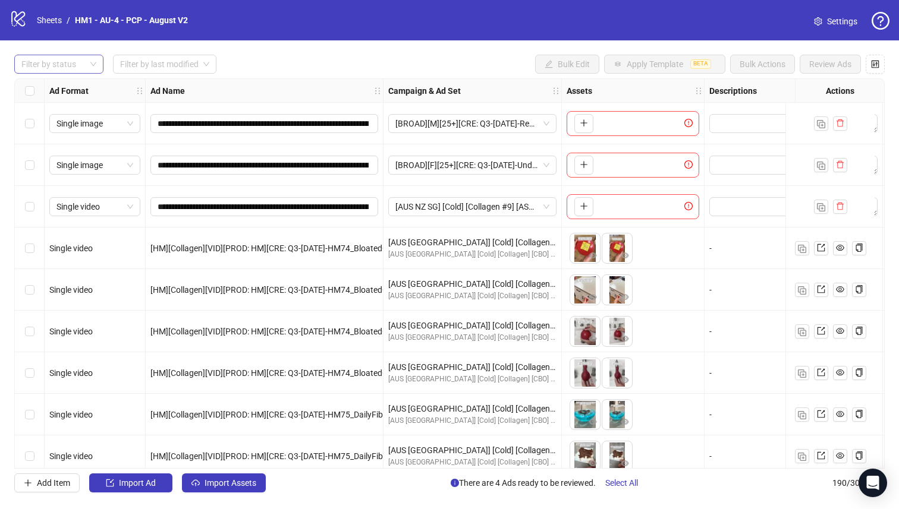
click at [77, 67] on div at bounding box center [53, 64] width 72 height 17
click at [67, 92] on div "Draft" at bounding box center [59, 88] width 70 height 13
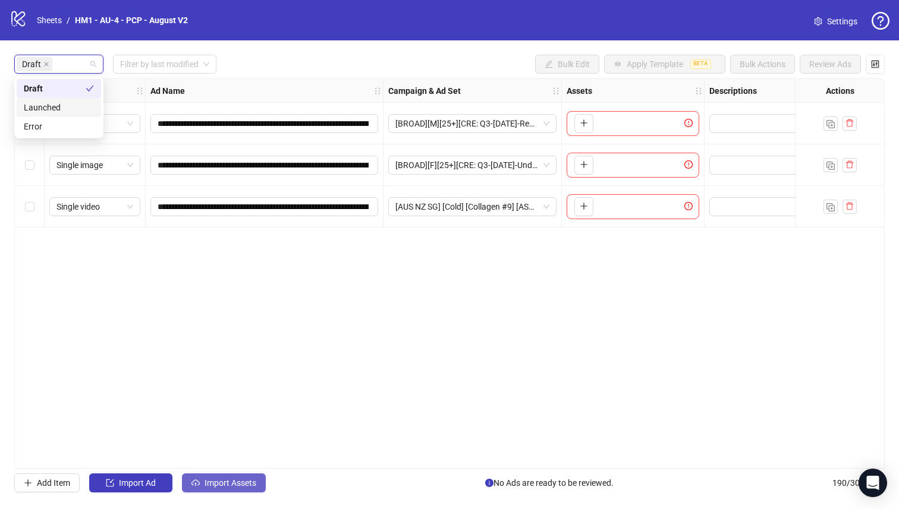
click at [238, 481] on span "Import Assets" at bounding box center [230, 483] width 52 height 10
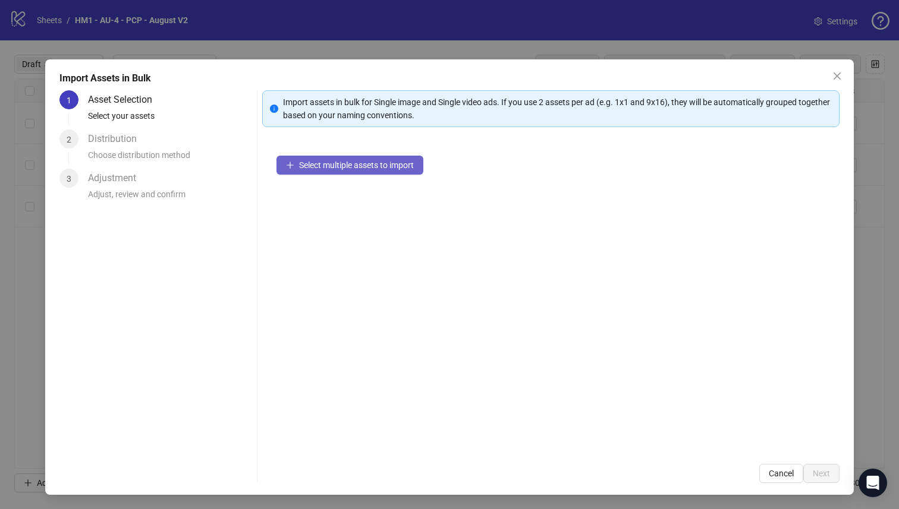
click at [380, 167] on span "Select multiple assets to import" at bounding box center [356, 165] width 115 height 10
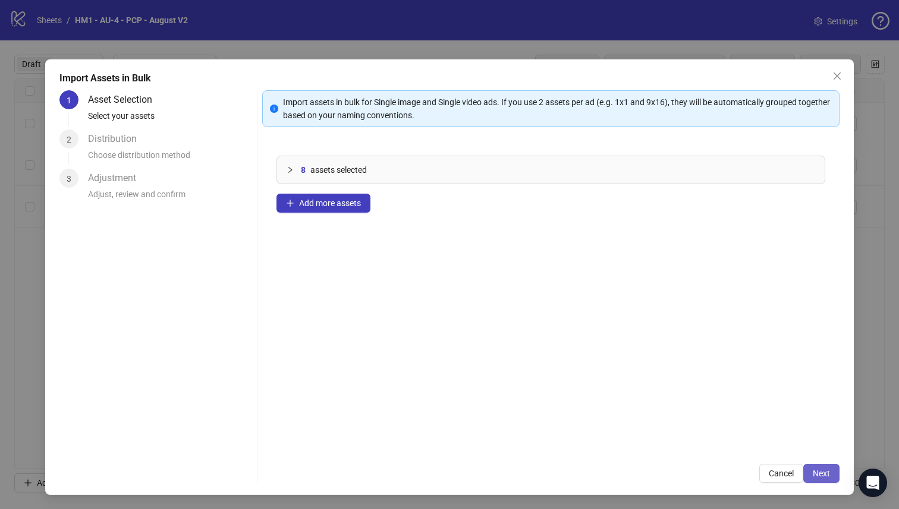
click at [815, 477] on span "Next" at bounding box center [820, 474] width 17 height 10
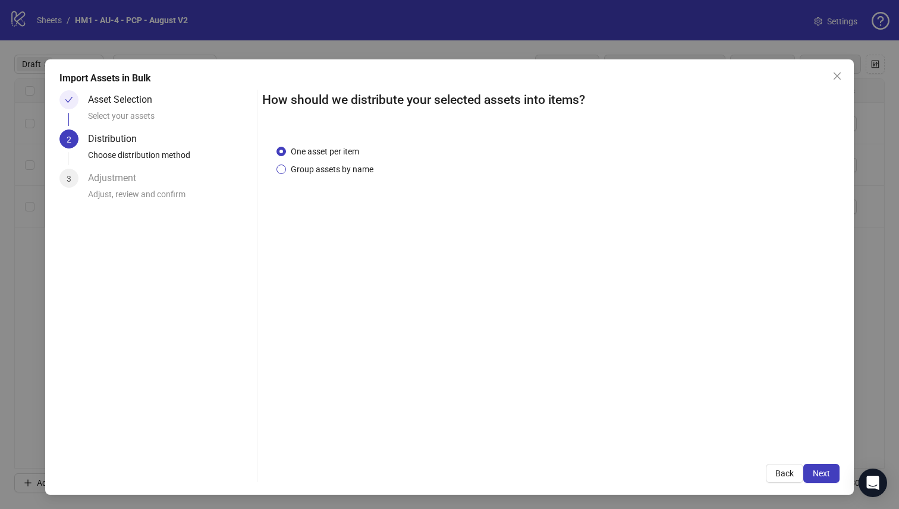
click at [363, 171] on span "Group assets by name" at bounding box center [332, 169] width 92 height 13
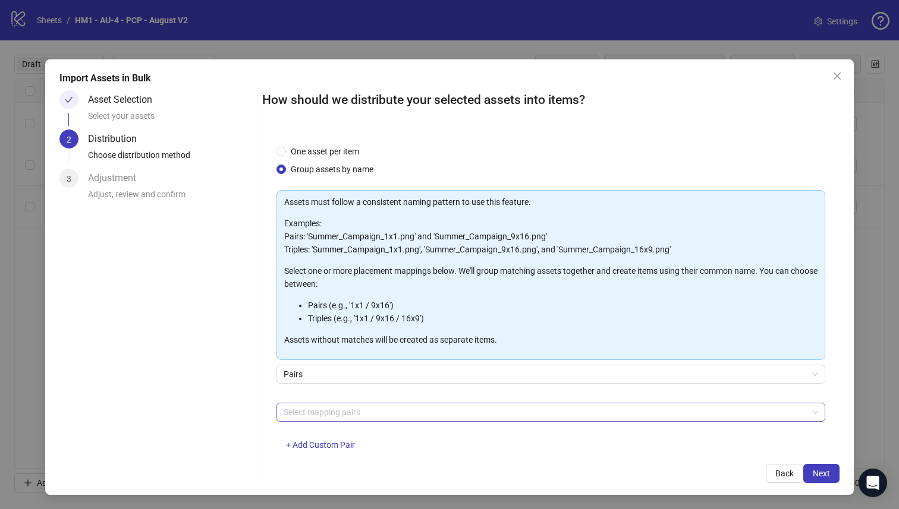
click at [412, 420] on div "Select mapping pairs" at bounding box center [550, 412] width 549 height 19
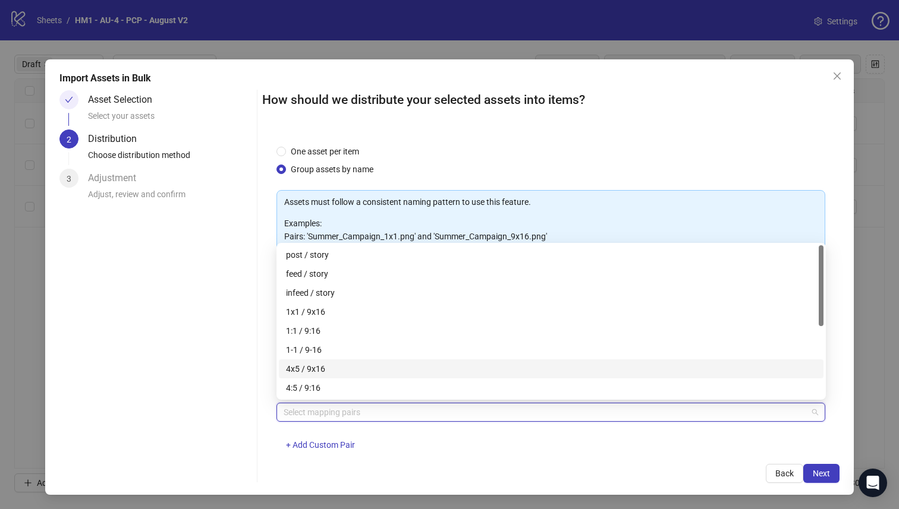
click at [401, 369] on div "4x5 / 9x16" at bounding box center [551, 369] width 530 height 13
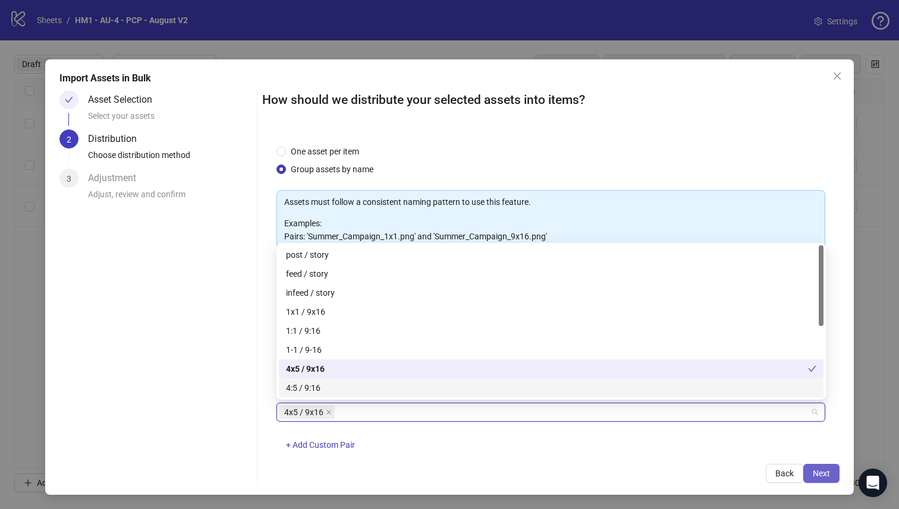
click at [820, 472] on span "Next" at bounding box center [820, 474] width 17 height 10
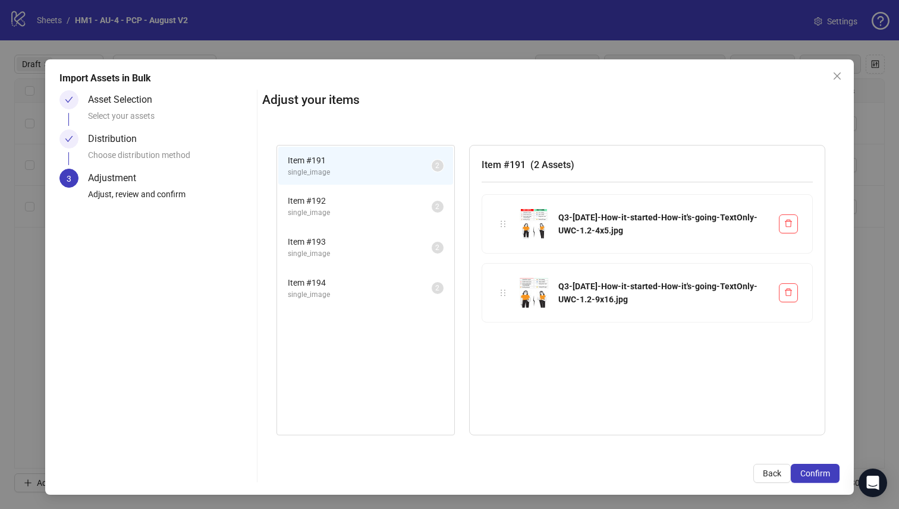
click at [820, 472] on span "Confirm" at bounding box center [815, 474] width 30 height 10
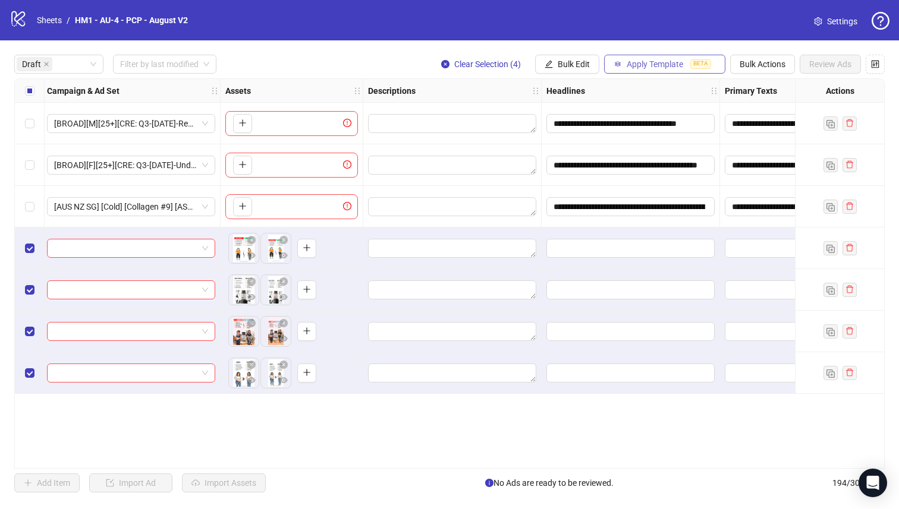
scroll to position [0, 451]
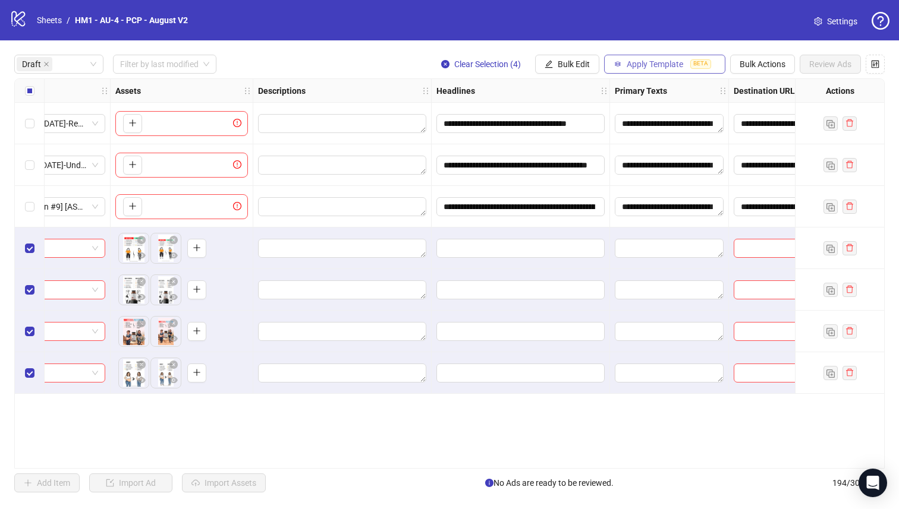
click at [666, 65] on span "Apply Template" at bounding box center [654, 64] width 56 height 10
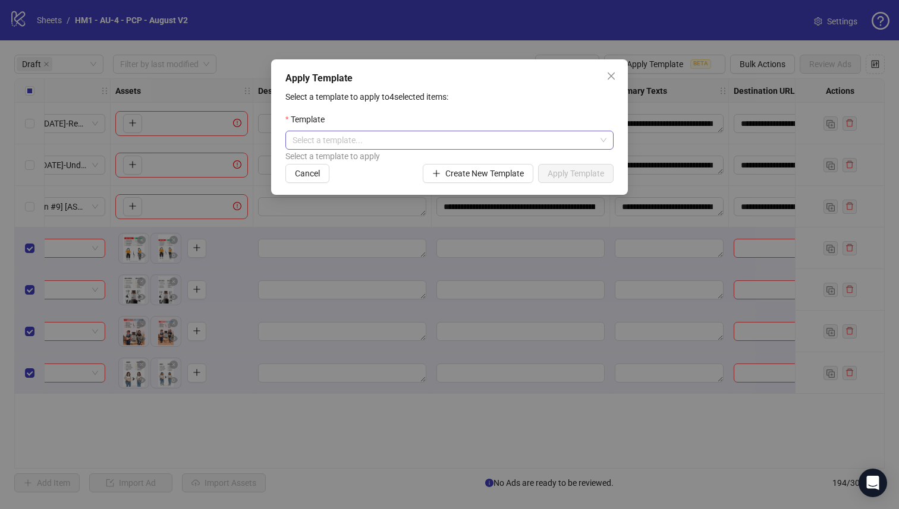
click at [546, 143] on input "search" at bounding box center [443, 140] width 303 height 18
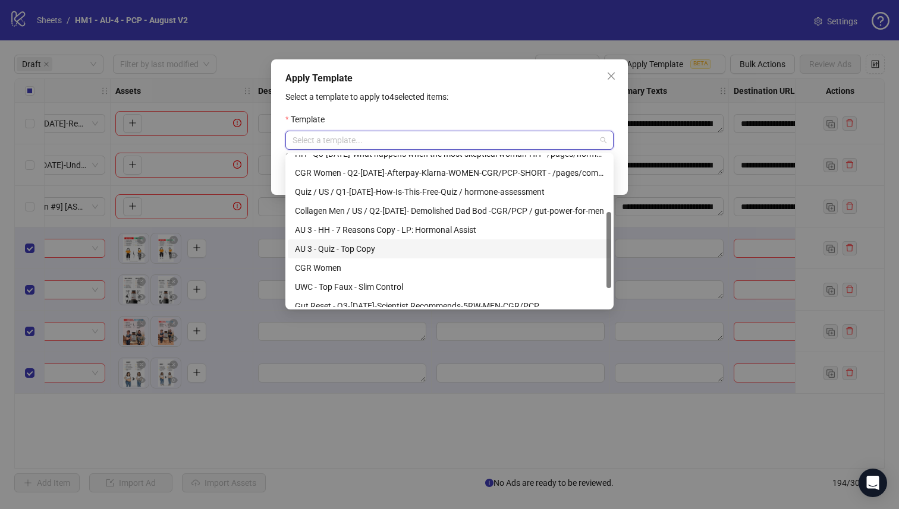
scroll to position [103, 0]
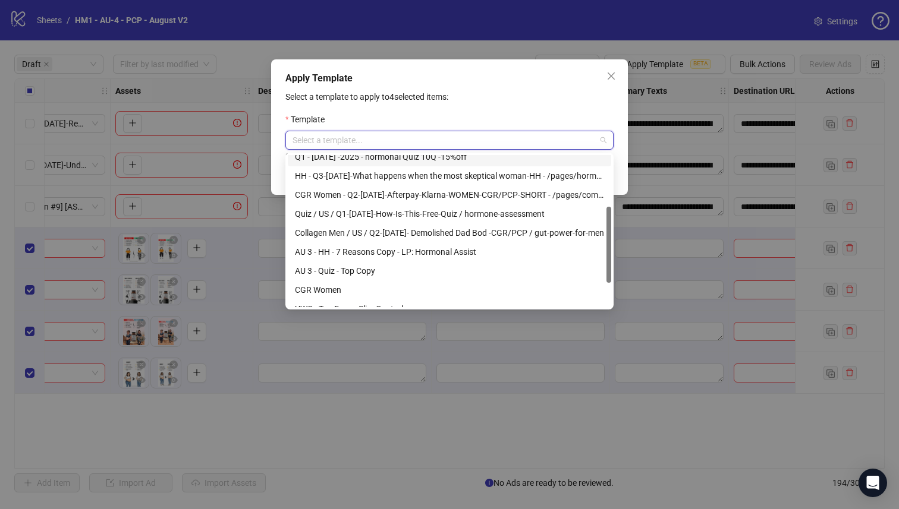
click at [559, 146] on input "search" at bounding box center [443, 140] width 303 height 18
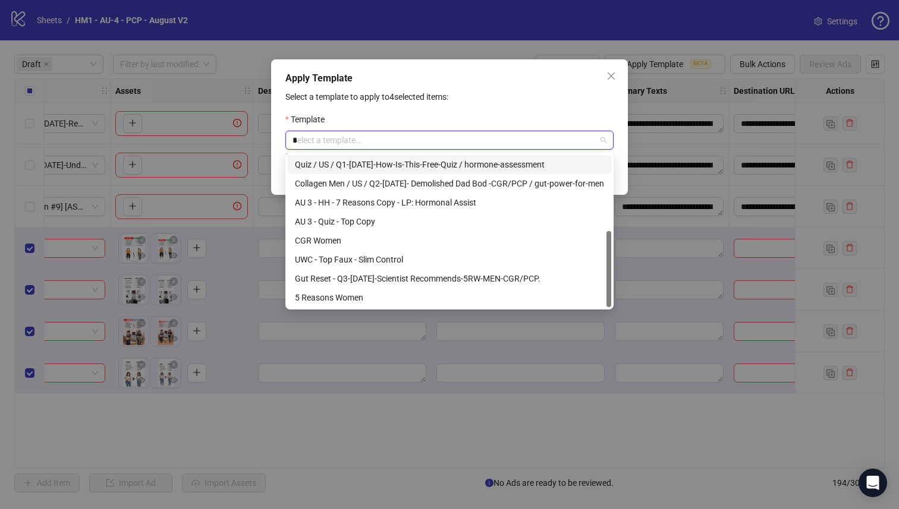
scroll to position [114, 0]
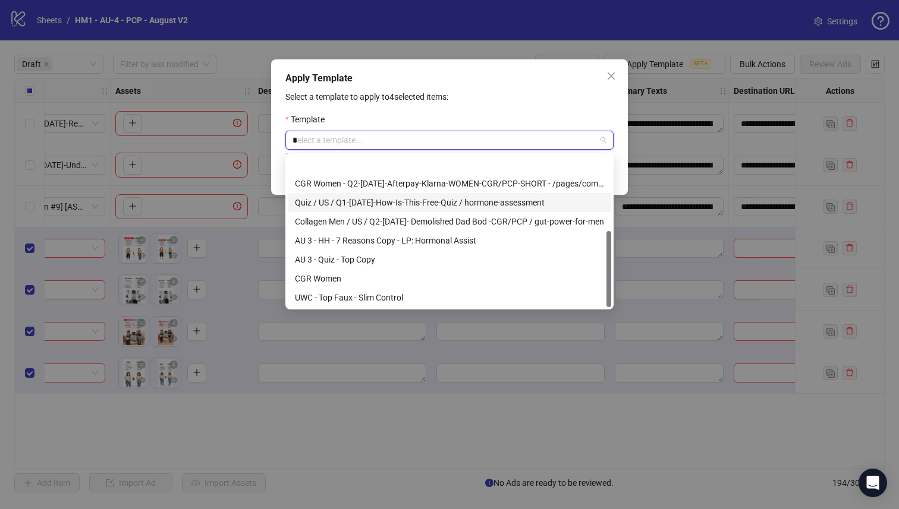
type input "**"
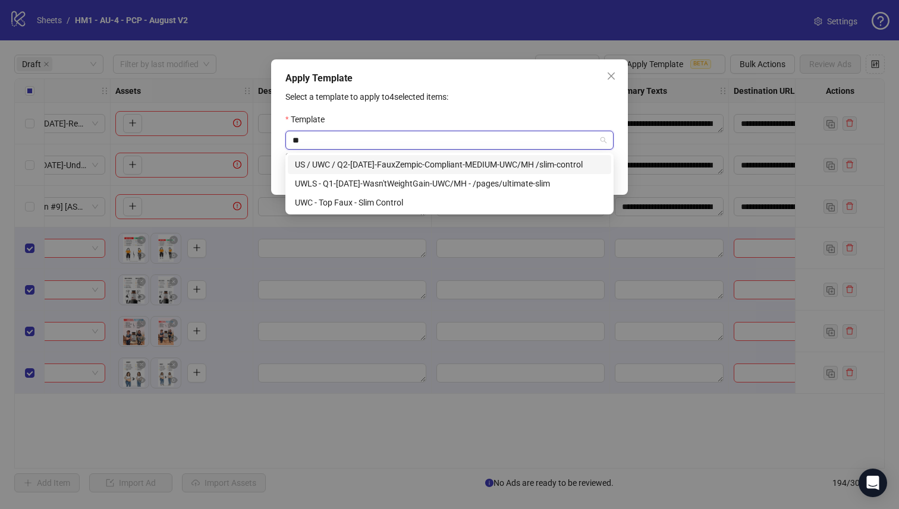
scroll to position [0, 0]
click at [533, 210] on div "UWC - Top Faux - Slim Control" at bounding box center [449, 202] width 323 height 19
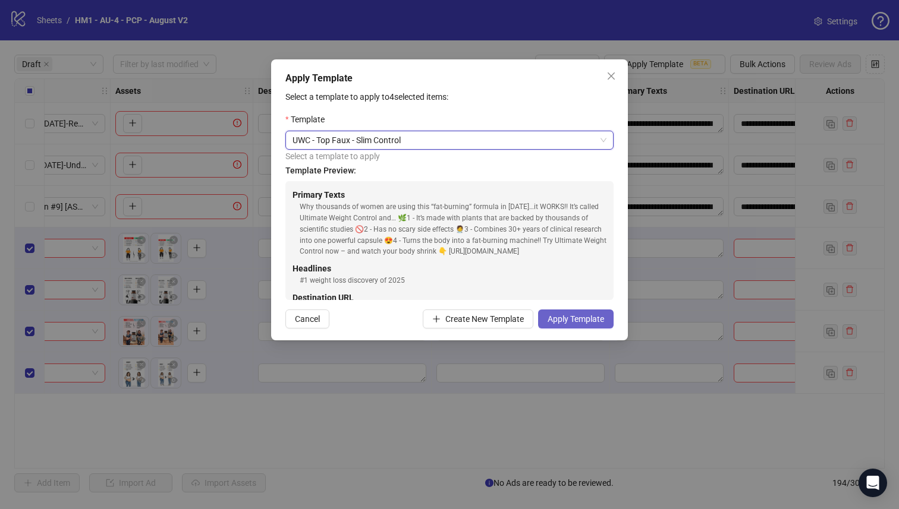
click at [597, 327] on button "Apply Template" at bounding box center [575, 319] width 75 height 19
